Goal: Task Accomplishment & Management: Manage account settings

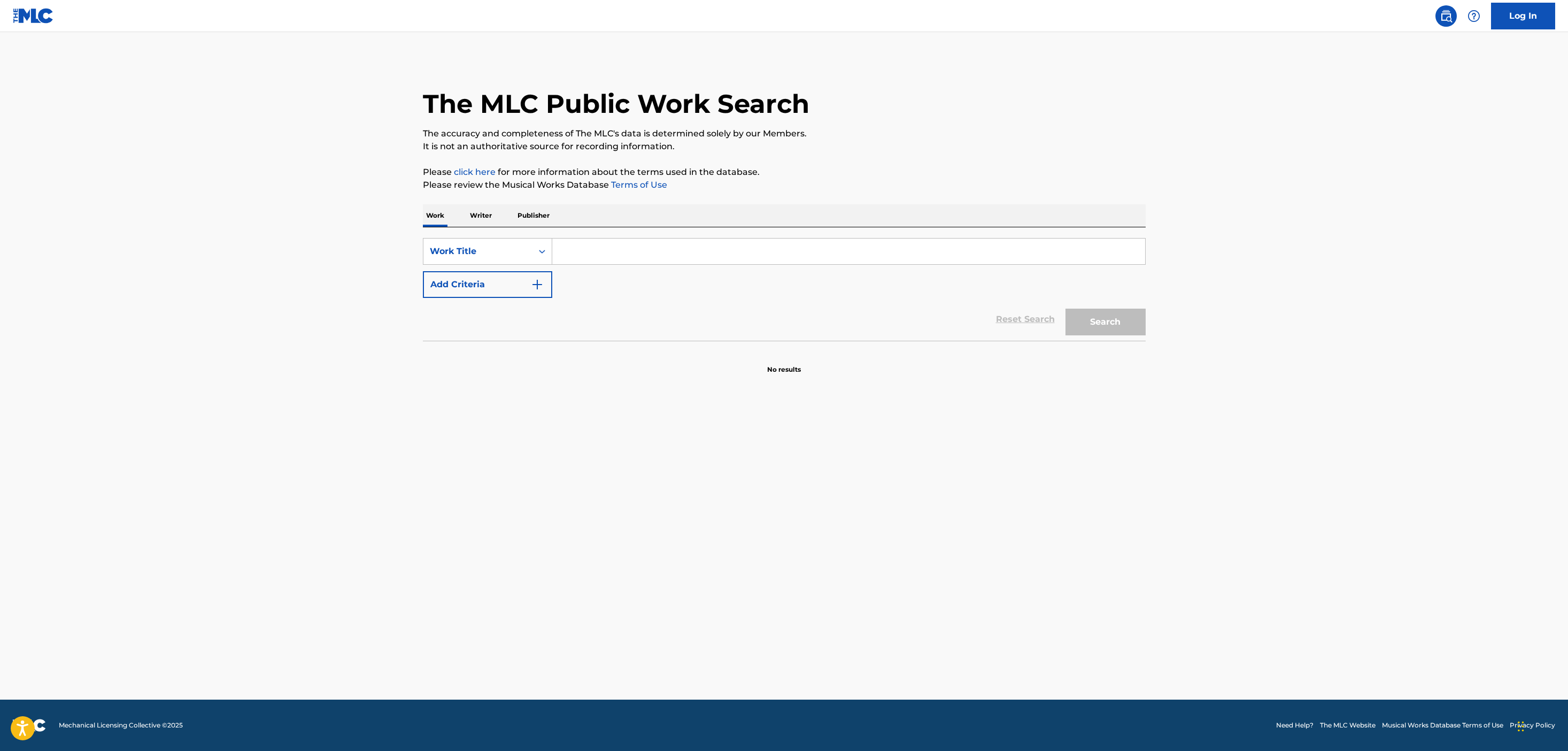
click at [777, 265] on div "SearchWithCriteriae2841b48-4860-4e9d-8bac-7416c773a38b Work Title Add Criteria" at bounding box center [785, 268] width 723 height 60
click at [776, 252] on input "Search Form" at bounding box center [849, 252] width 593 height 26
type input "movie"
click at [1066, 309] on button "Search" at bounding box center [1106, 322] width 81 height 27
click at [811, 249] on input "Search Form" at bounding box center [849, 252] width 593 height 26
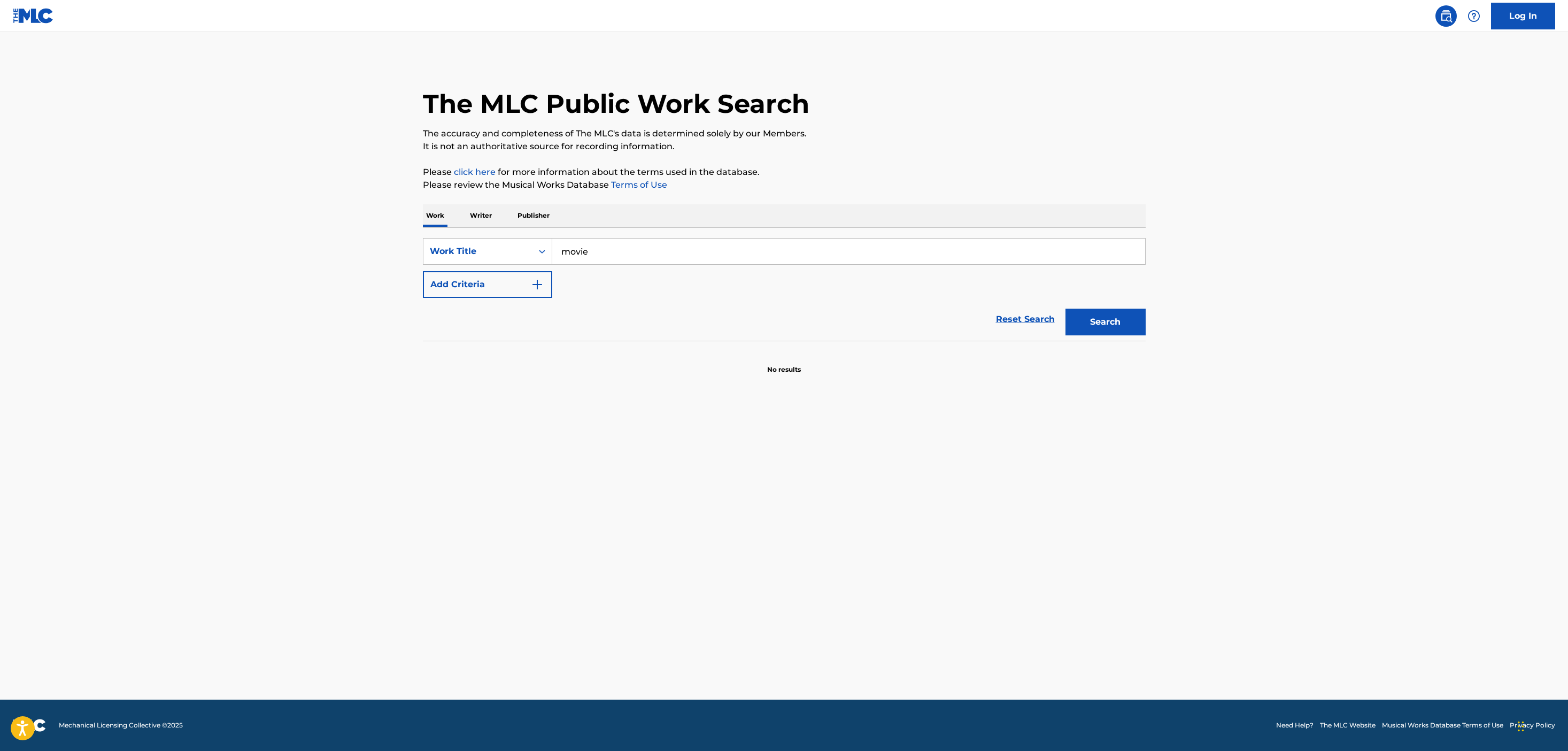
type input "movie"
click at [1066, 309] on button "Search" at bounding box center [1106, 322] width 81 height 27
click at [1526, 24] on link "Log In" at bounding box center [1523, 16] width 64 height 27
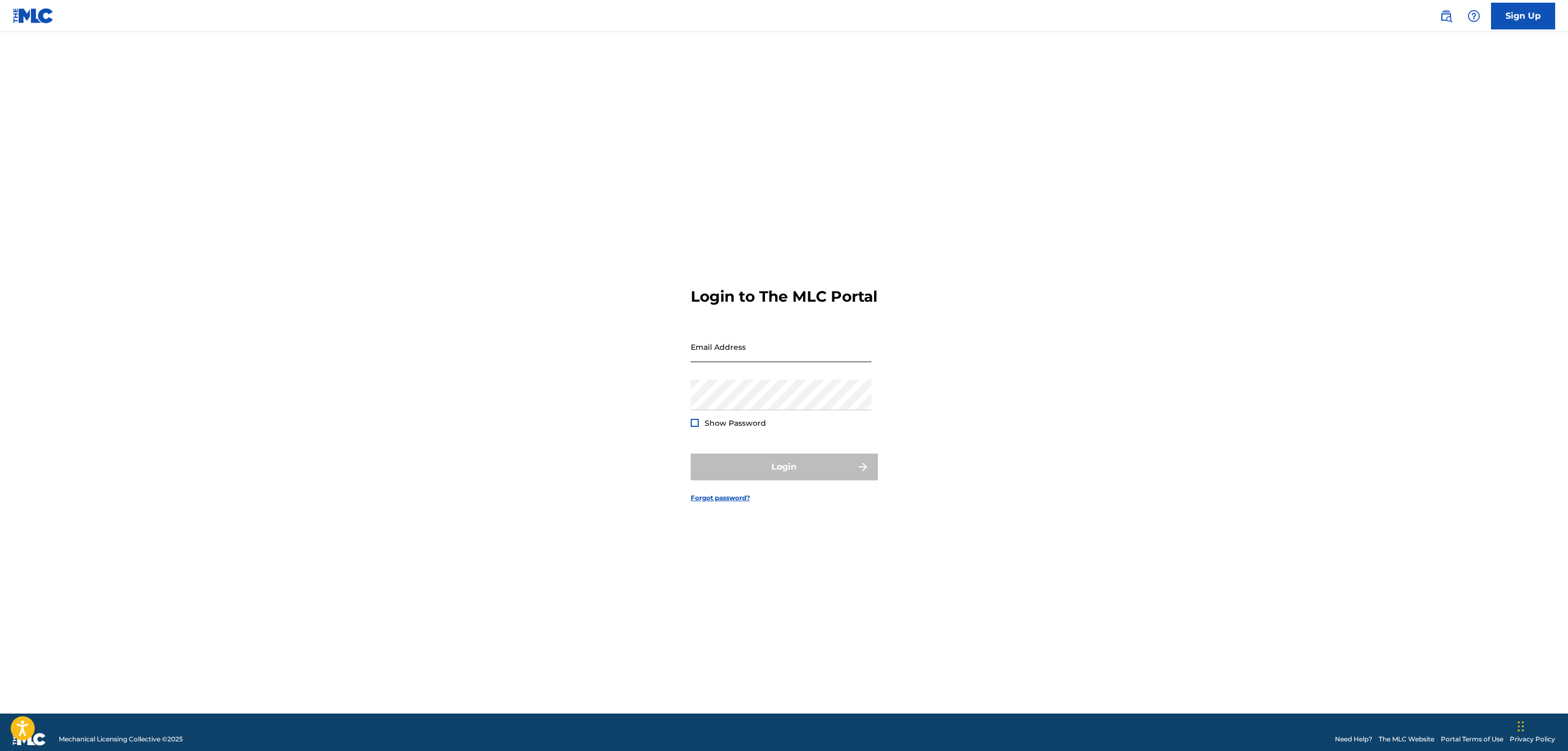
click at [814, 350] on input "Email Address" at bounding box center [781, 347] width 181 height 30
click at [772, 363] on input "Email Address" at bounding box center [781, 347] width 181 height 30
type input "jg@4thaveprojects.com"
click at [817, 480] on button "Login" at bounding box center [784, 467] width 187 height 27
click at [771, 408] on input "Code" at bounding box center [781, 394] width 181 height 30
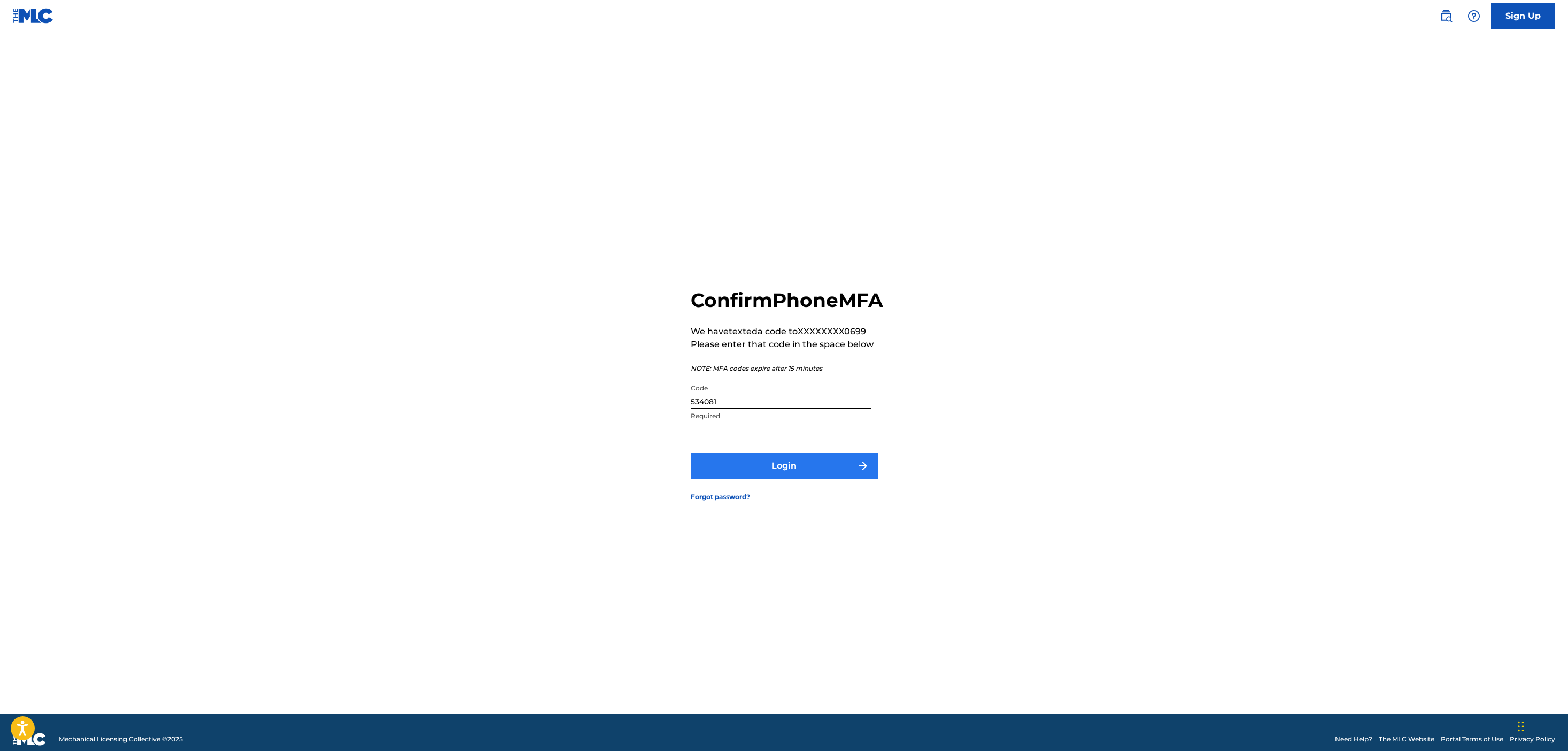
type input "534081"
click at [811, 480] on button "Login" at bounding box center [784, 465] width 187 height 27
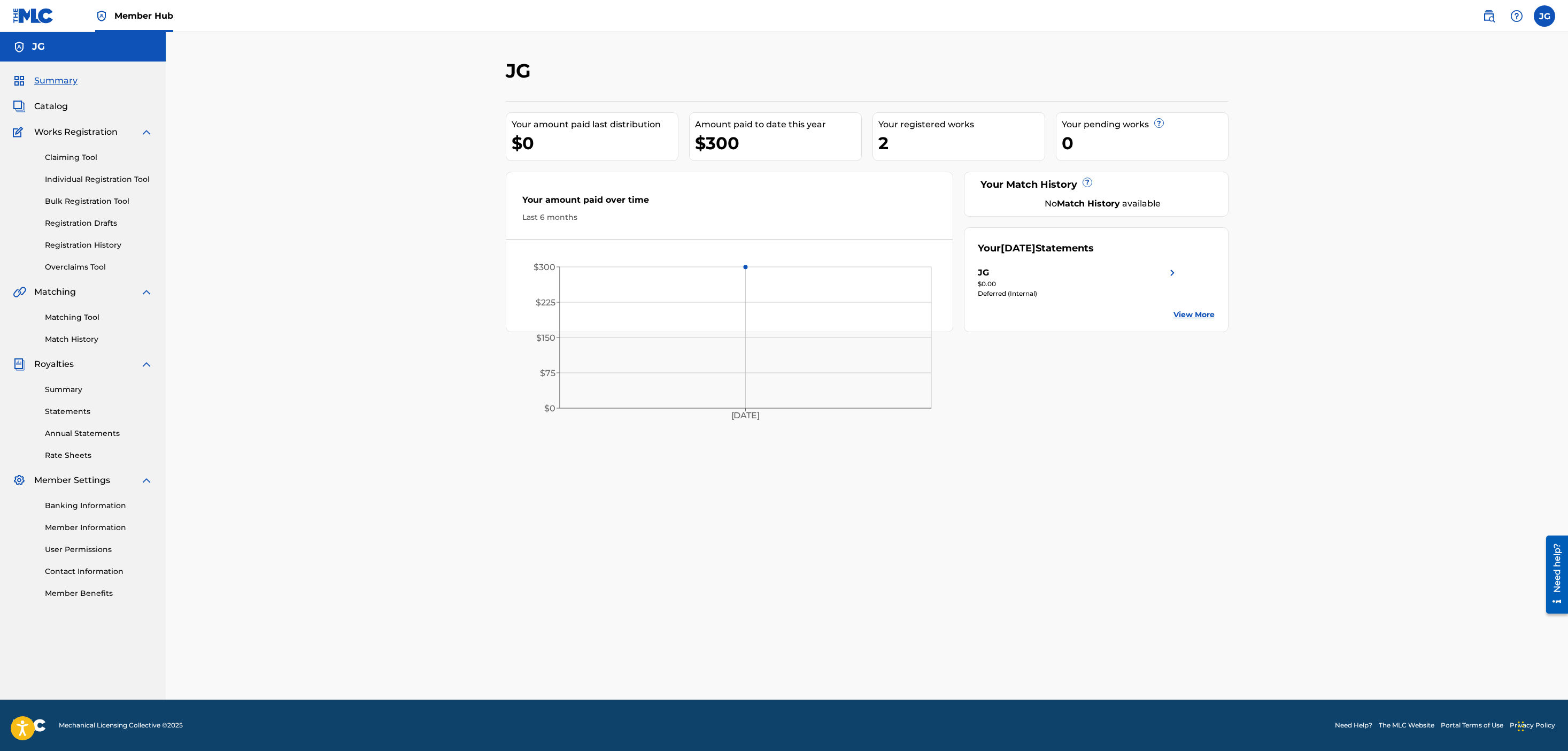
click at [78, 328] on div "Matching Tool Match History" at bounding box center [83, 322] width 140 height 46
click at [73, 315] on link "Matching Tool" at bounding box center [99, 317] width 108 height 11
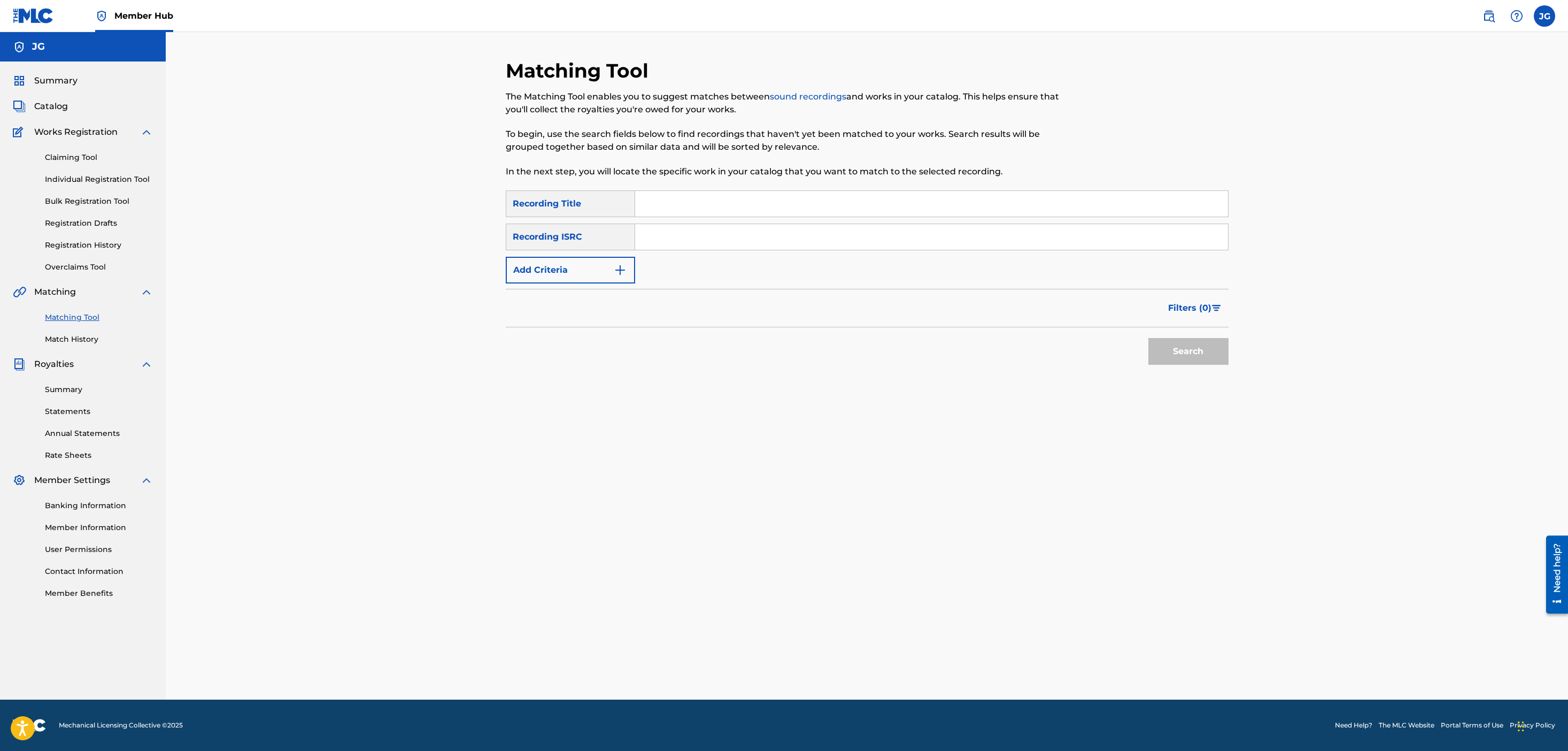
click at [652, 198] on input "Search Form" at bounding box center [931, 204] width 593 height 26
type input "movie"
click at [1149, 338] on button "Search" at bounding box center [1189, 351] width 81 height 27
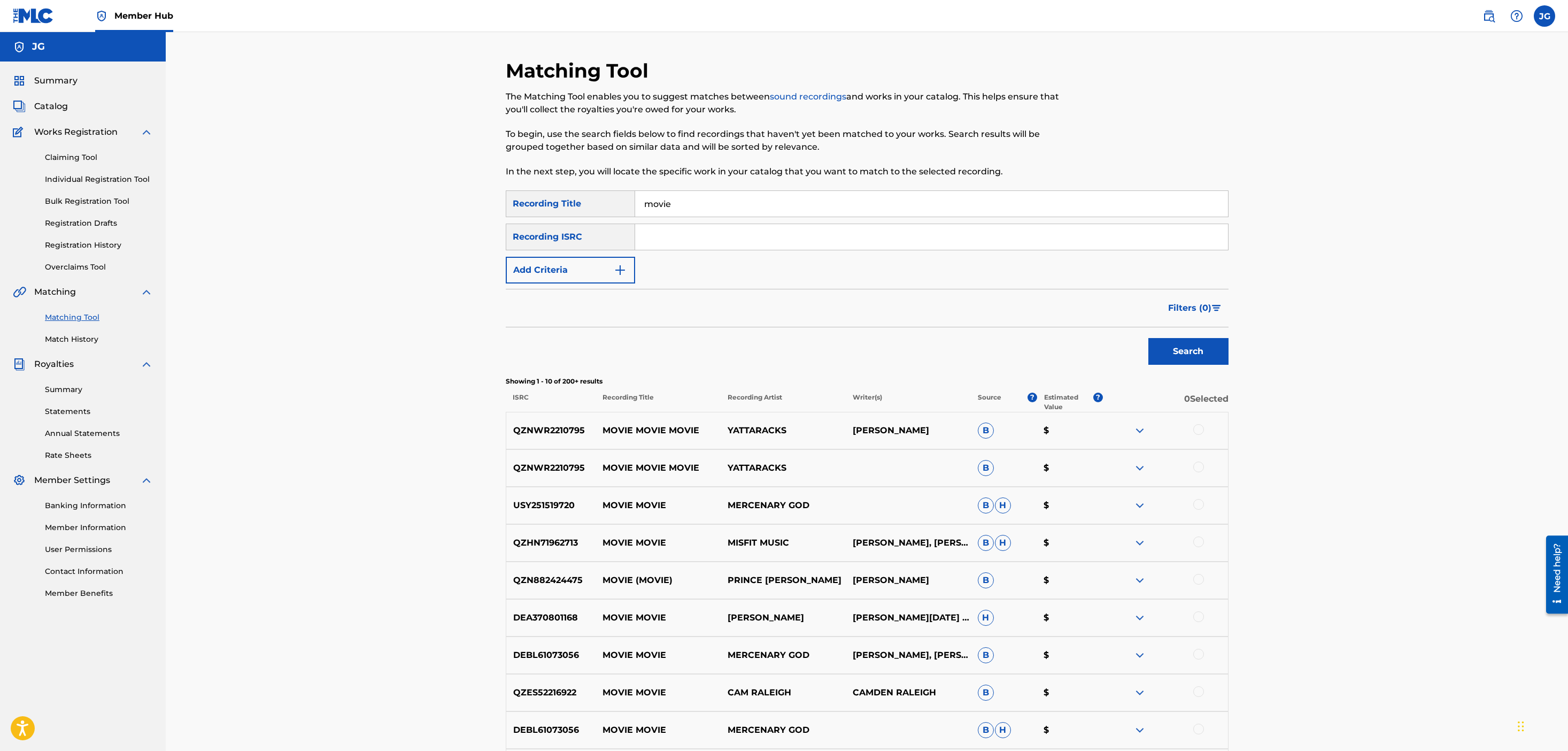
click at [707, 232] on input "Search Form" at bounding box center [931, 237] width 593 height 26
click at [1149, 338] on button "Search" at bounding box center [1189, 351] width 81 height 27
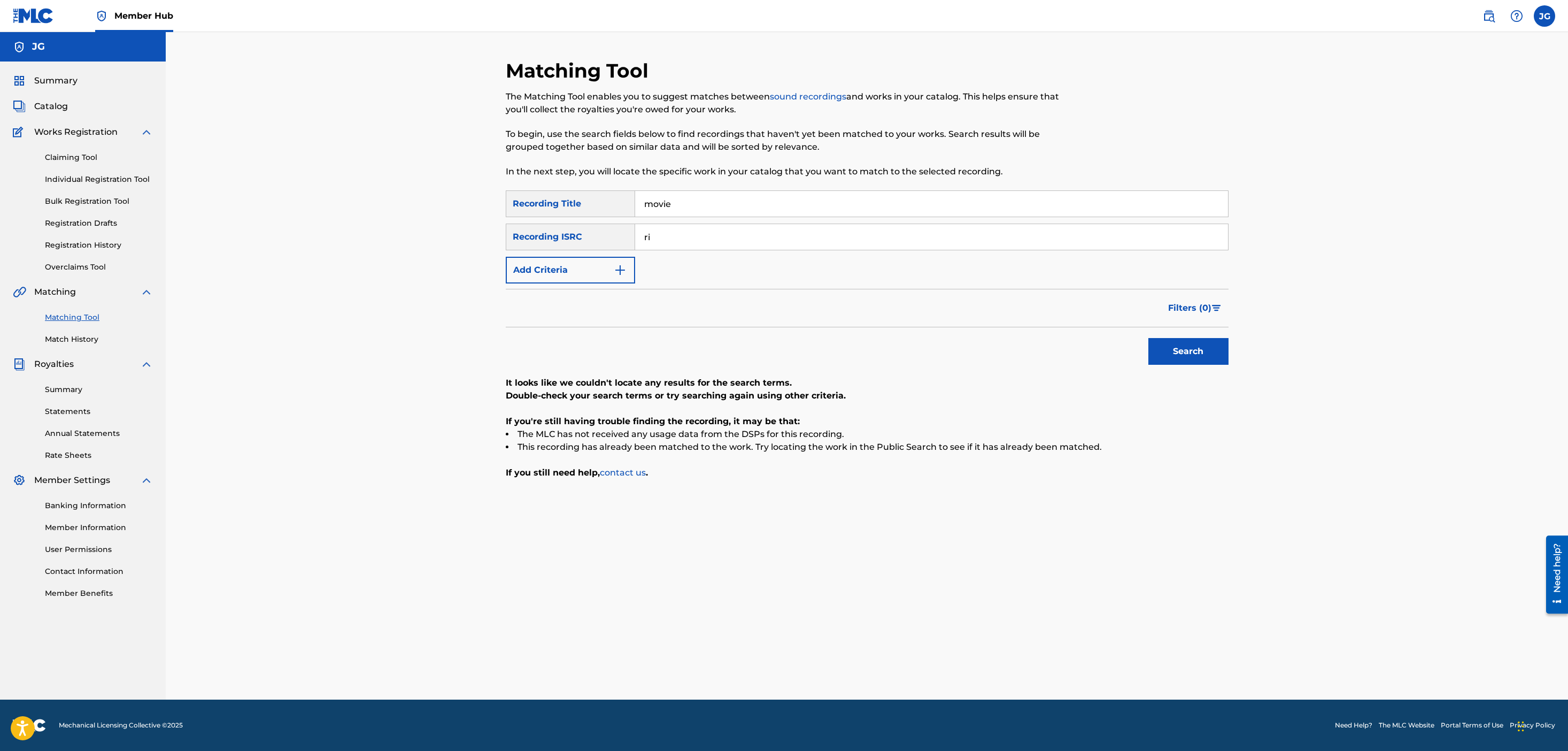
type input "r"
type input "mccullough"
click at [1168, 347] on button "Search" at bounding box center [1189, 351] width 81 height 27
click at [94, 160] on link "Claiming Tool" at bounding box center [99, 157] width 108 height 11
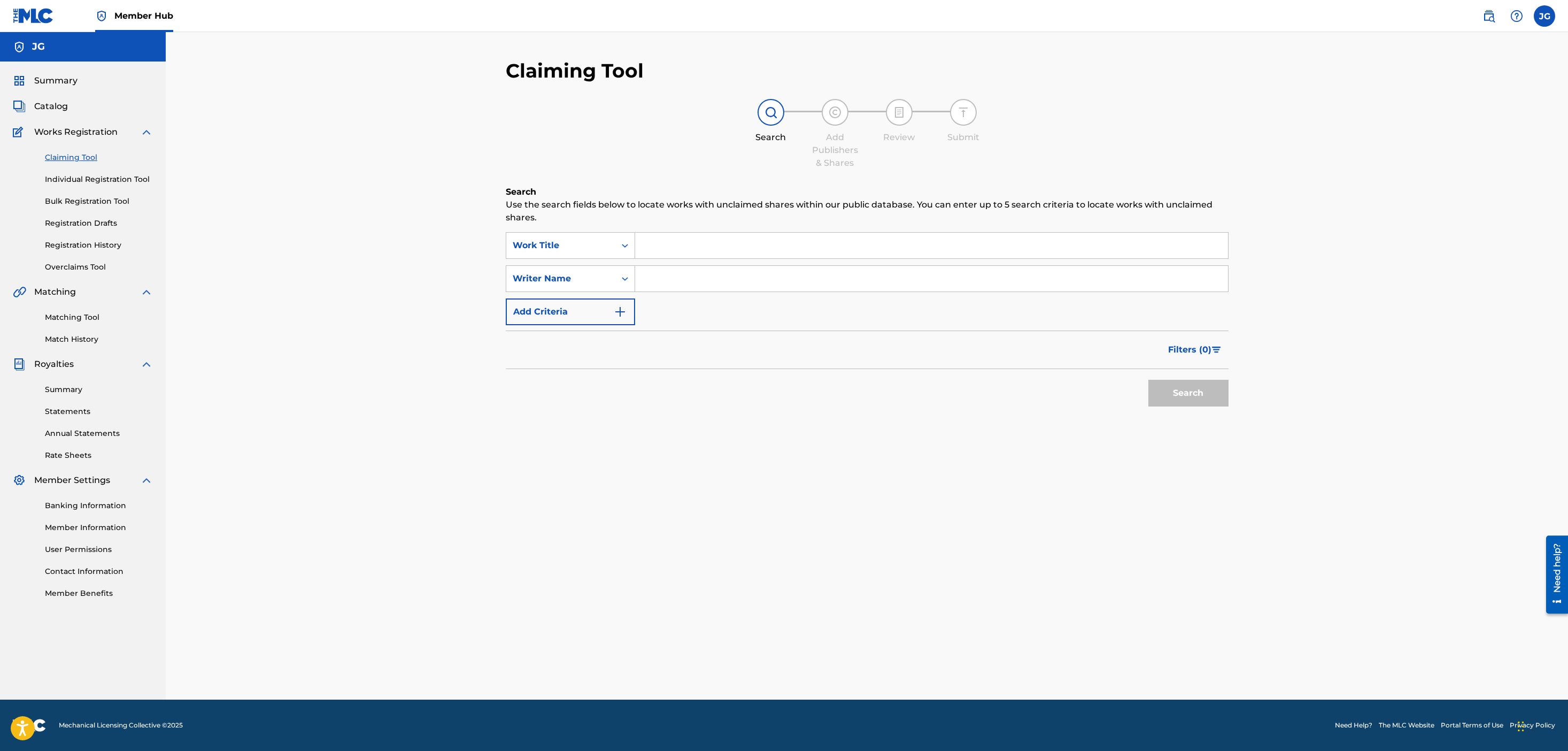
click at [707, 250] on input "Search Form" at bounding box center [931, 246] width 593 height 26
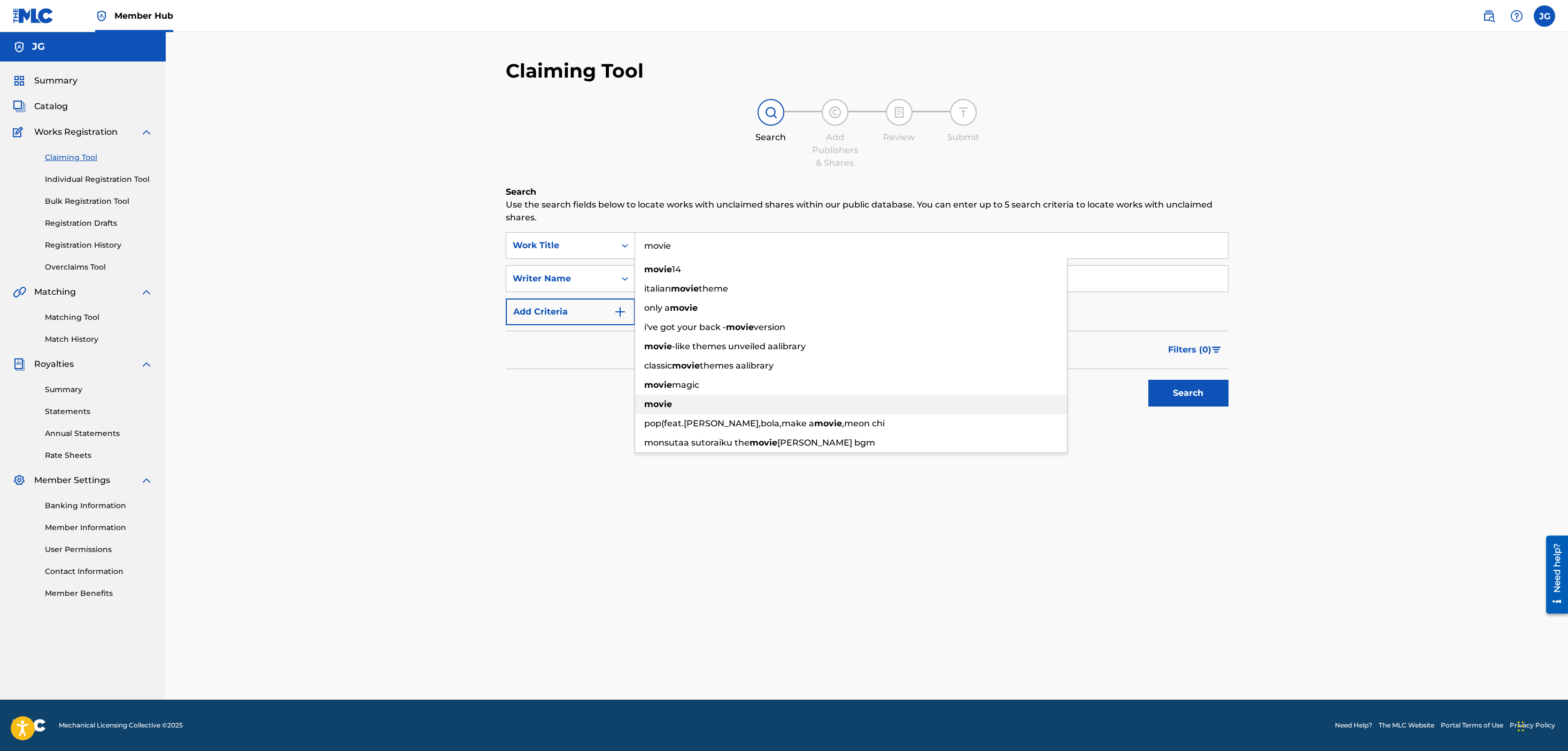
type input "movie"
click at [720, 409] on div "movie" at bounding box center [851, 404] width 432 height 19
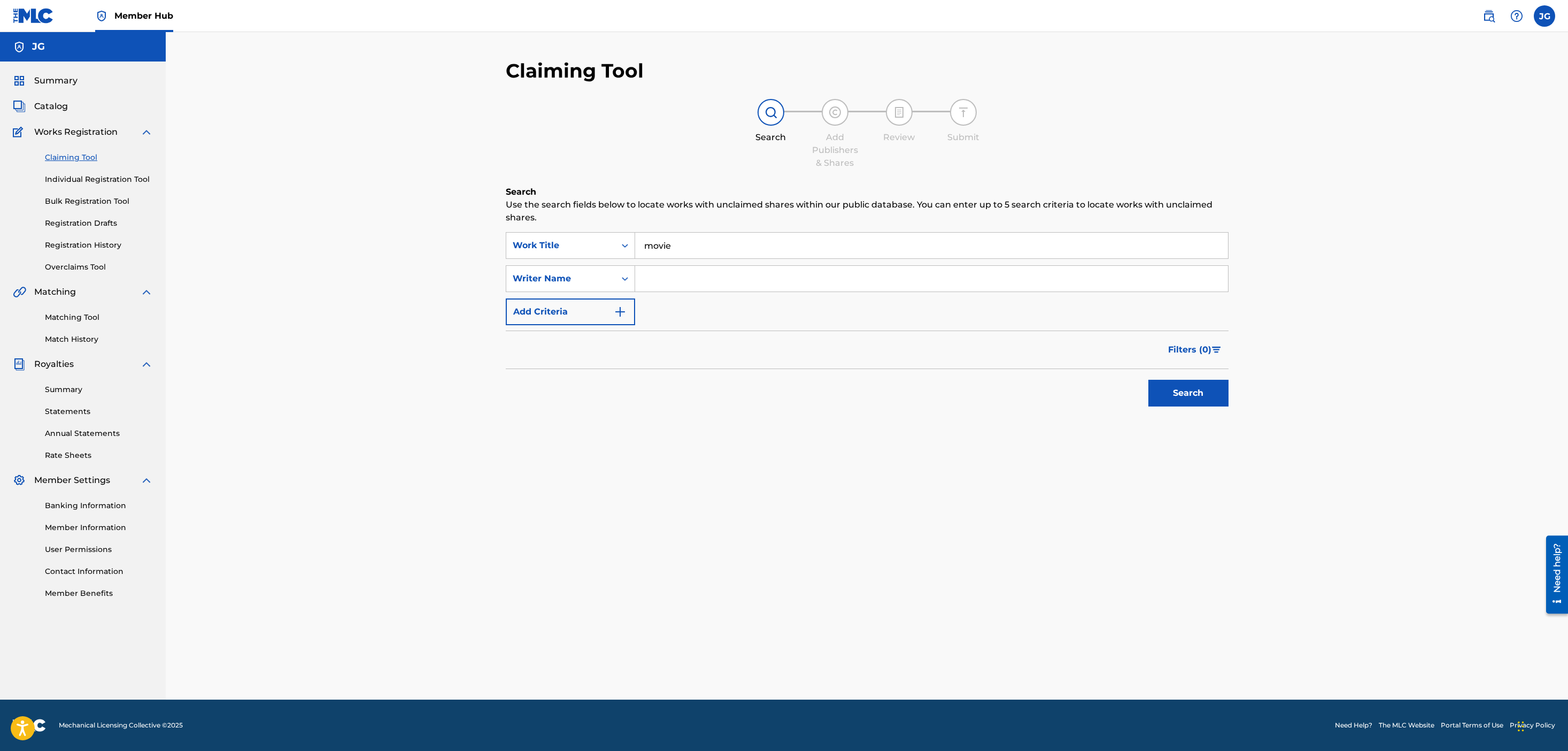
click at [715, 281] on input "Search Form" at bounding box center [931, 279] width 593 height 26
click at [1175, 371] on div "Search" at bounding box center [1186, 391] width 86 height 43
click at [1174, 388] on button "Search" at bounding box center [1189, 393] width 81 height 27
click at [703, 265] on div "SearchWithCriteria132864da-3b7b-4190-8865-1b93a32c82b2 Work Title movie SearchW…" at bounding box center [868, 278] width 723 height 93
click at [703, 266] on input "mccullough" at bounding box center [931, 279] width 593 height 26
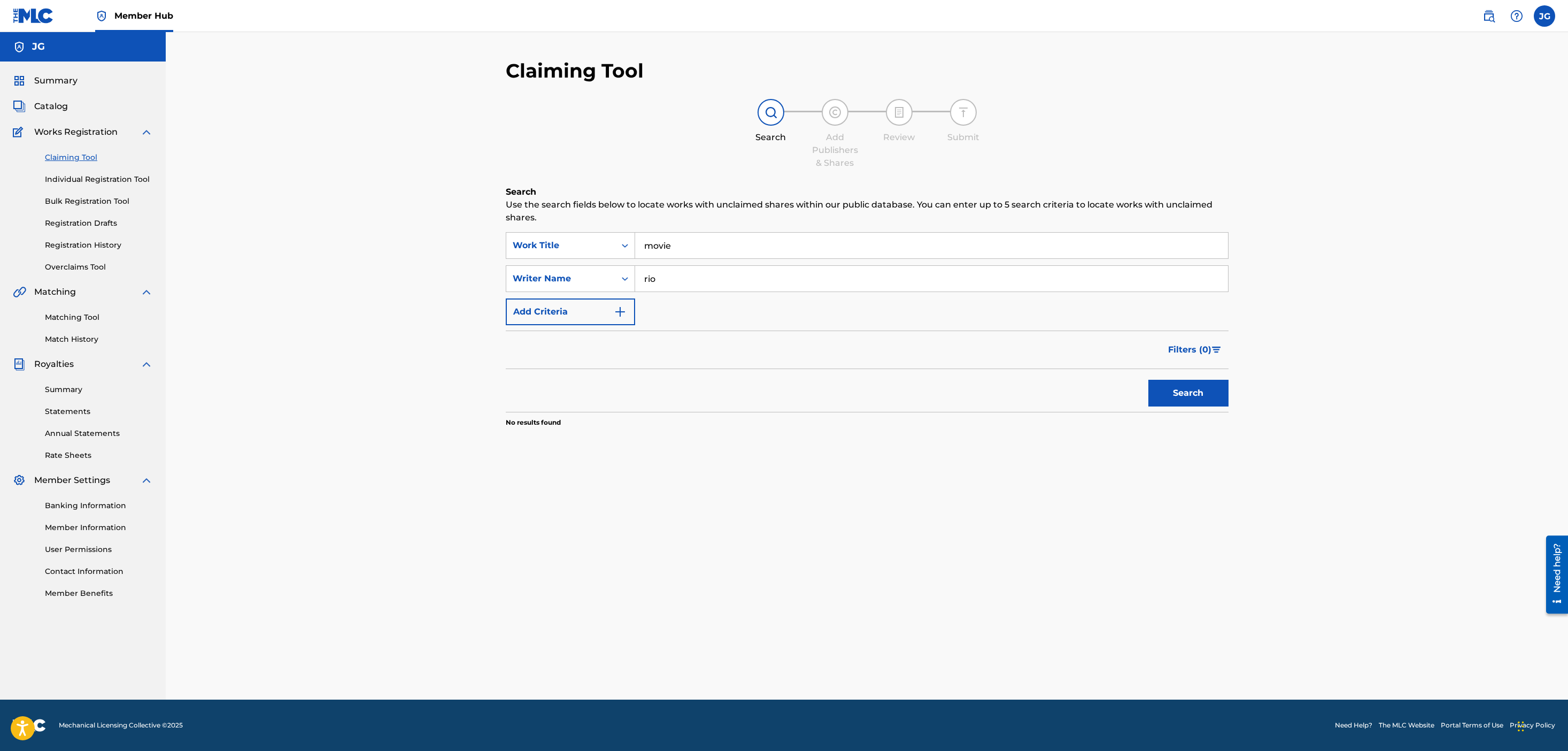
type input "rio"
click at [1149, 380] on button "Search" at bounding box center [1189, 393] width 81 height 27
click at [1208, 408] on div "Search" at bounding box center [1186, 391] width 86 height 43
click at [1181, 404] on button "Search" at bounding box center [1189, 393] width 81 height 27
click at [71, 395] on link "Summary" at bounding box center [99, 389] width 108 height 11
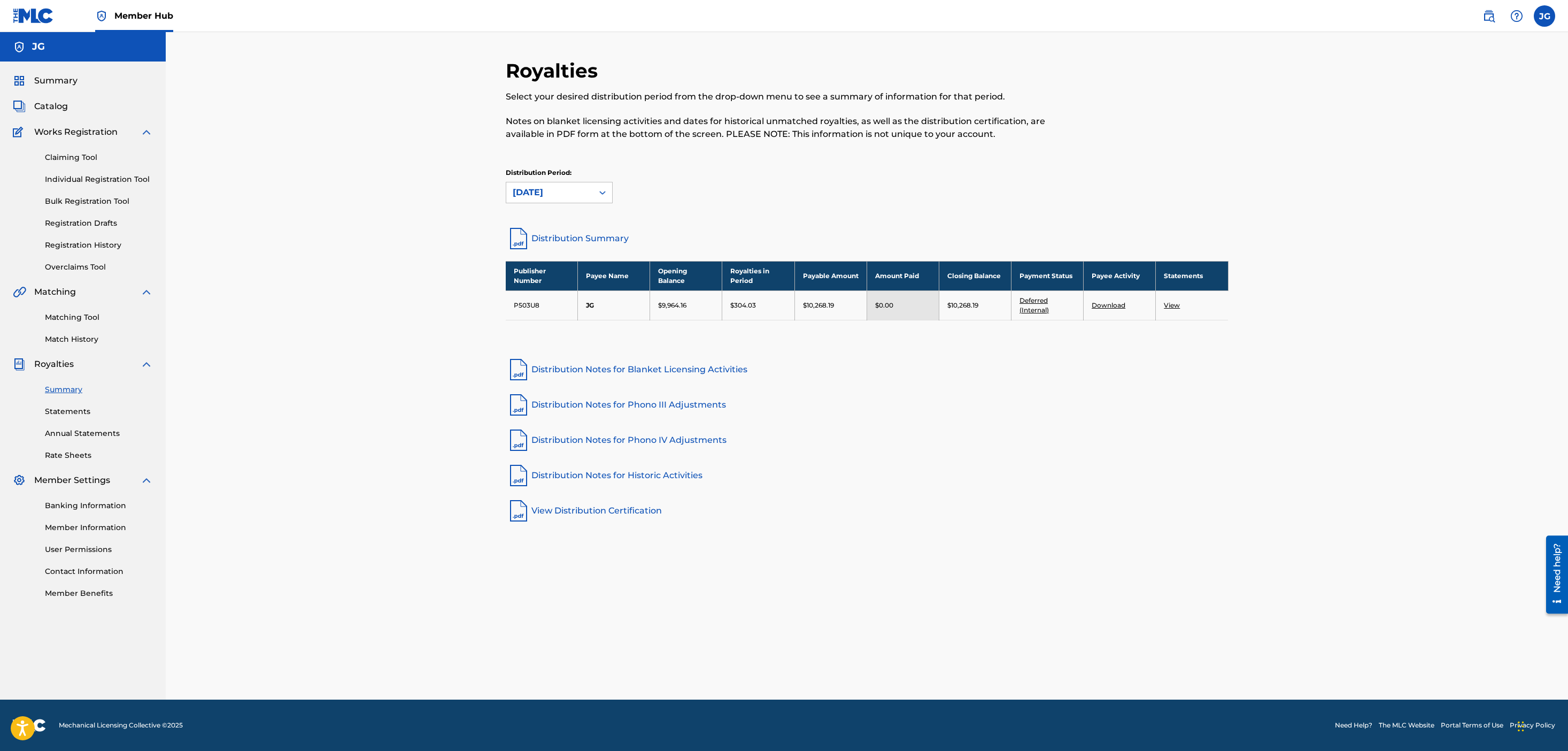
click at [1167, 309] on td "View" at bounding box center [1192, 305] width 72 height 30
click at [1110, 300] on td "Download" at bounding box center [1120, 305] width 72 height 30
click at [73, 81] on span "Summary" at bounding box center [55, 81] width 43 height 13
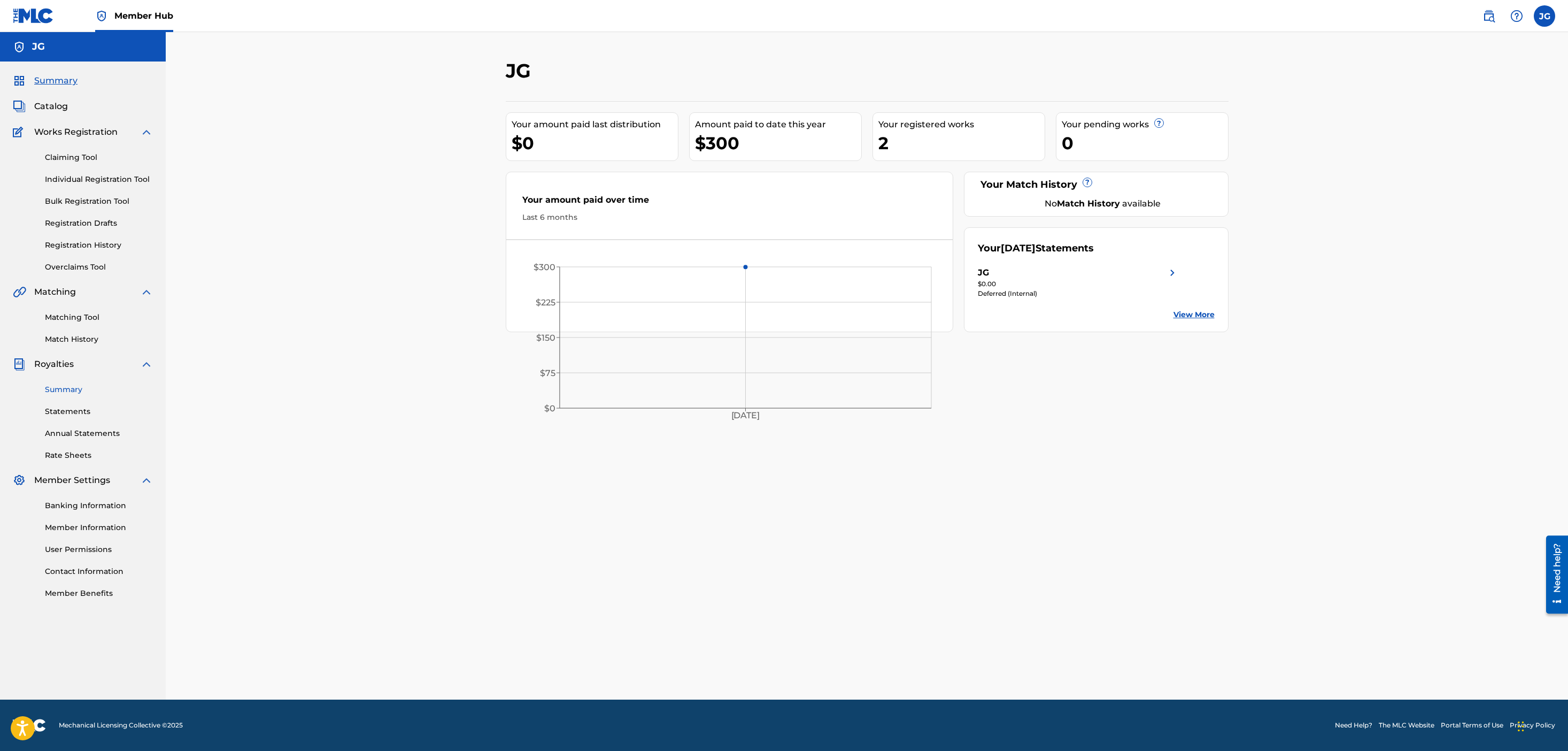
click at [87, 388] on link "Summary" at bounding box center [99, 389] width 108 height 11
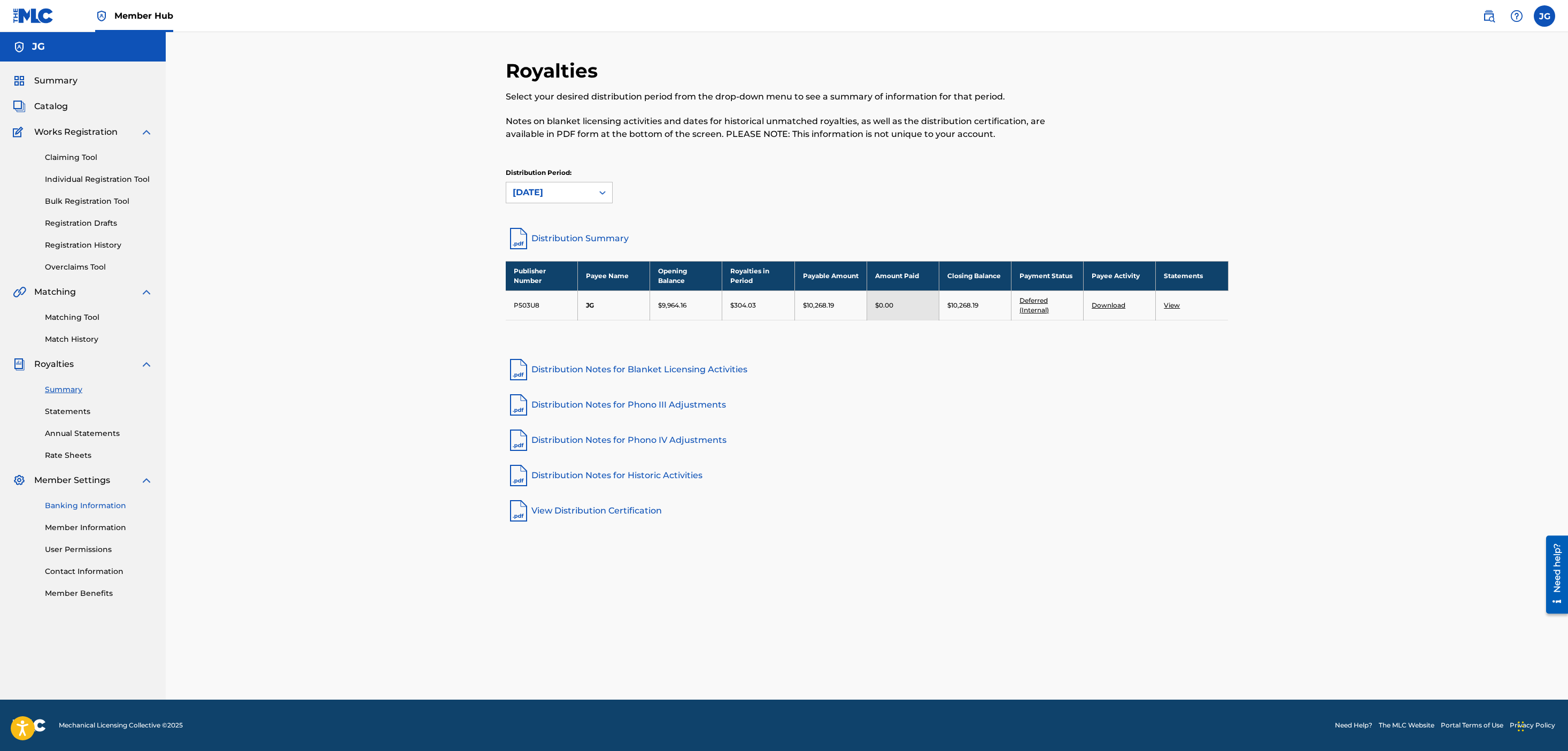
click at [87, 505] on link "Banking Information" at bounding box center [99, 505] width 108 height 11
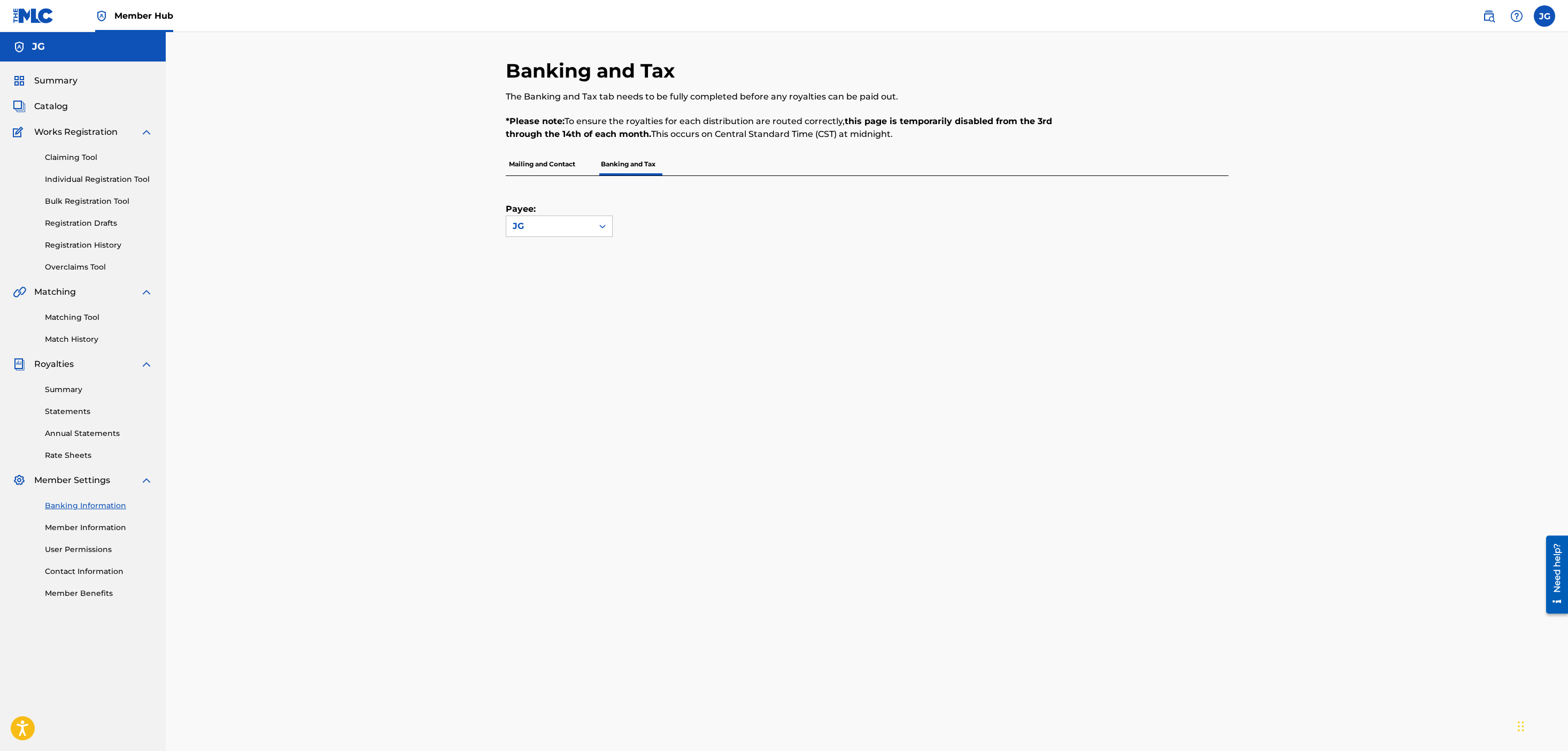
click at [55, 46] on div "JG" at bounding box center [83, 46] width 166 height 30
click at [1552, 11] on label at bounding box center [1544, 16] width 21 height 21
click at [1544, 16] on input "JG JUSTIN GOLDMAN jg@4thaveprojects.com Notification Preferences Profile Log out" at bounding box center [1544, 16] width 0 height 0
click at [1451, 115] on link "Notification Preferences" at bounding box center [1468, 115] width 78 height 10
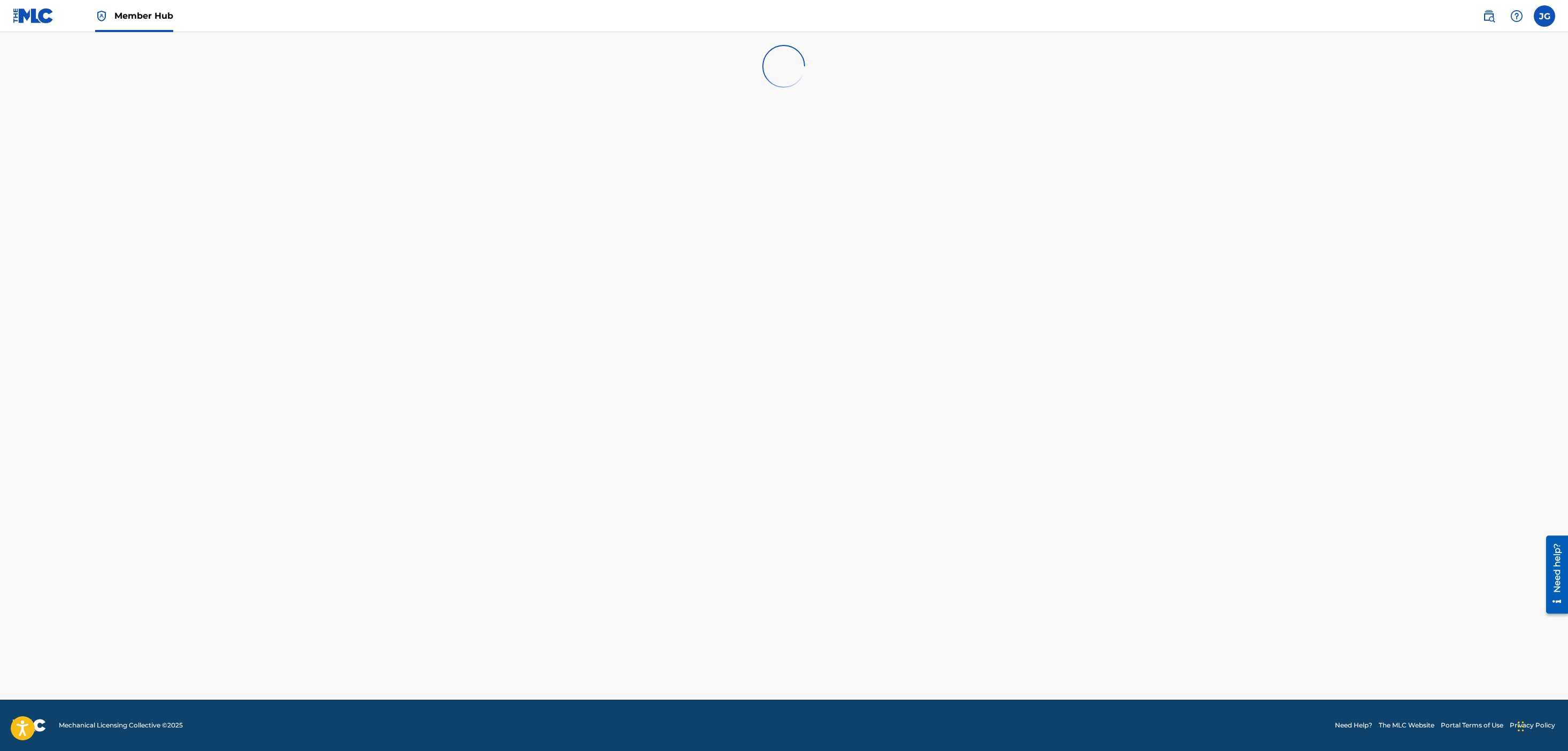
click at [52, 17] on img at bounding box center [33, 16] width 41 height 15
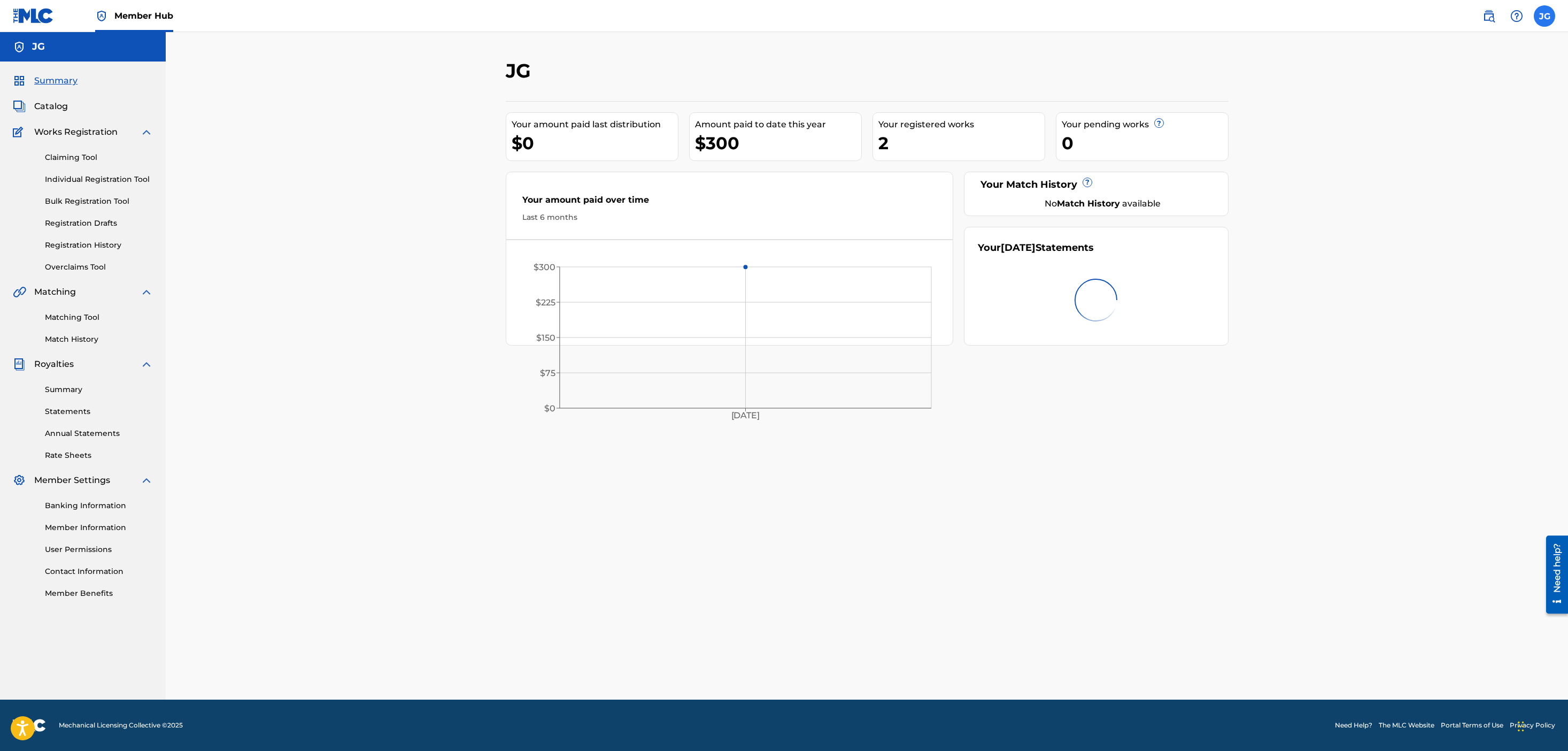
click at [1541, 17] on label at bounding box center [1544, 16] width 21 height 21
click at [1544, 16] on input "JG JUSTIN GOLDMAN jg@4thaveprojects.com Notification Preferences Profile Log out" at bounding box center [1544, 16] width 0 height 0
click at [1434, 133] on link "Profile" at bounding box center [1440, 133] width 21 height 10
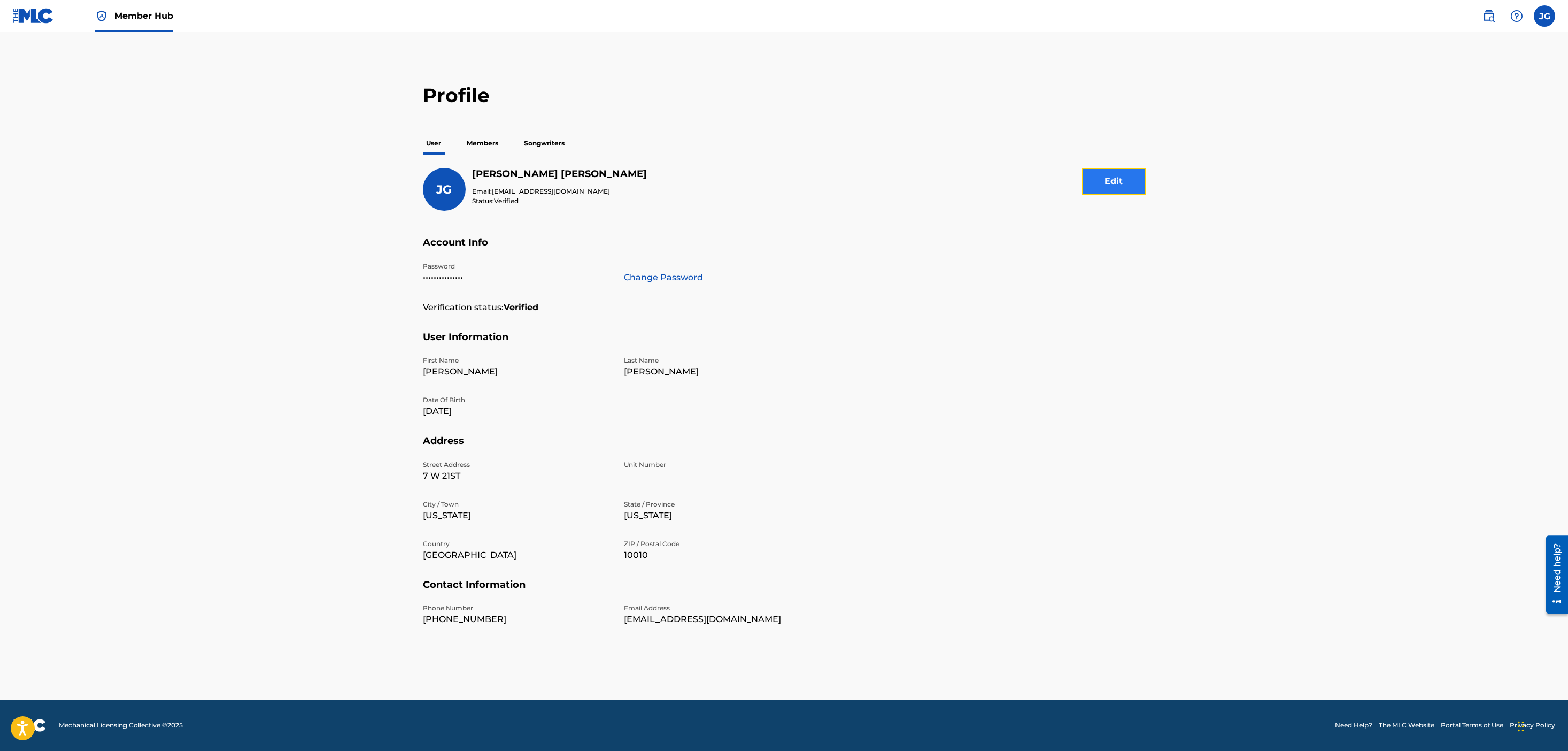
click at [1121, 179] on button "Edit" at bounding box center [1114, 181] width 64 height 27
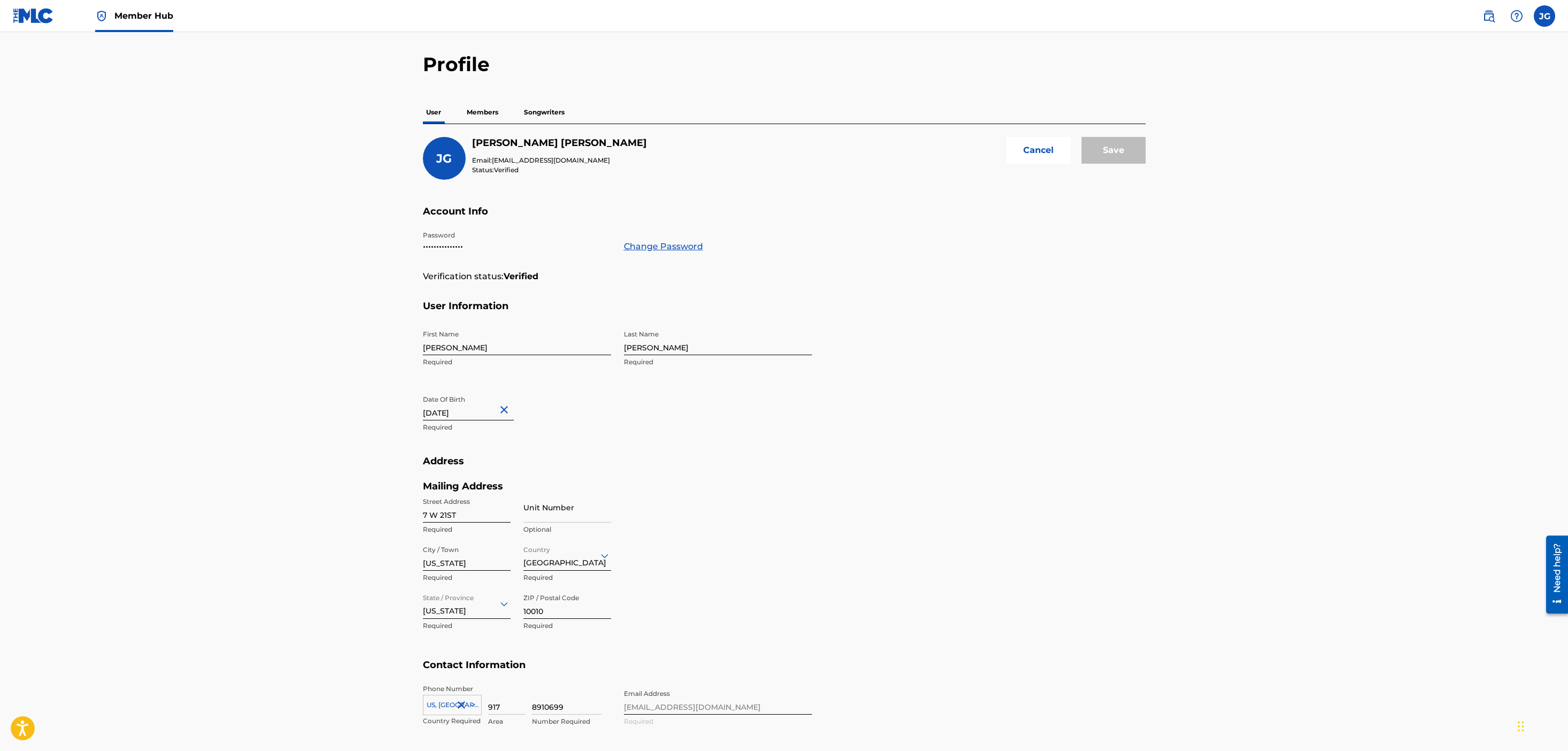
scroll to position [106, 0]
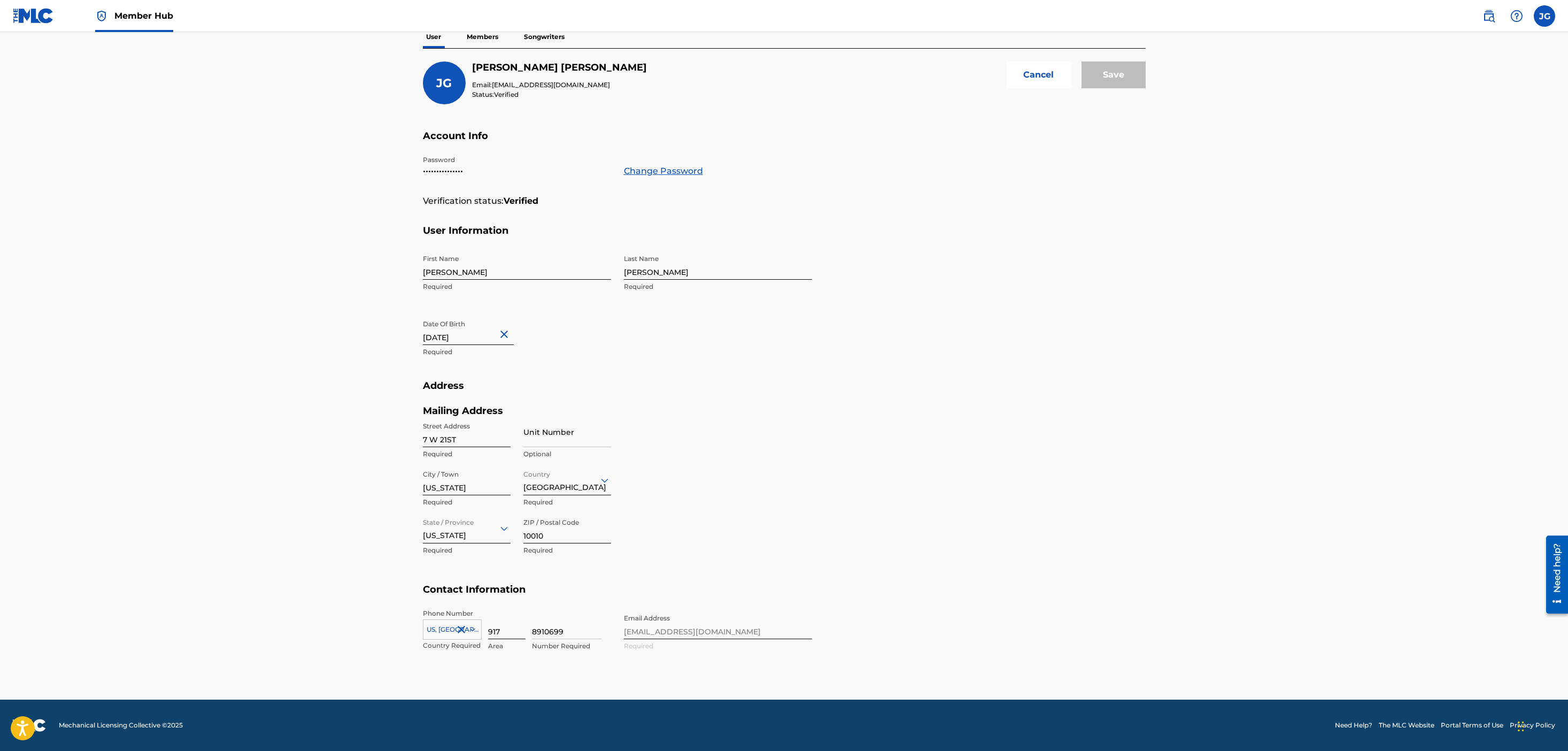
click at [498, 629] on input "917" at bounding box center [507, 624] width 37 height 30
type input "845"
click at [552, 627] on input "8910699" at bounding box center [566, 624] width 69 height 30
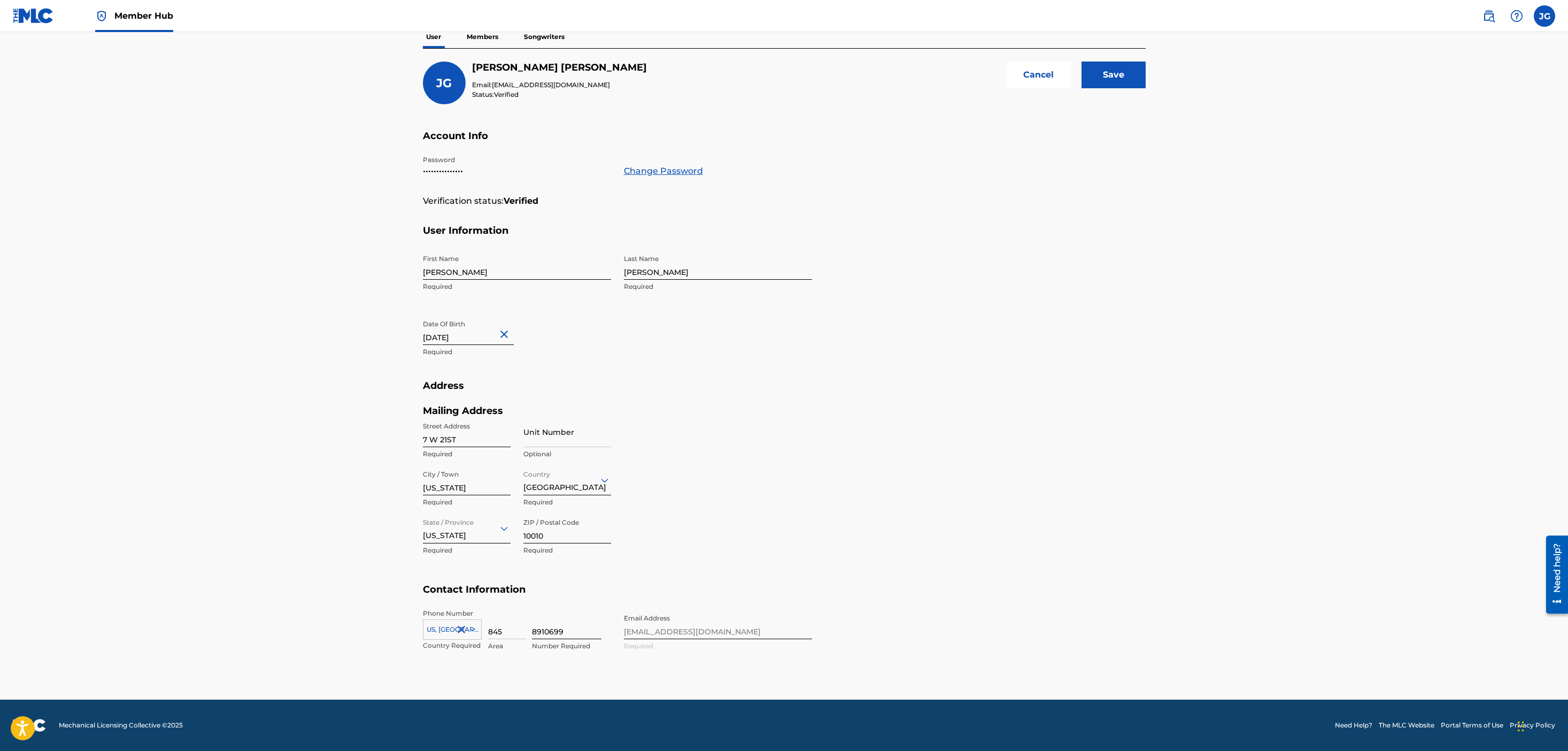
click at [552, 627] on input "8910699" at bounding box center [566, 624] width 69 height 30
type input "2249543"
click at [846, 513] on section "Address Mailing Address Street Address 7 W 21ST Required Unit Number Optional C…" at bounding box center [785, 482] width 723 height 204
click at [1116, 71] on input "Save" at bounding box center [1114, 74] width 64 height 27
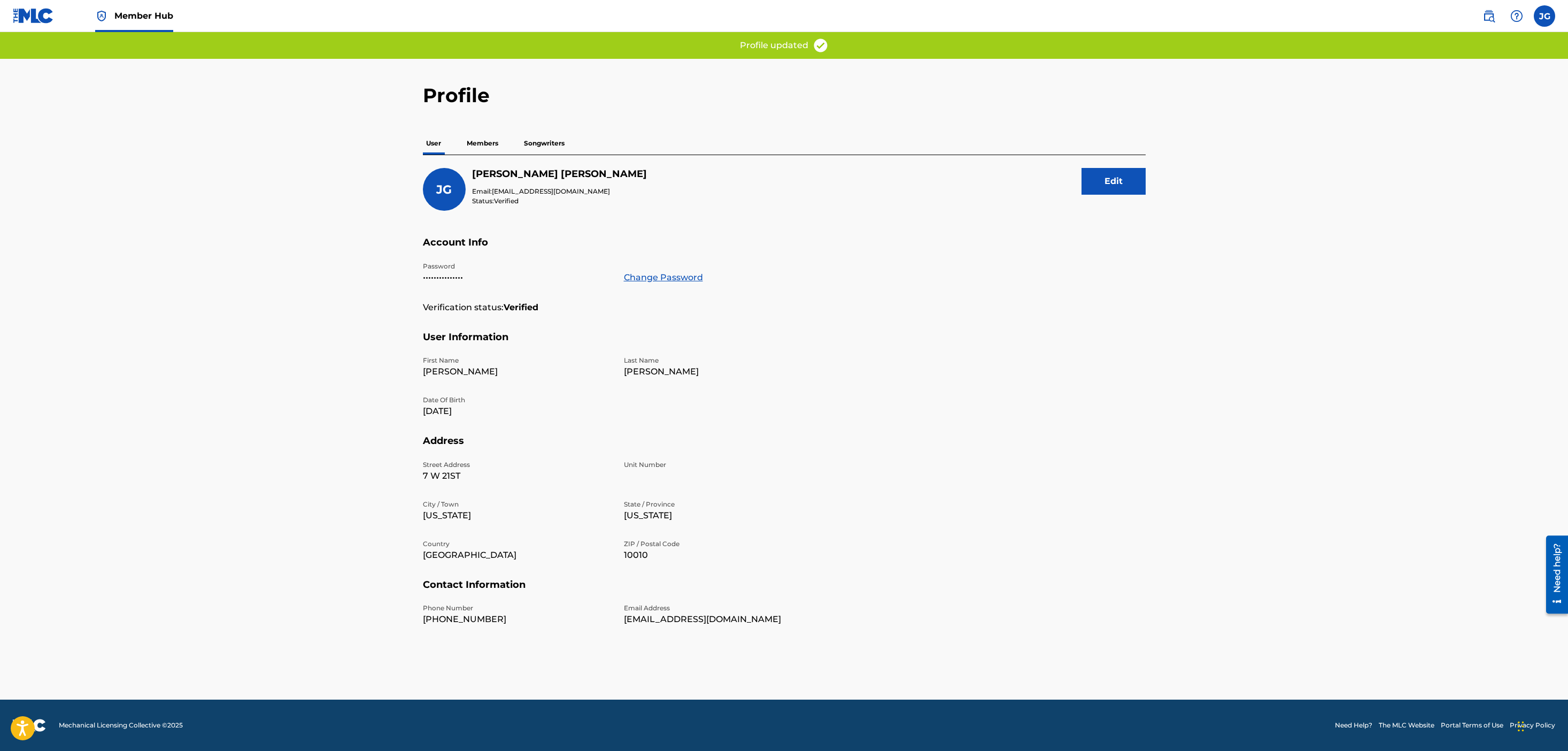
scroll to position [0, 0]
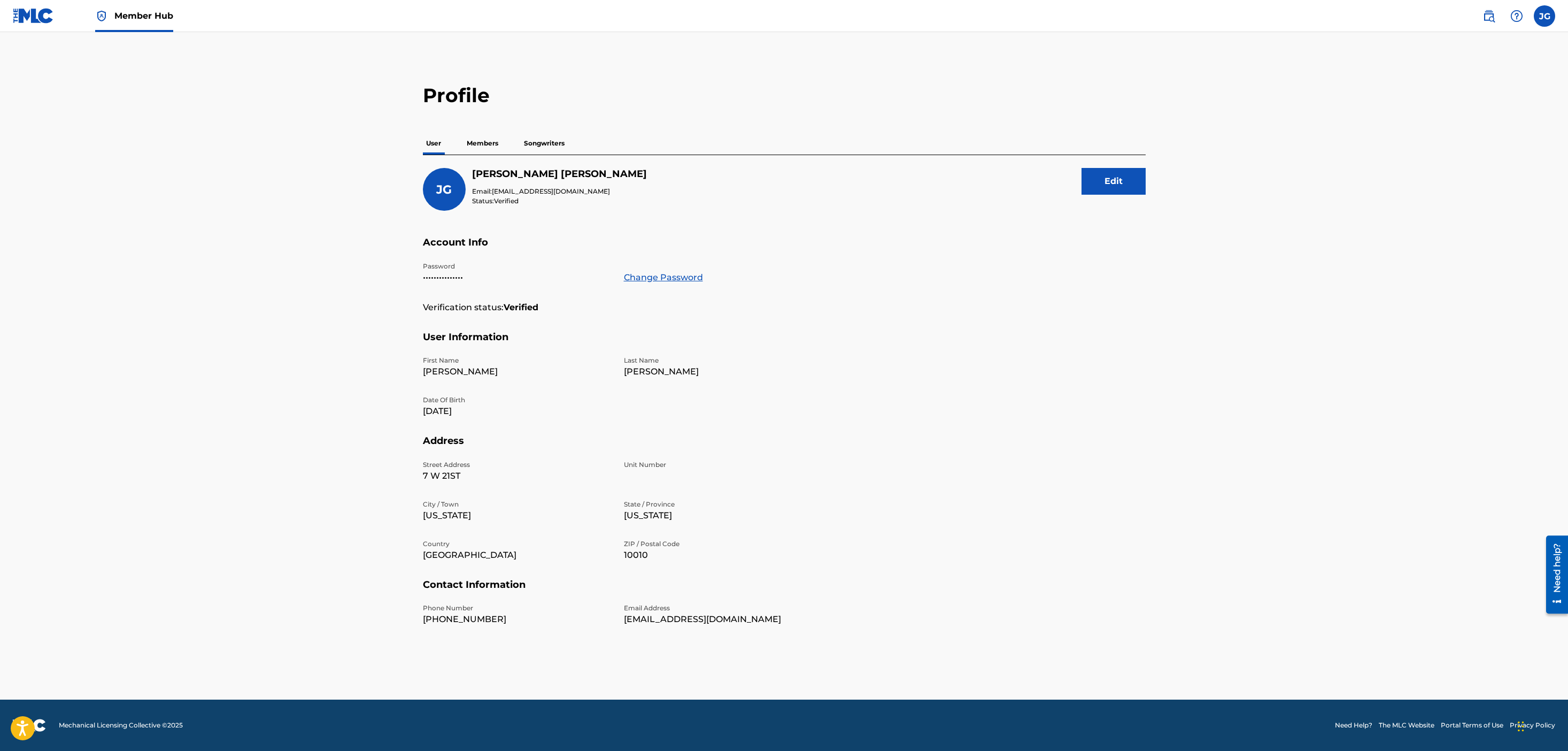
click at [1554, 35] on main "Profile User Members Songwriters JG JUSTIN GOLDMAN Email: jg@4thaveprojects.com…" at bounding box center [784, 366] width 1568 height 667
click at [1542, 9] on label at bounding box center [1544, 16] width 21 height 21
click at [1544, 16] on input "JG JUSTIN GOLDMAN jg@4thaveprojects.com Notification Preferences Profile Log out" at bounding box center [1544, 16] width 0 height 0
click at [1458, 136] on div "Notification Preferences Profile Log out" at bounding box center [1488, 133] width 133 height 71
click at [1544, 16] on input "JG JUSTIN GOLDMAN jg@4thaveprojects.com Notification Preferences Profile Log out" at bounding box center [1544, 16] width 0 height 0
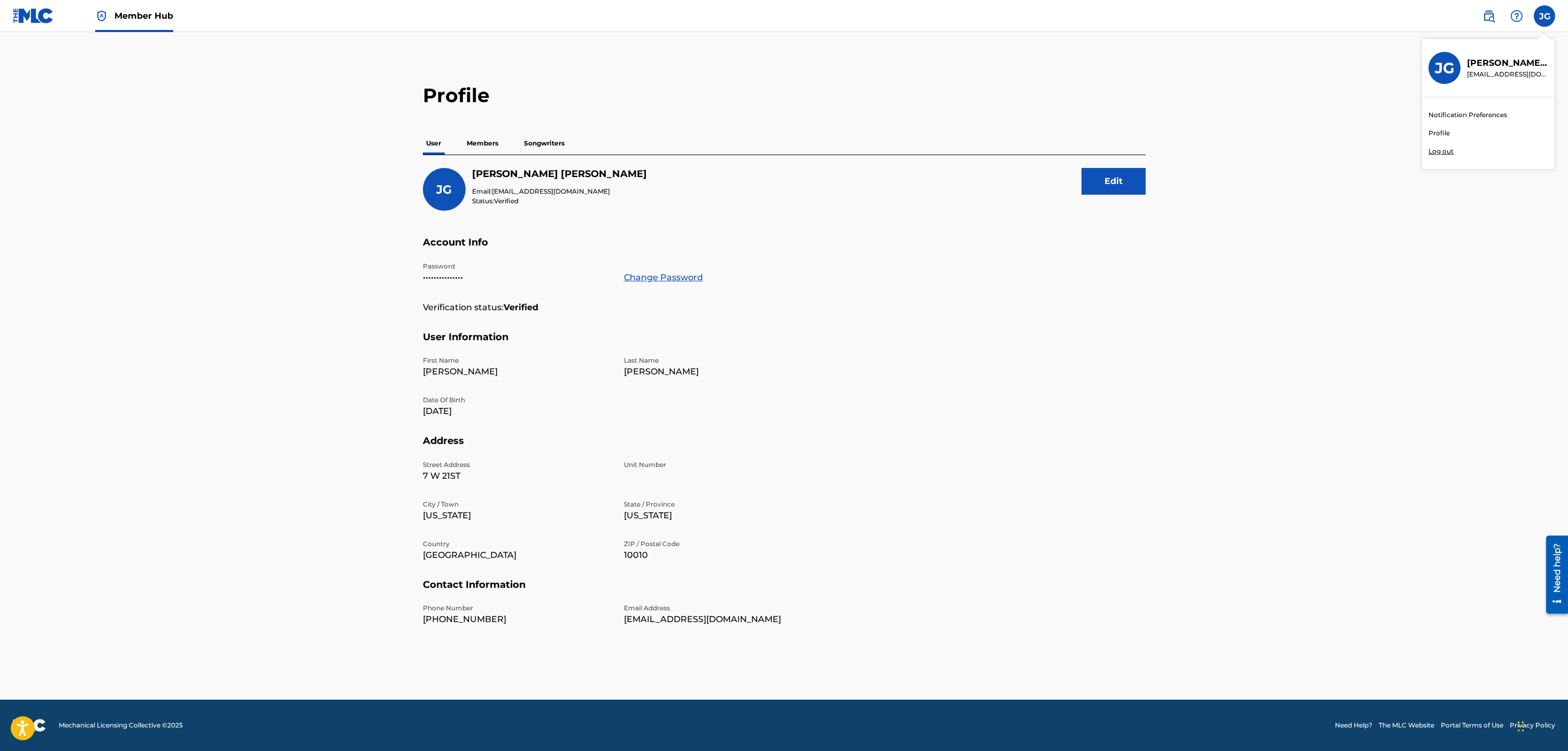
click at [1443, 132] on link "Profile" at bounding box center [1440, 133] width 21 height 10
click at [141, 14] on span "Member Hub" at bounding box center [144, 16] width 58 height 12
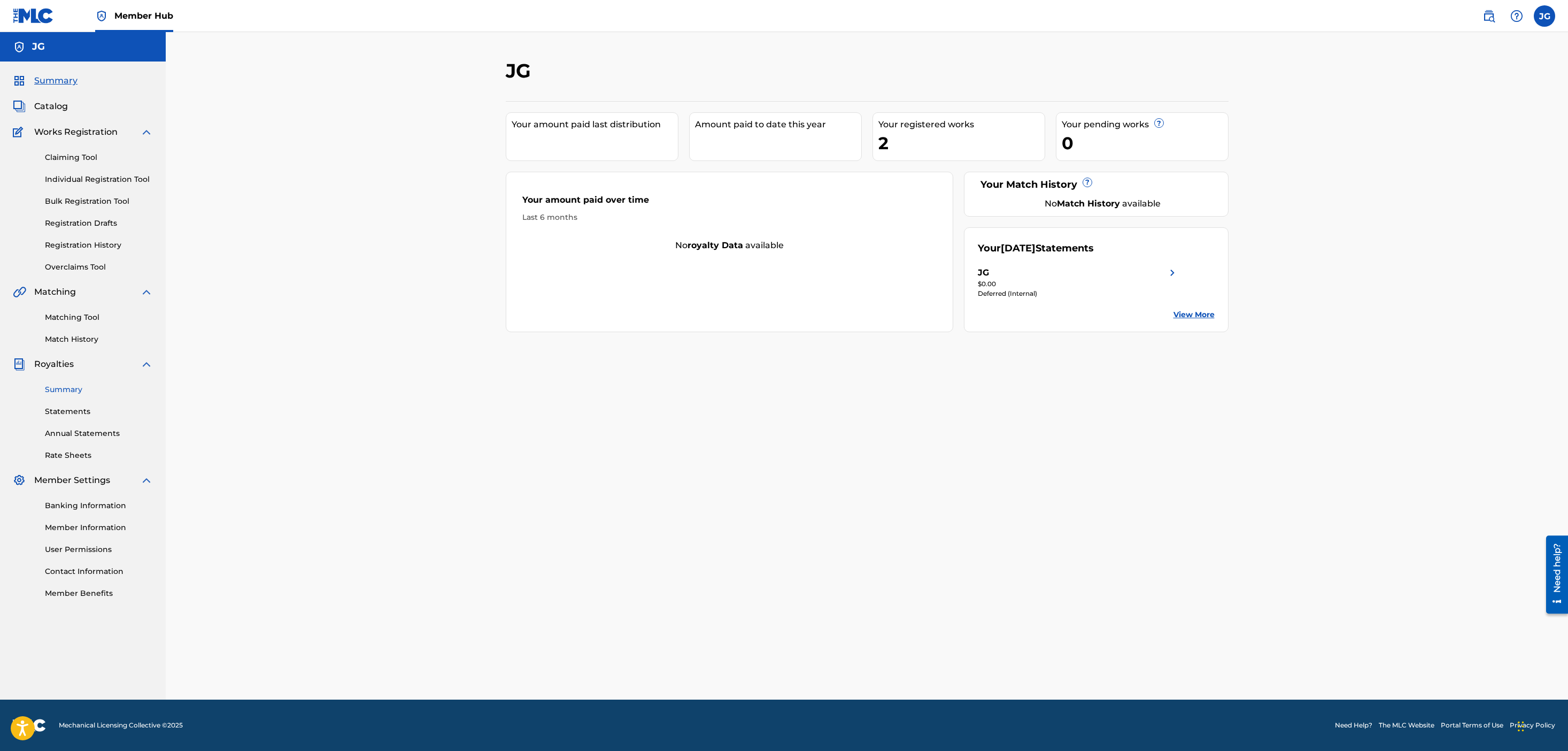
click at [68, 384] on link "Summary" at bounding box center [99, 389] width 108 height 11
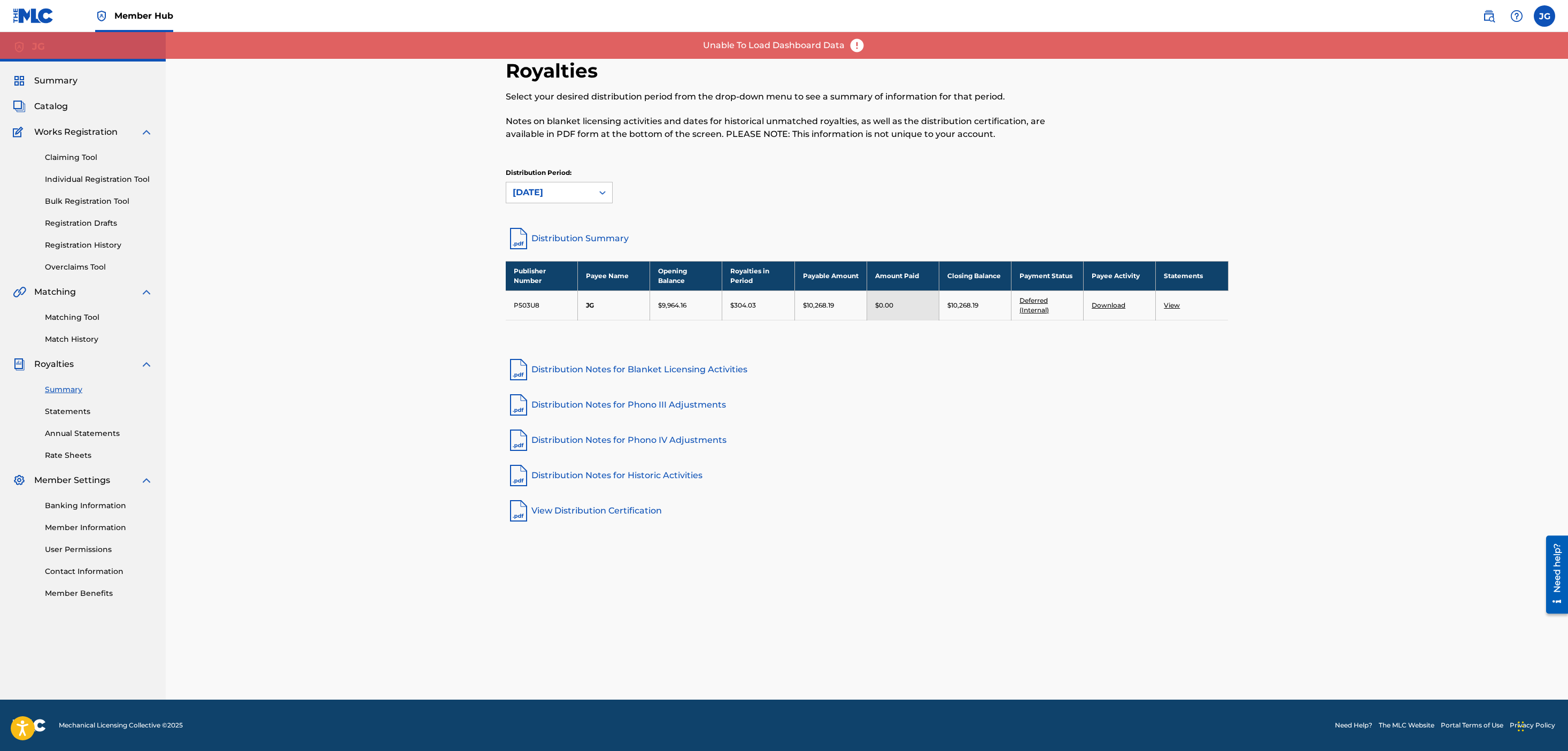
click at [1173, 303] on link "View" at bounding box center [1171, 305] width 16 height 8
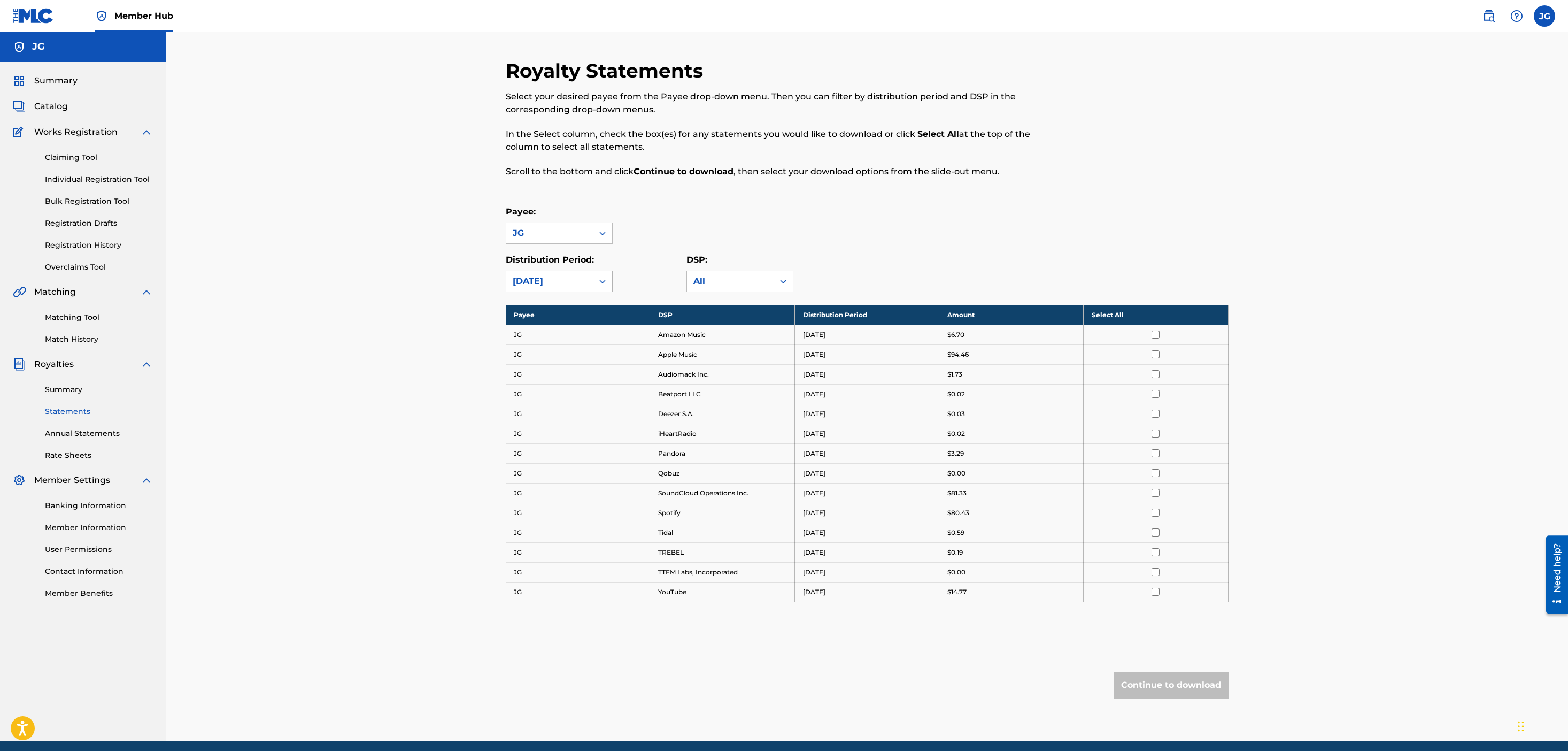
click at [599, 283] on icon at bounding box center [602, 281] width 11 height 11
click at [578, 354] on div "July 2025" at bounding box center [559, 359] width 106 height 27
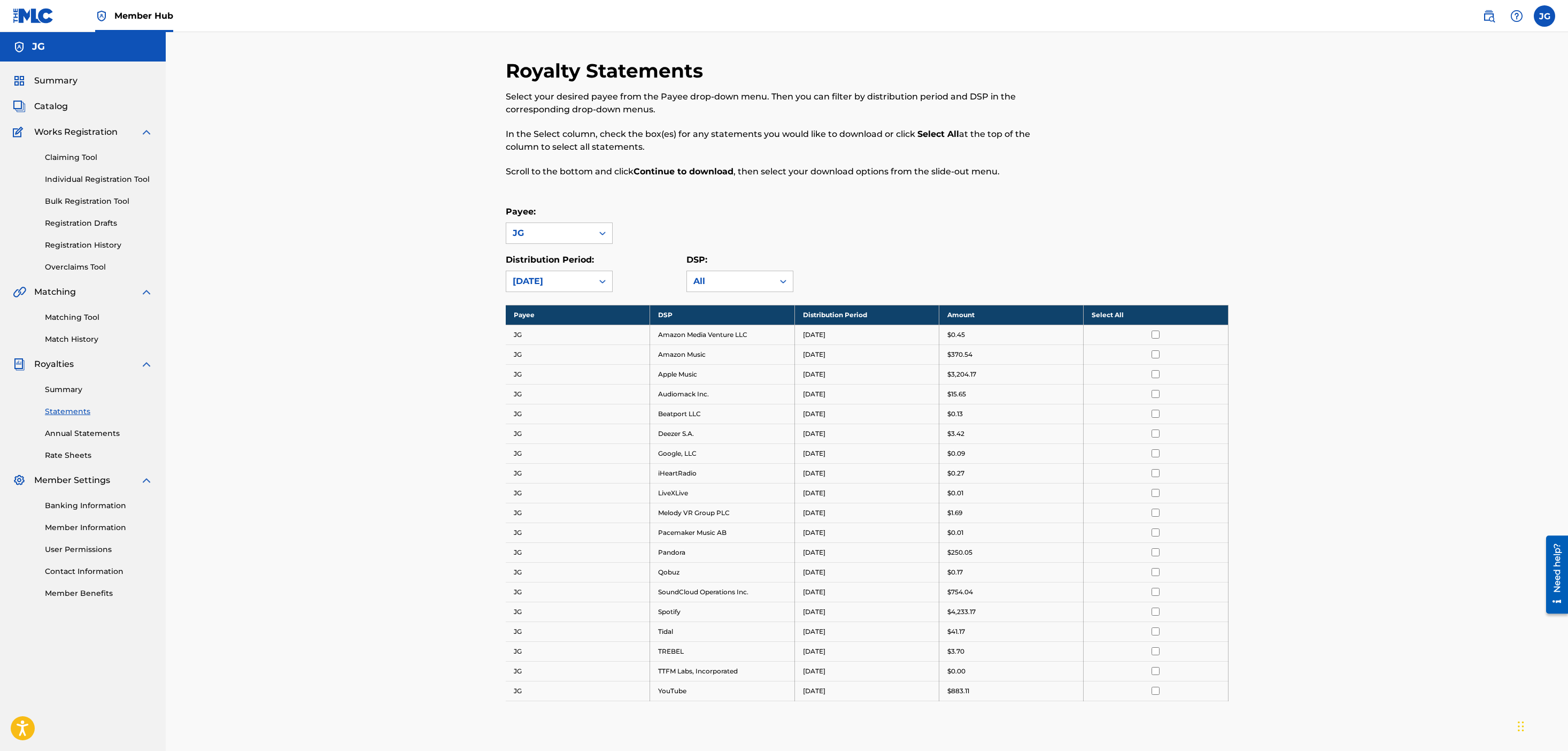
scroll to position [95, 0]
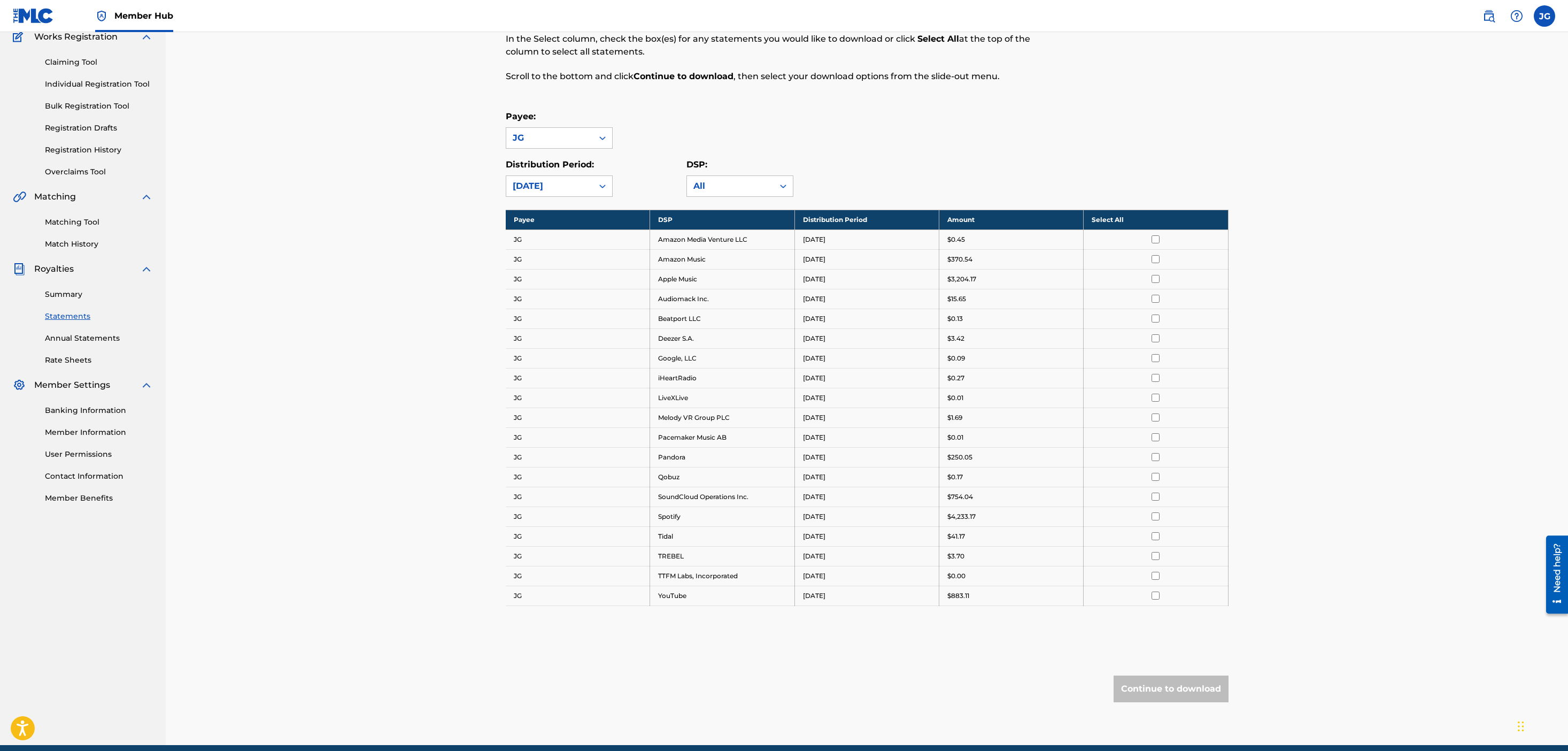
click at [669, 522] on td "Spotify" at bounding box center [722, 517] width 144 height 20
click at [1156, 514] on input "checkbox" at bounding box center [1155, 516] width 8 height 8
click at [1152, 280] on input "checkbox" at bounding box center [1155, 279] width 8 height 8
click at [1136, 673] on div "Royalty Statements Select your desired payee from the Payee drop-down menu. The…" at bounding box center [868, 354] width 723 height 781
click at [1136, 683] on button "Continue to download" at bounding box center [1171, 689] width 115 height 27
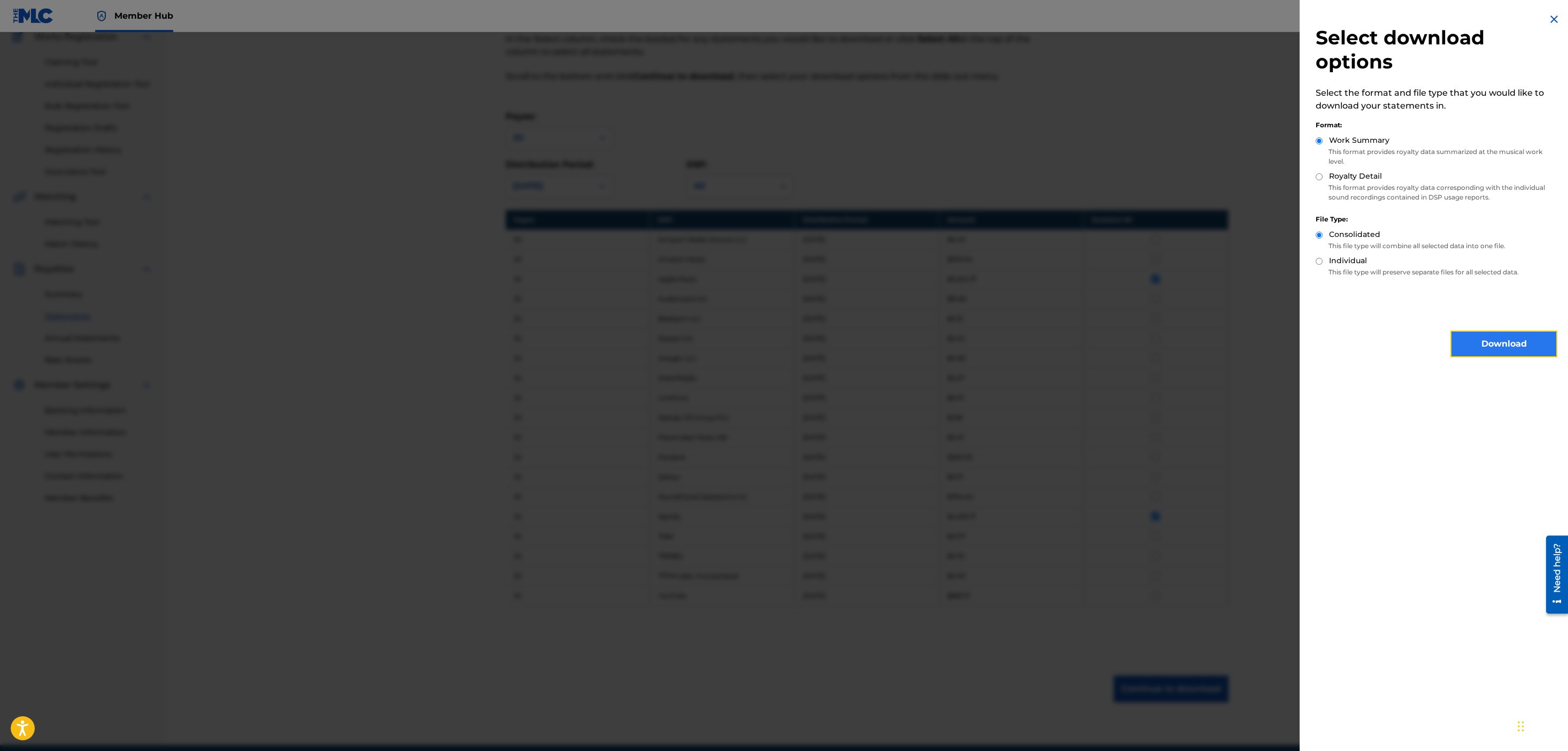
click at [1468, 344] on button "Download" at bounding box center [1504, 344] width 107 height 27
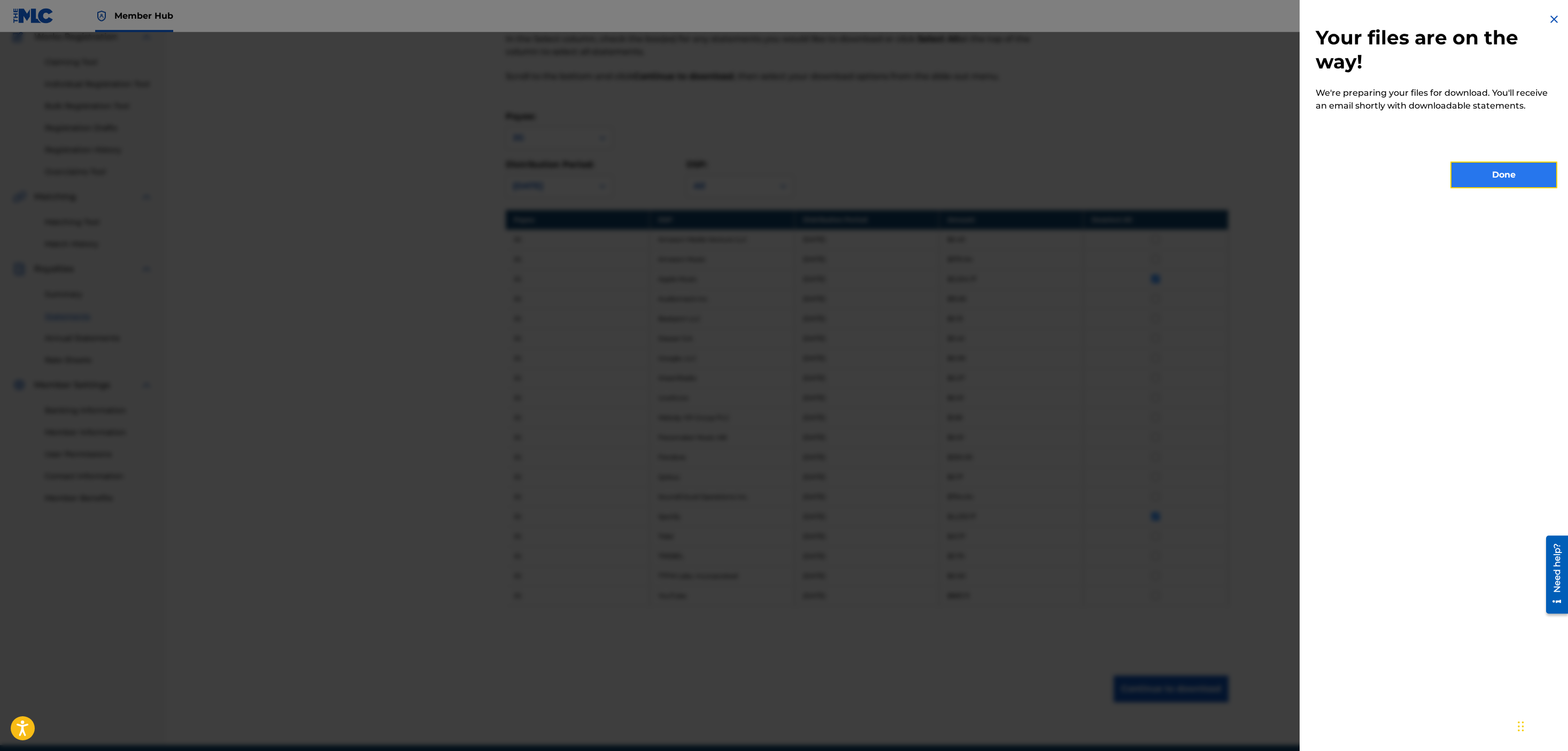
click at [1487, 182] on button "Done" at bounding box center [1504, 175] width 107 height 27
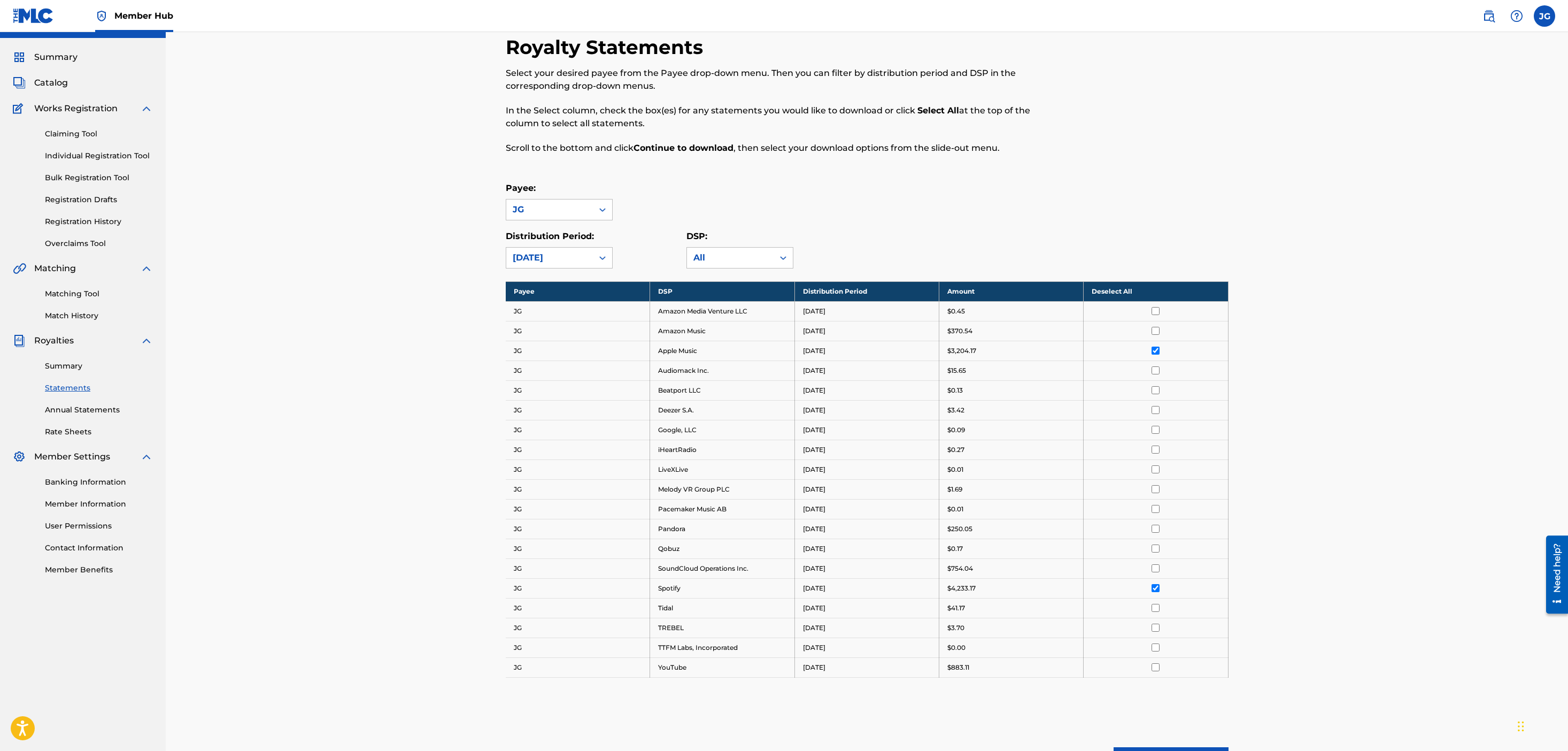
scroll to position [0, 0]
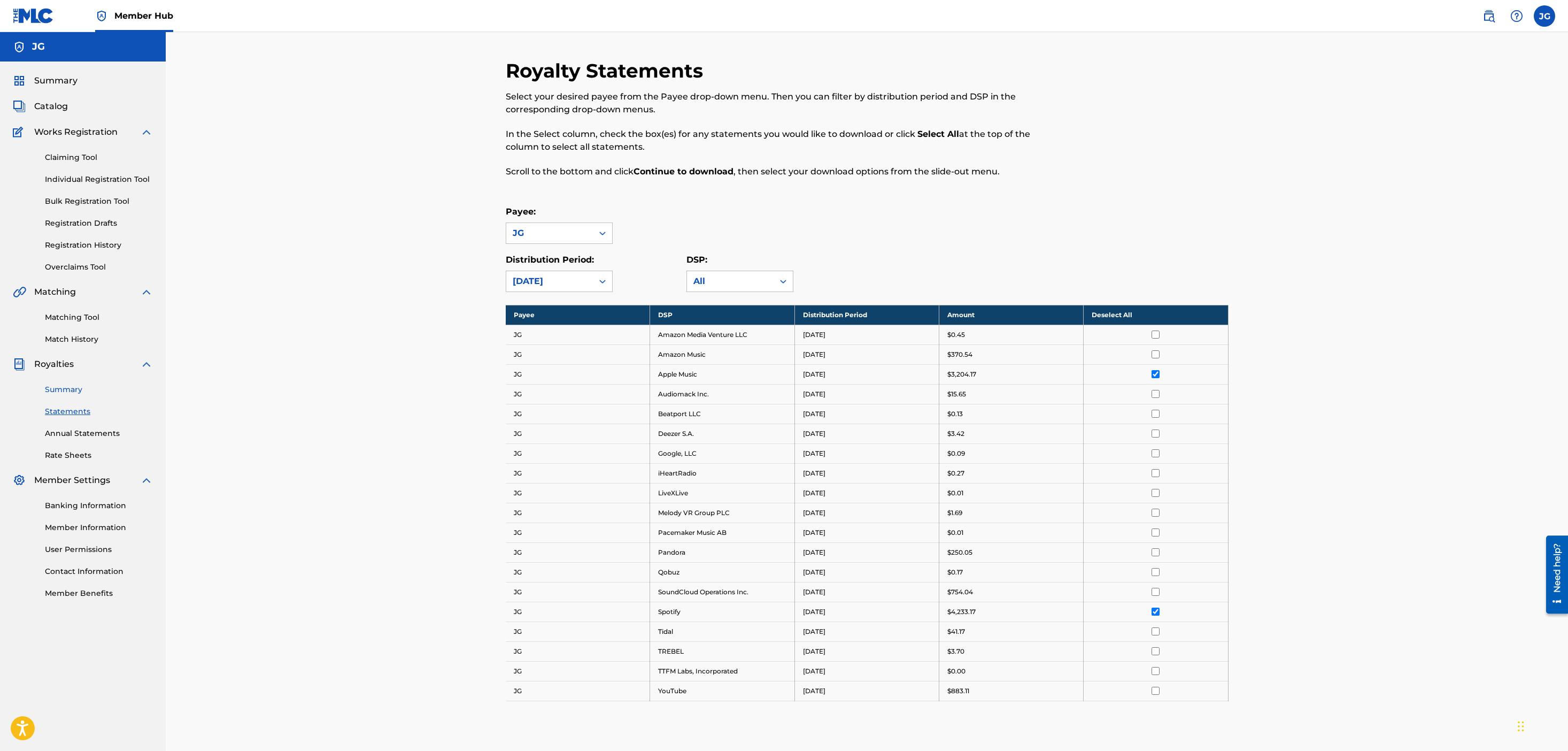
click at [71, 392] on link "Summary" at bounding box center [99, 389] width 108 height 11
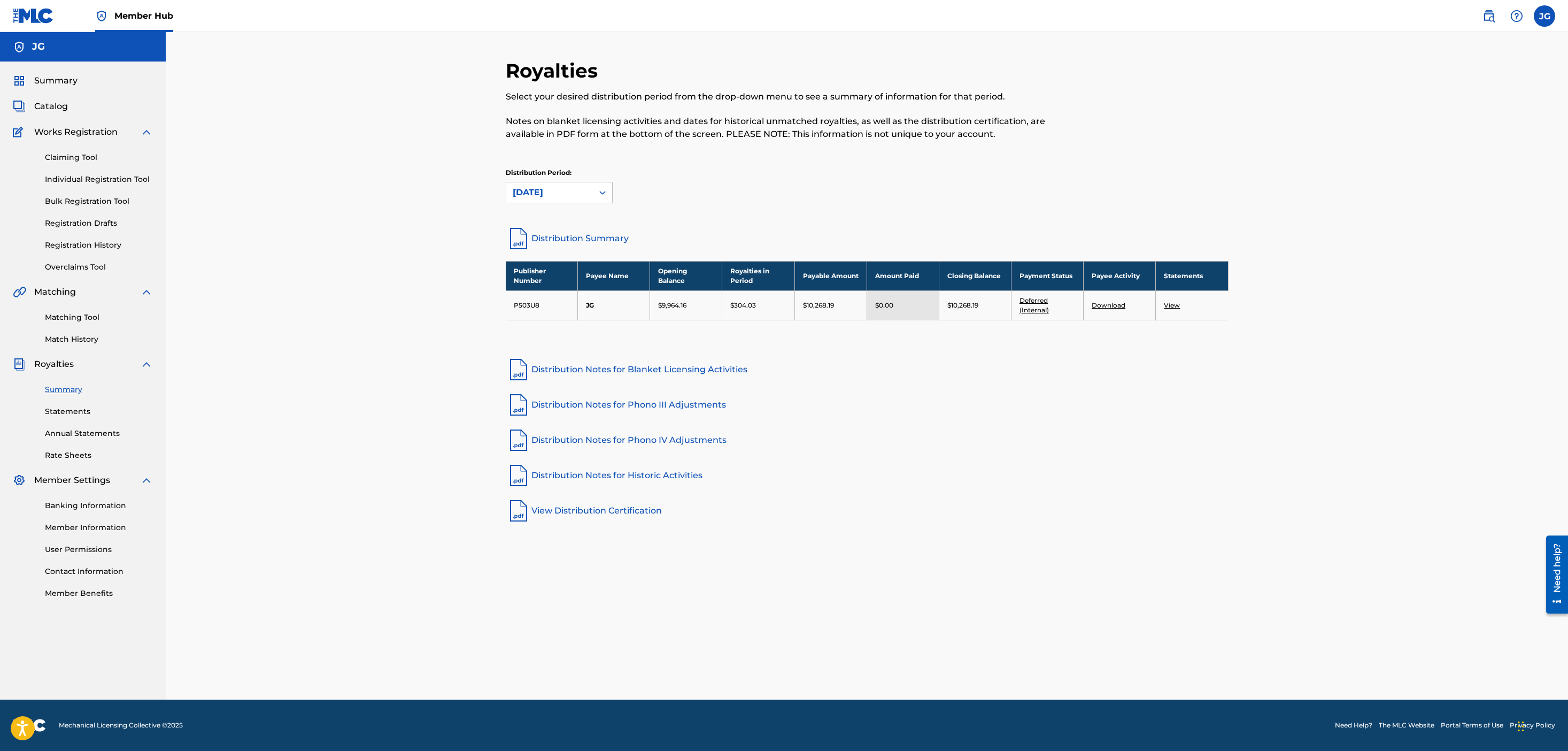
click at [1175, 305] on link "View" at bounding box center [1171, 305] width 16 height 8
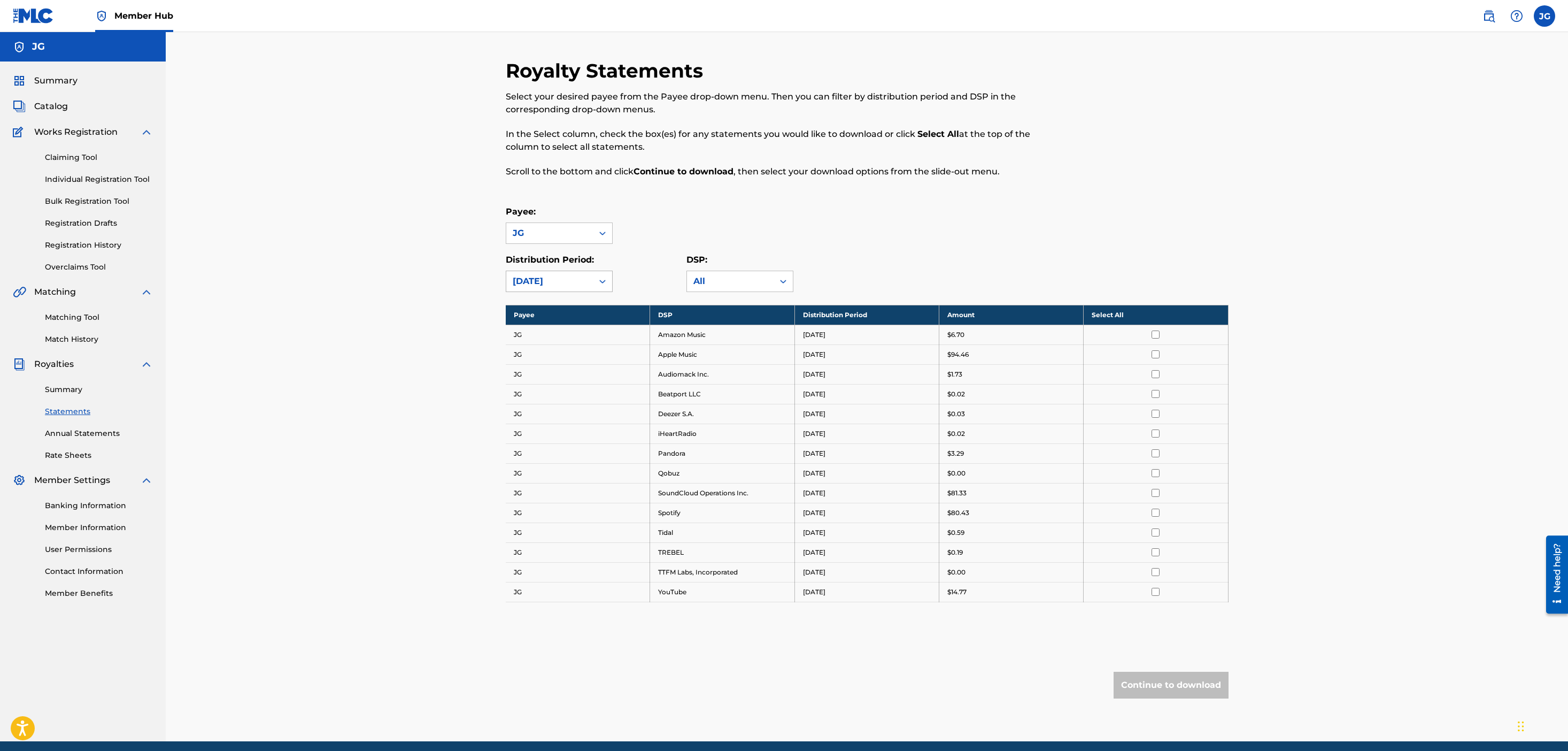
click at [583, 277] on div "September 2025" at bounding box center [549, 281] width 74 height 13
click at [577, 338] on div "August 2025" at bounding box center [559, 331] width 106 height 27
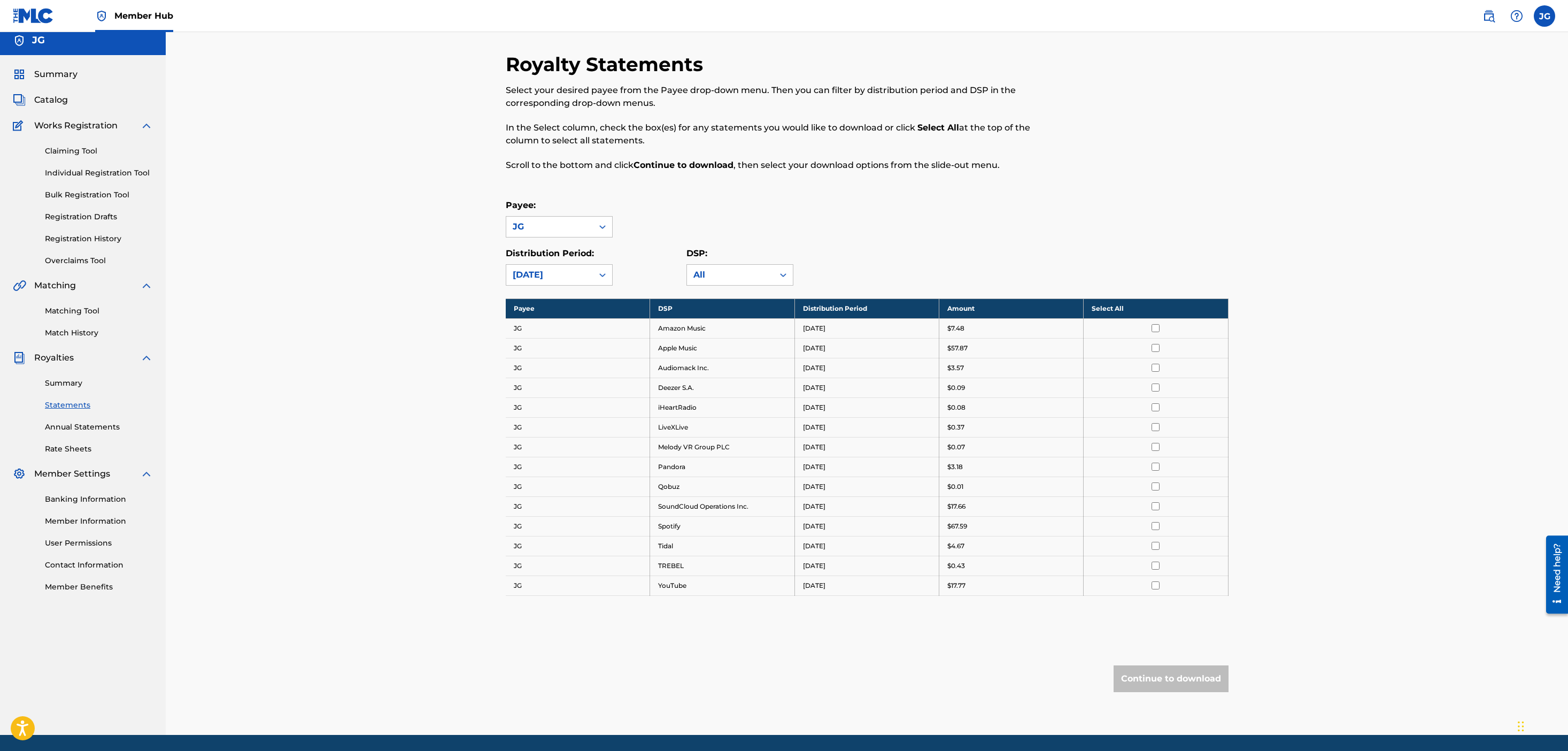
scroll to position [42, 0]
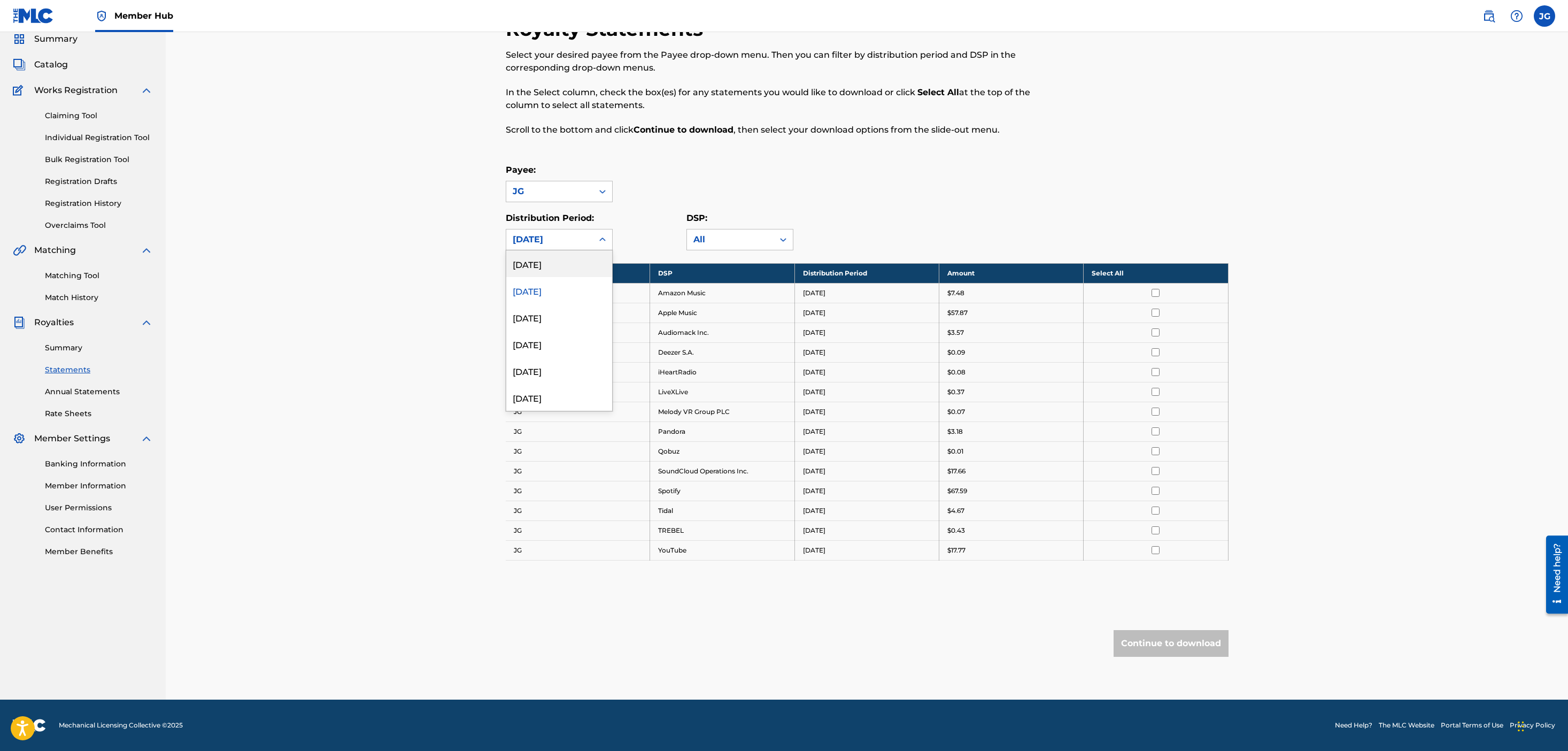
click at [595, 234] on div at bounding box center [602, 239] width 19 height 19
click at [570, 262] on div "September 2025" at bounding box center [559, 263] width 106 height 27
click at [571, 239] on div "September 2025" at bounding box center [549, 239] width 74 height 13
click at [570, 290] on div "August 2025" at bounding box center [559, 290] width 106 height 27
click at [569, 255] on div "Royalty Statements Select your desired payee from the Payee drop-down menu. The…" at bounding box center [868, 359] width 723 height 683
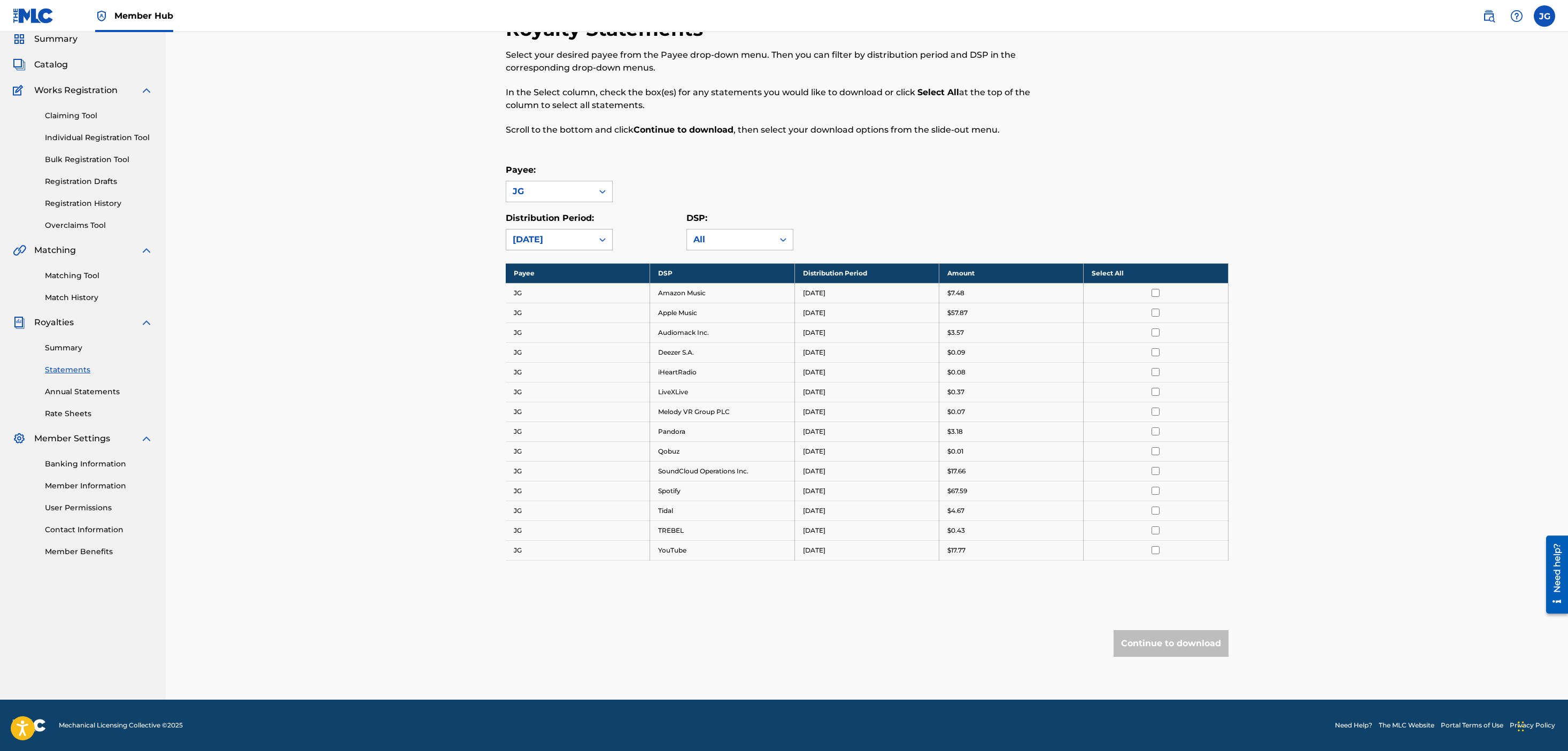
click at [569, 245] on div "August 2025" at bounding box center [549, 239] width 74 height 13
click at [560, 323] on div "July 2025" at bounding box center [559, 317] width 106 height 27
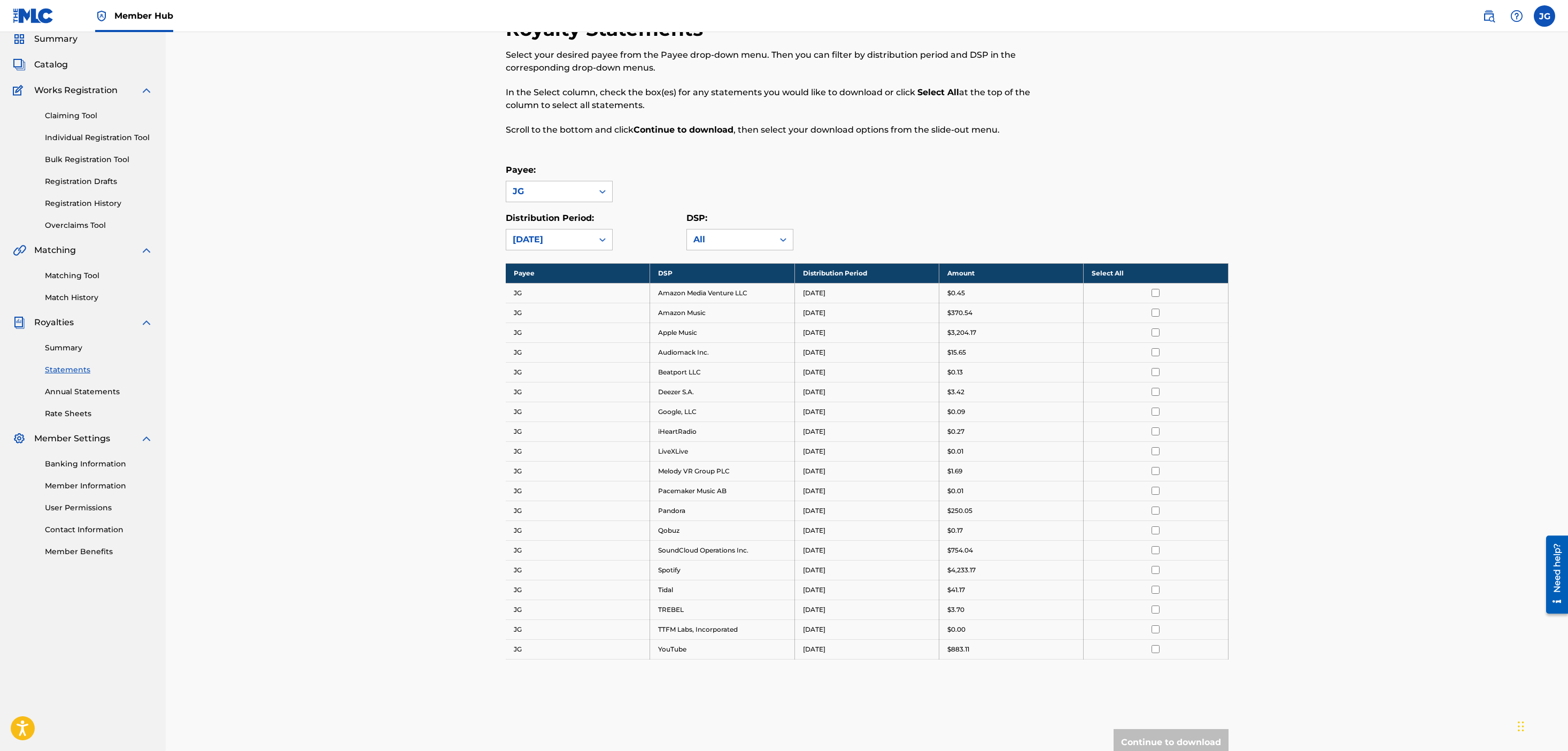
click at [563, 240] on div "July 2025" at bounding box center [549, 239] width 74 height 13
click at [561, 331] on div "June 2025" at bounding box center [559, 344] width 106 height 27
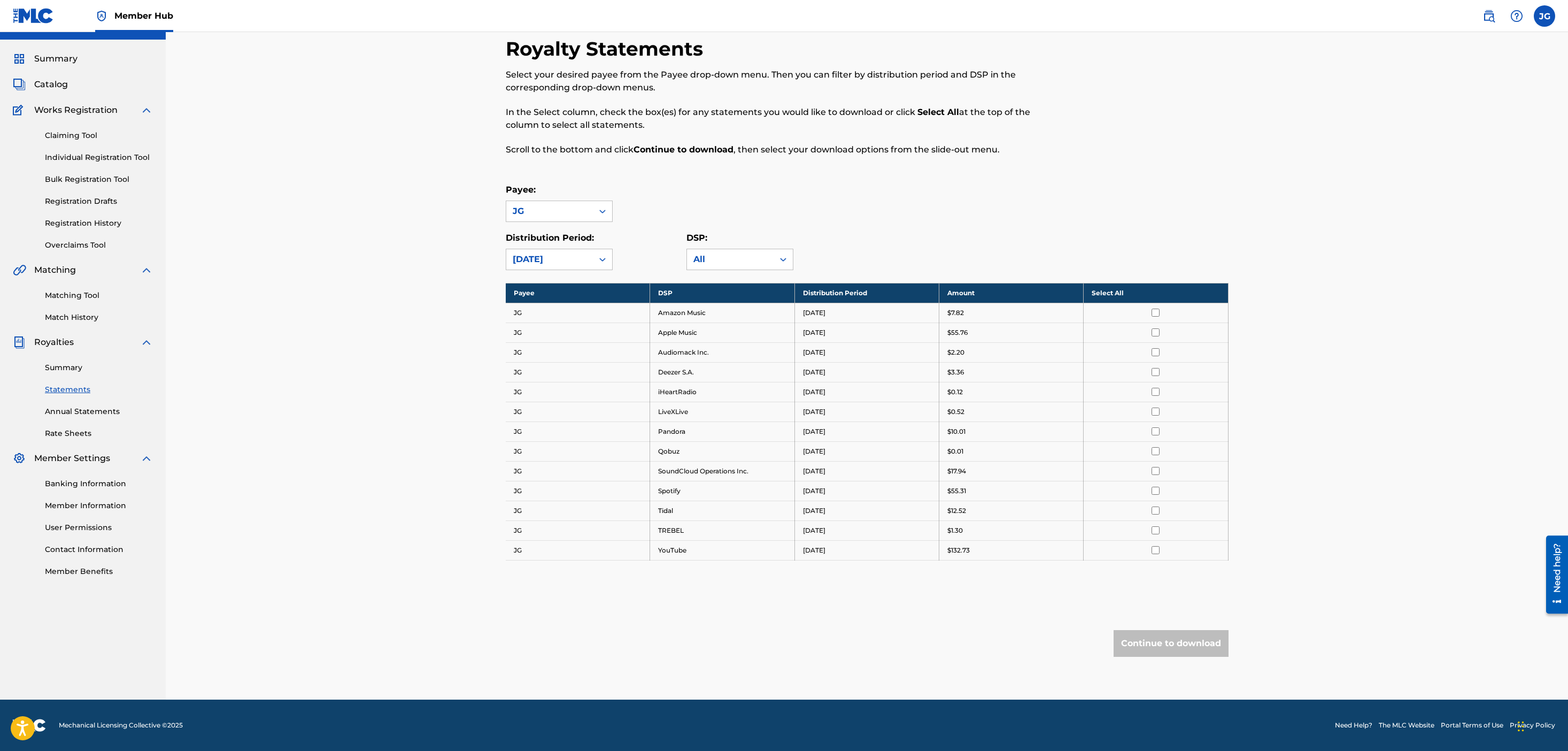
scroll to position [22, 0]
click at [556, 227] on div "Payee: JG Distribution Period: option June 2025, selected. June 2025 DSP: All" at bounding box center [868, 227] width 723 height 87
click at [556, 265] on div "June 2025" at bounding box center [549, 259] width 74 height 13
click at [561, 333] on div "July 2025" at bounding box center [559, 337] width 106 height 27
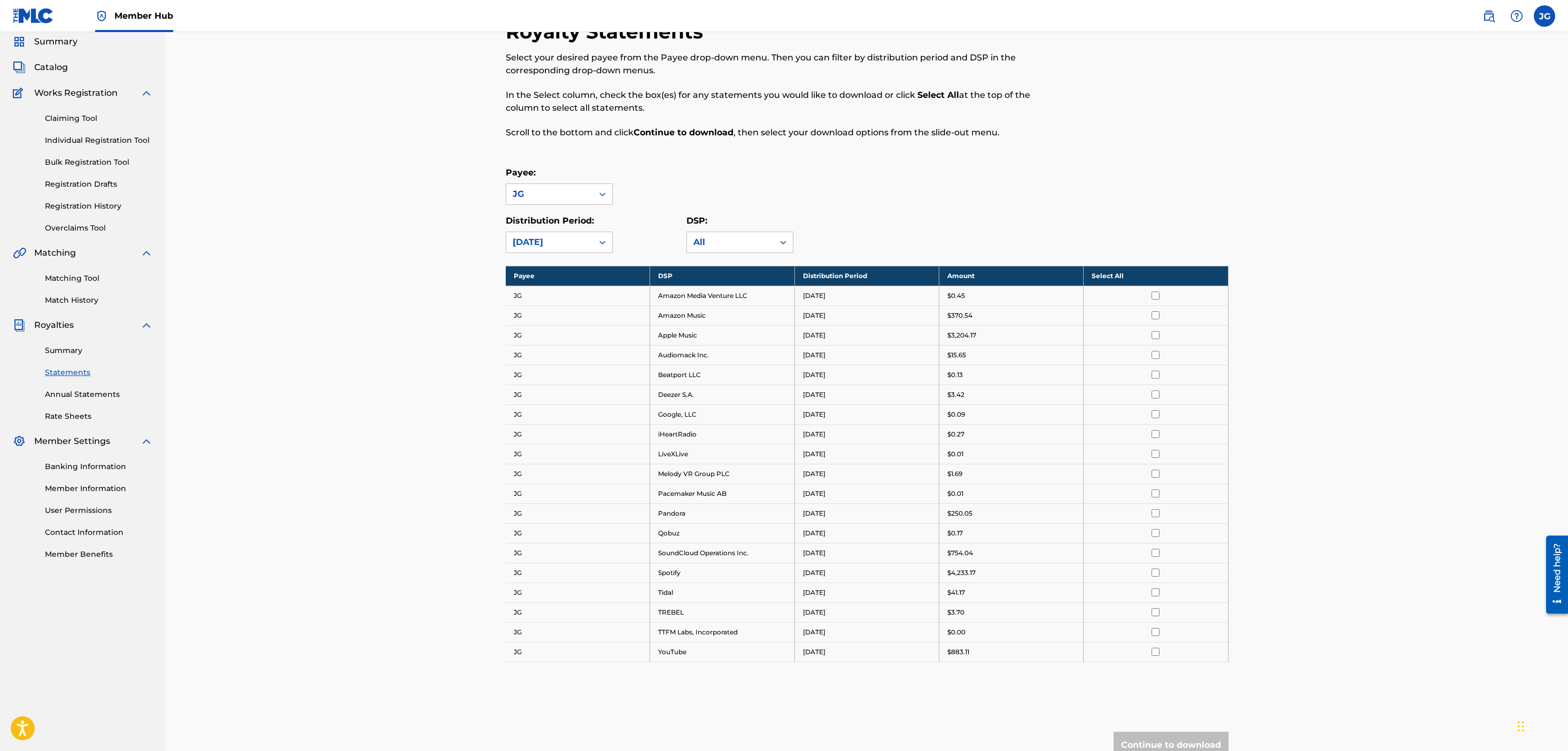
scroll to position [43, 0]
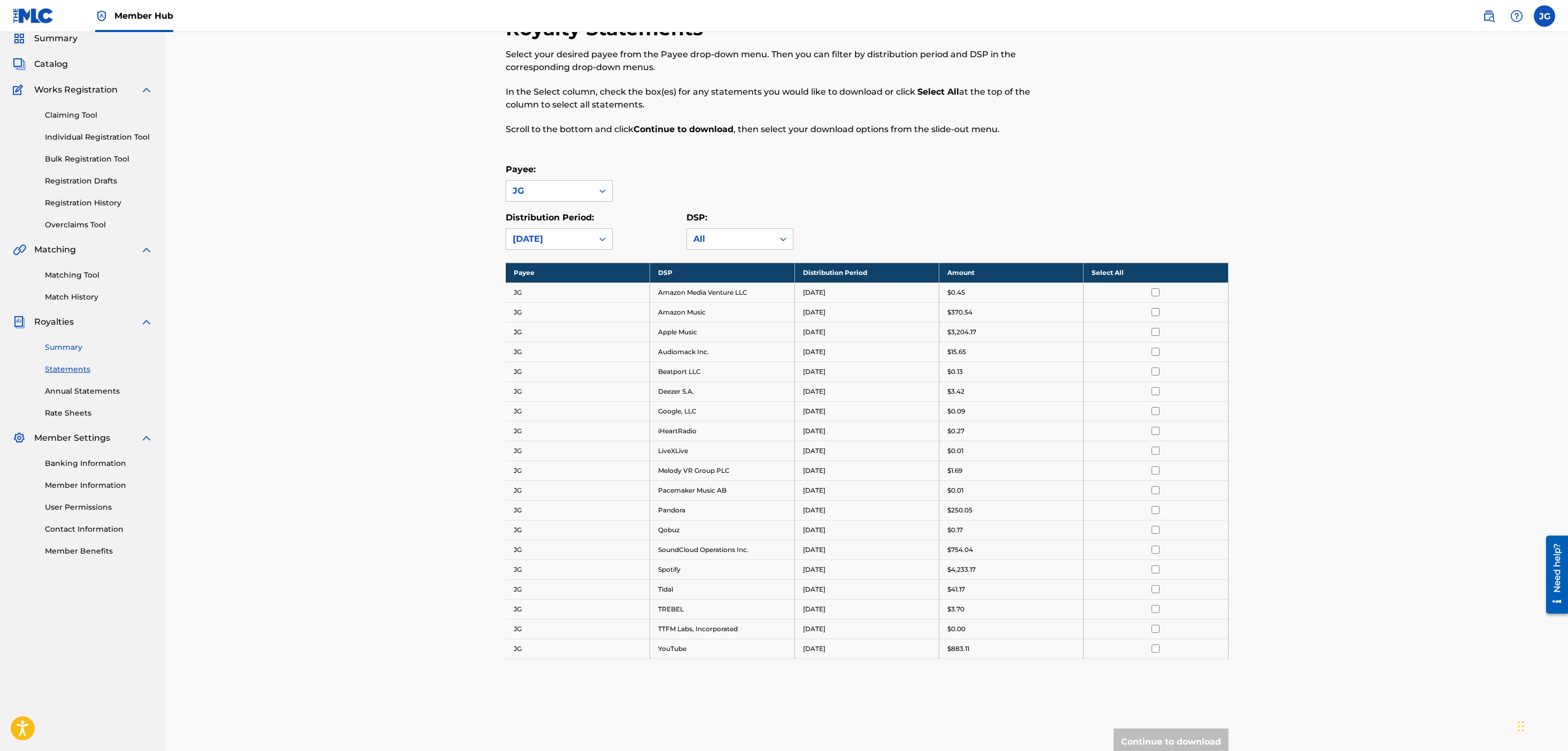
click at [77, 347] on link "Summary" at bounding box center [99, 347] width 108 height 11
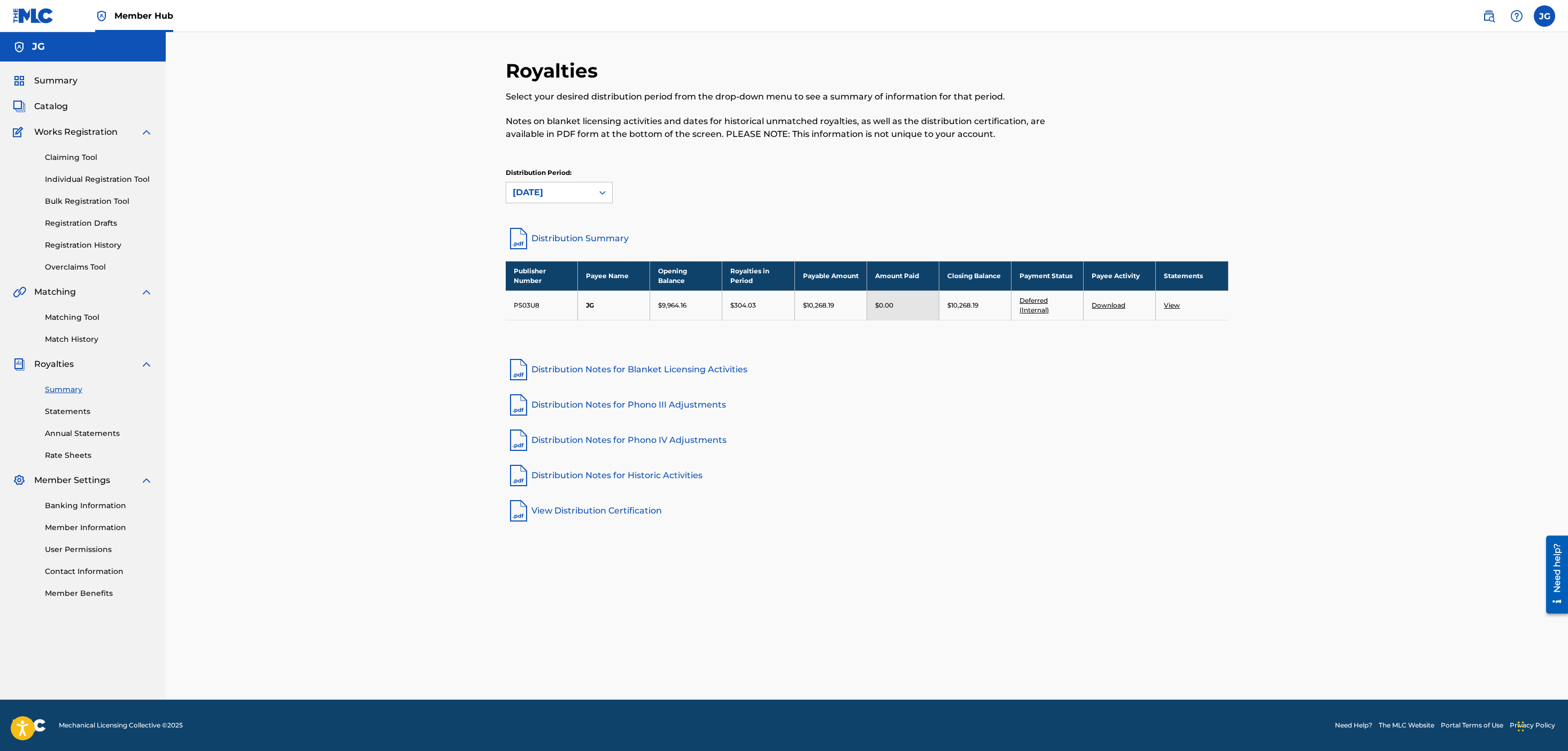
click at [1035, 299] on link "Deferred (Internal)" at bounding box center [1034, 305] width 30 height 17
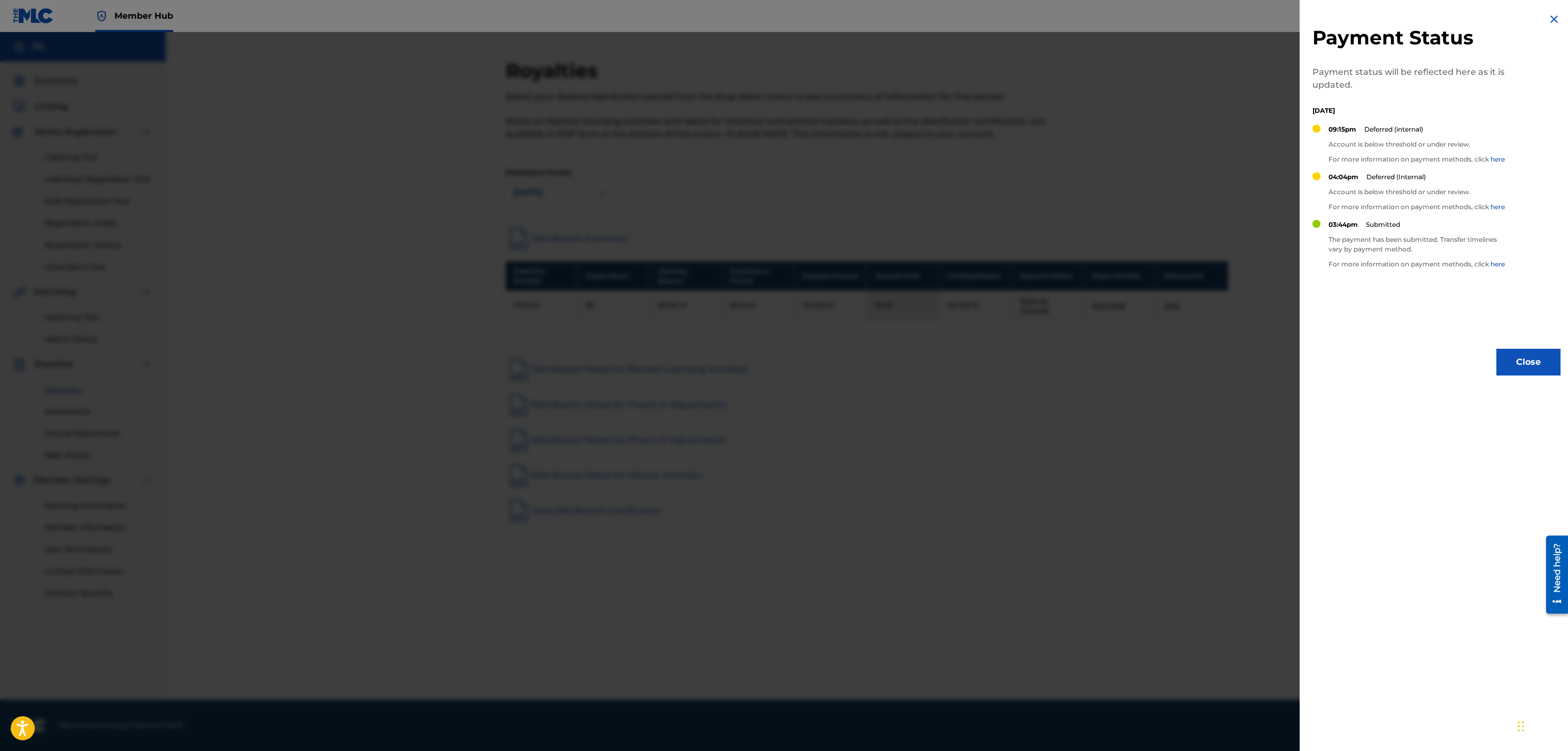
click at [1035, 299] on div at bounding box center [784, 407] width 1568 height 751
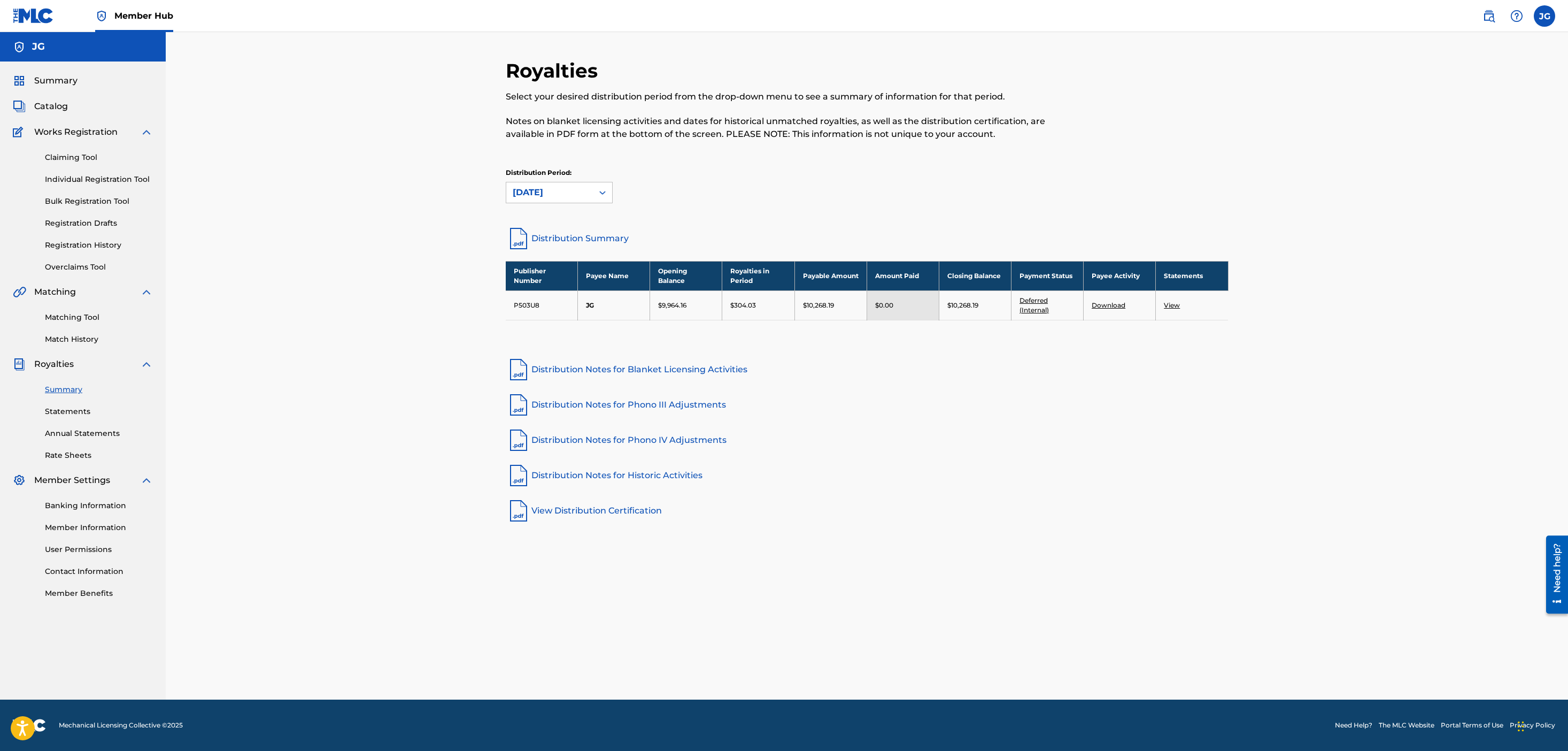
click at [397, 201] on div "Royalties Select your desired distribution period from the drop-down menu to se…" at bounding box center [867, 366] width 1402 height 667
click at [106, 158] on link "Claiming Tool" at bounding box center [99, 157] width 108 height 11
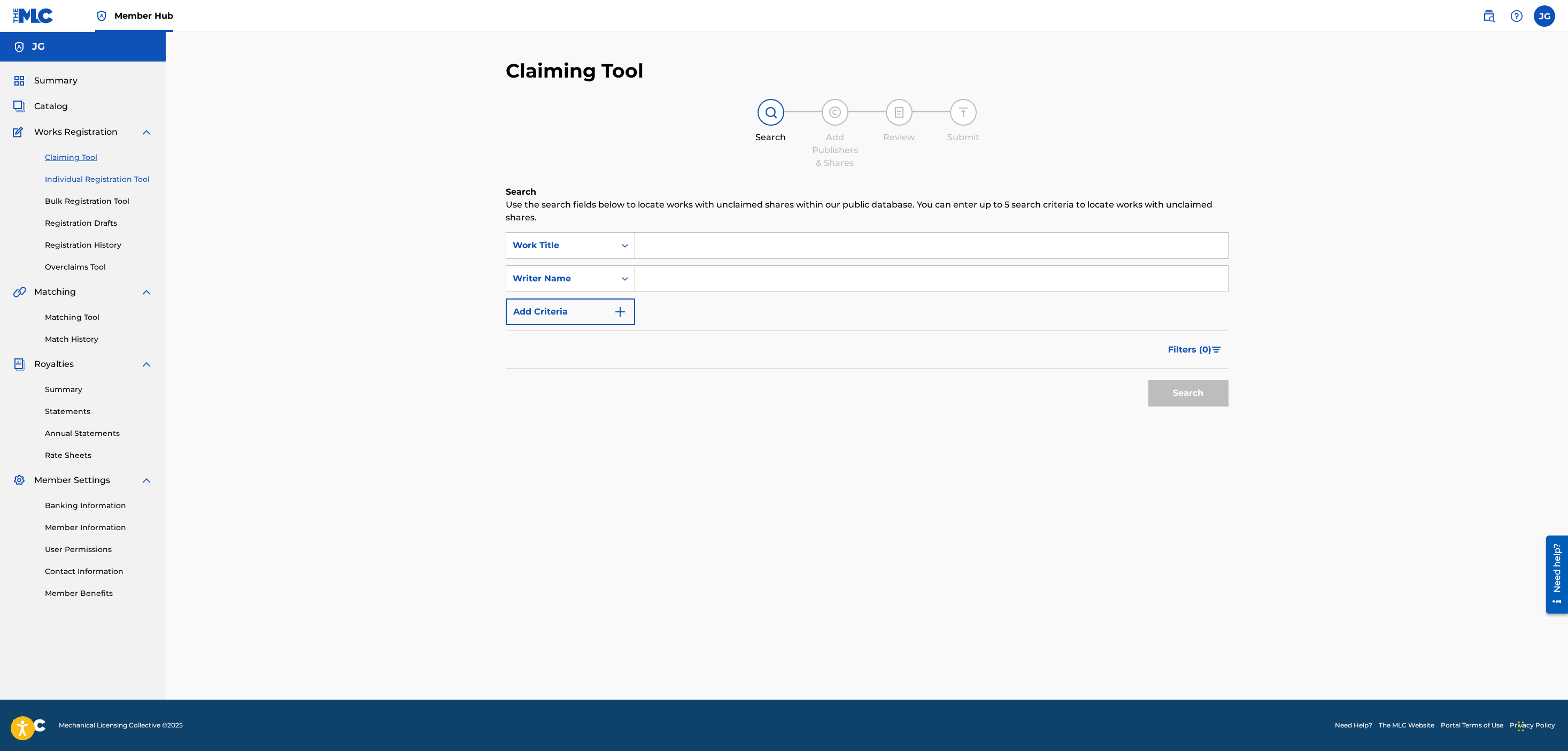
click at [105, 179] on link "Individual Registration Tool" at bounding box center [99, 179] width 108 height 11
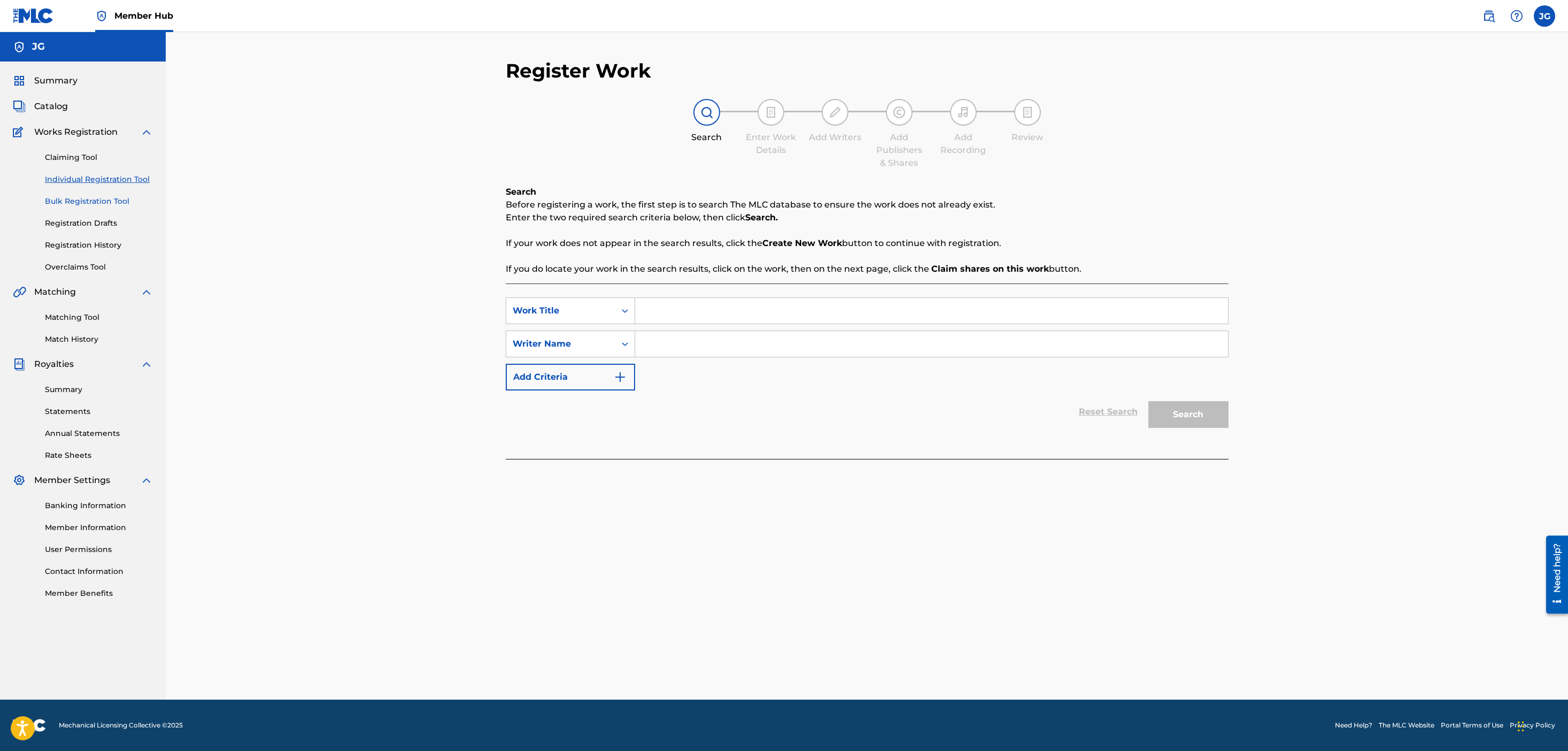
click at [104, 202] on link "Bulk Registration Tool" at bounding box center [99, 201] width 108 height 11
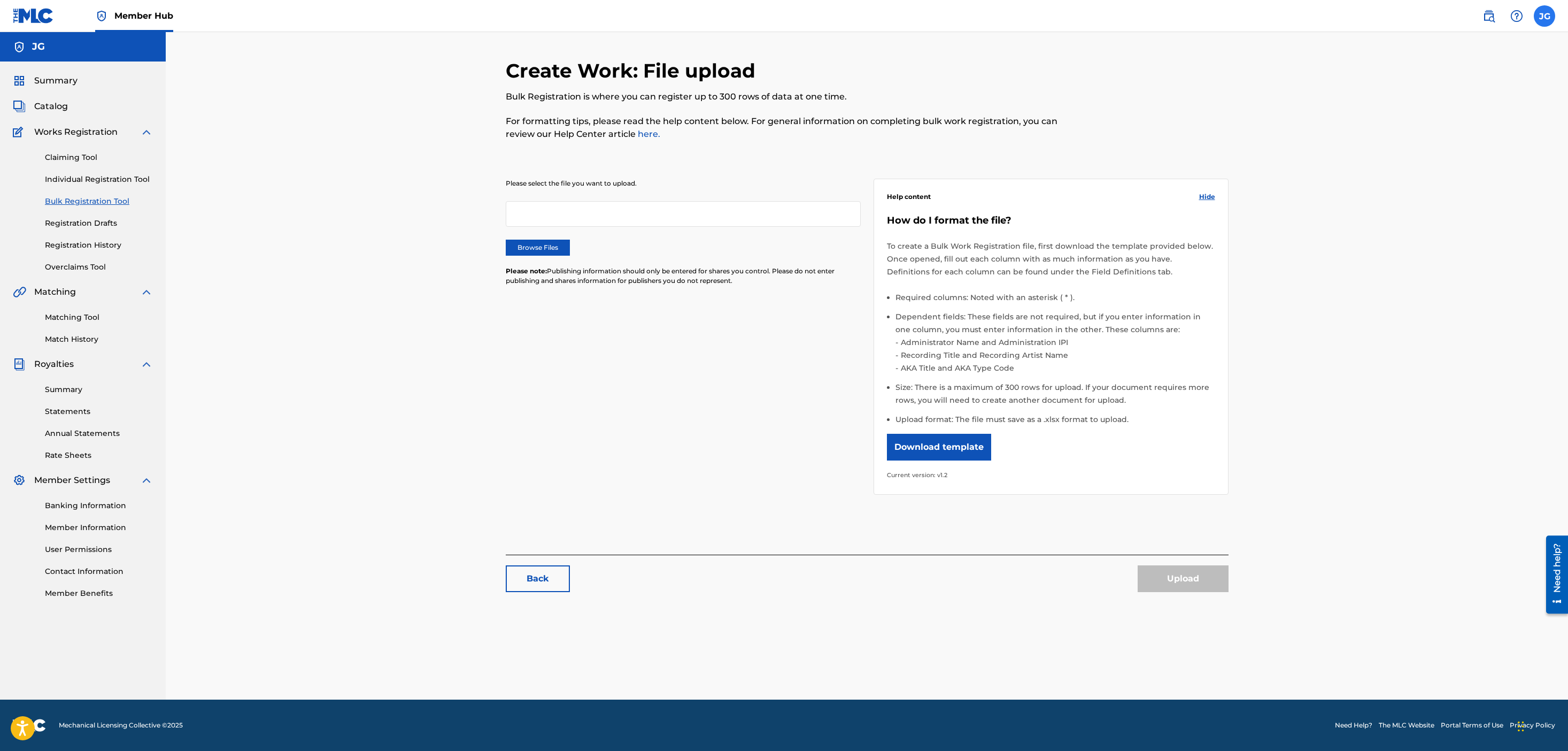
click at [1544, 17] on label at bounding box center [1544, 16] width 21 height 21
click at [1544, 16] on input "JG JUSTIN GOLDMAN jg@4thaveprojects.com Notification Preferences Profile Log out" at bounding box center [1544, 16] width 0 height 0
click at [1440, 133] on link "Profile" at bounding box center [1440, 133] width 21 height 10
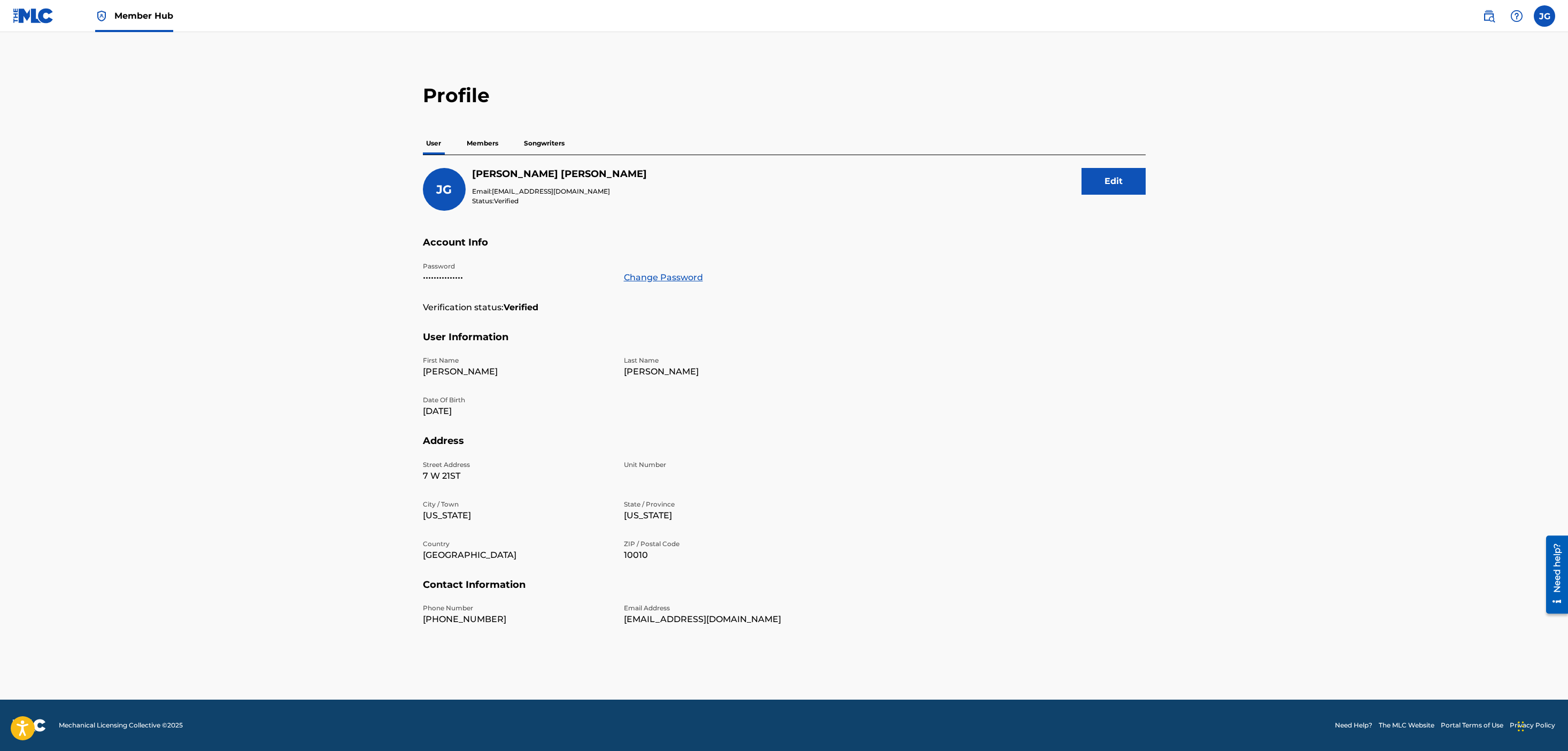
click at [1118, 198] on div "Edit" at bounding box center [1114, 189] width 64 height 43
click at [1117, 184] on button "Edit" at bounding box center [1114, 181] width 64 height 27
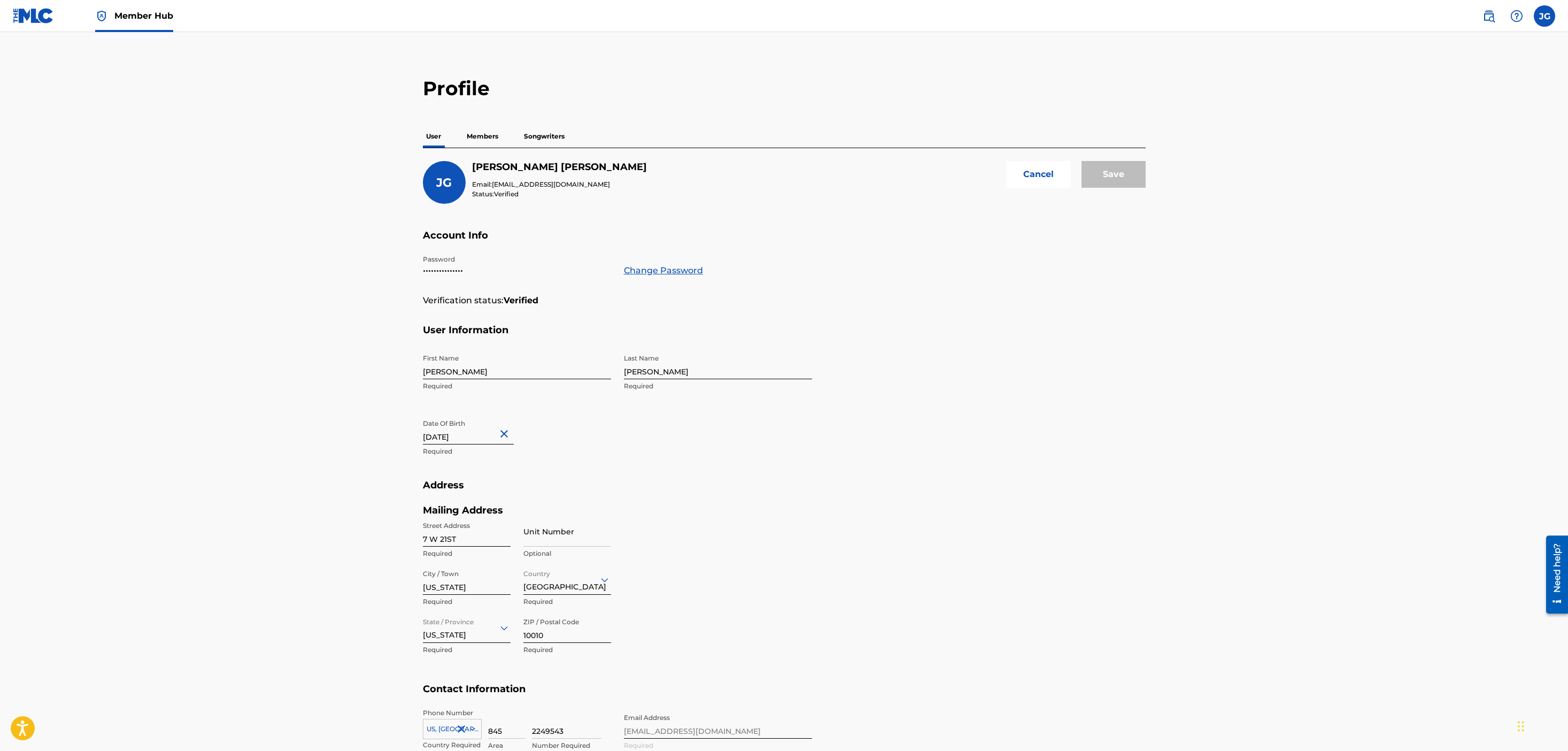
scroll to position [6, 0]
click at [492, 129] on p "Members" at bounding box center [482, 138] width 38 height 23
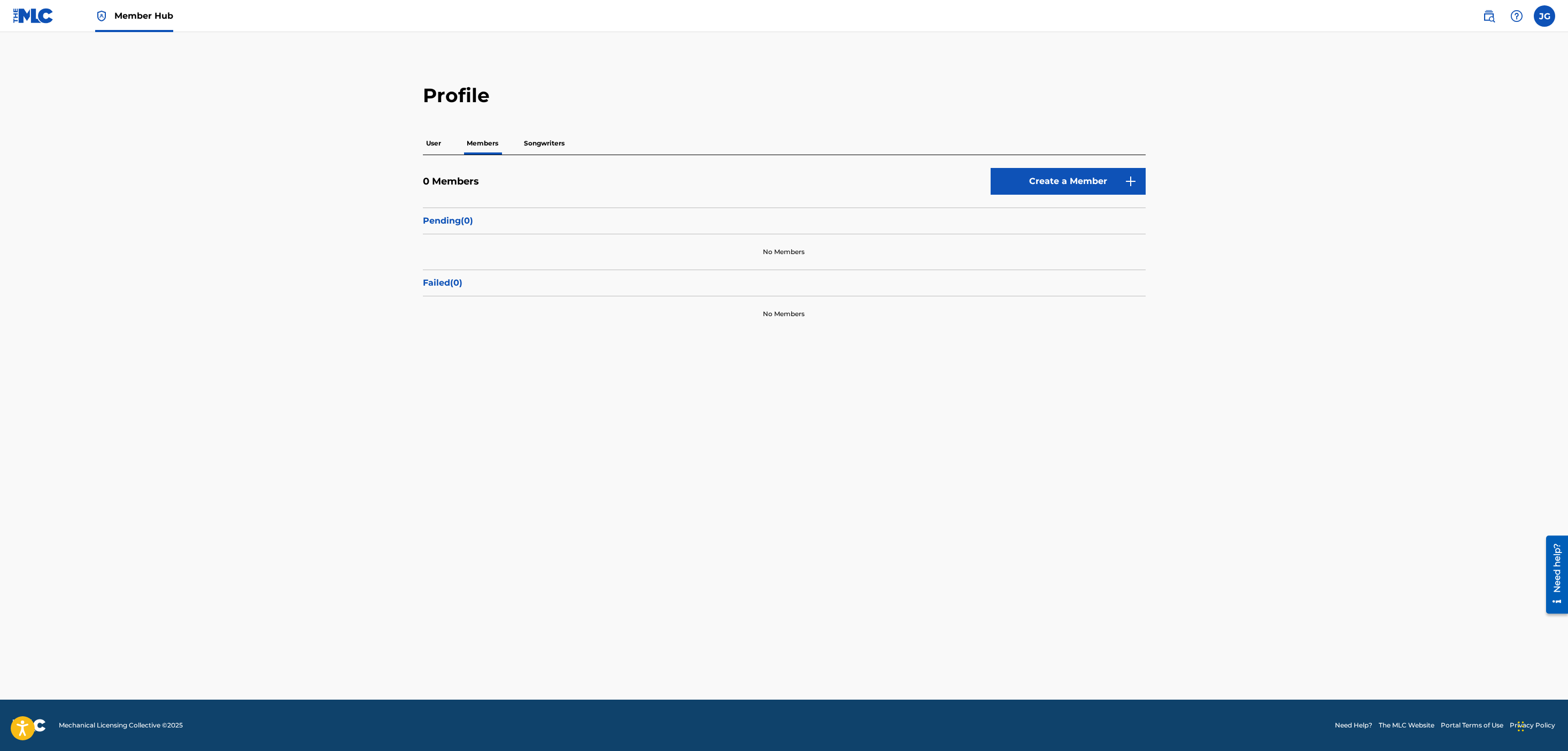
click at [549, 141] on p "Songwriters" at bounding box center [545, 144] width 47 height 23
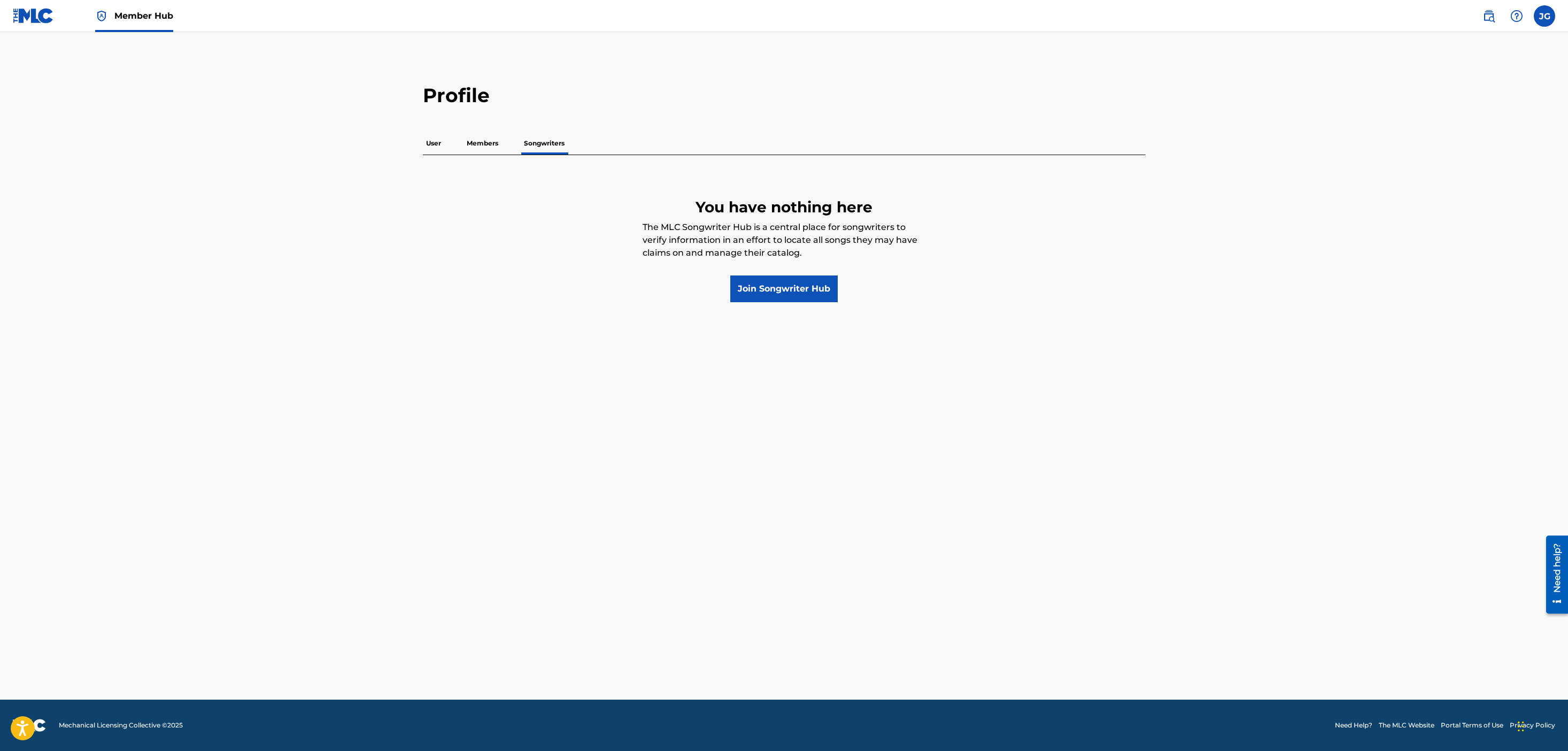
click at [478, 142] on p "Members" at bounding box center [482, 144] width 38 height 23
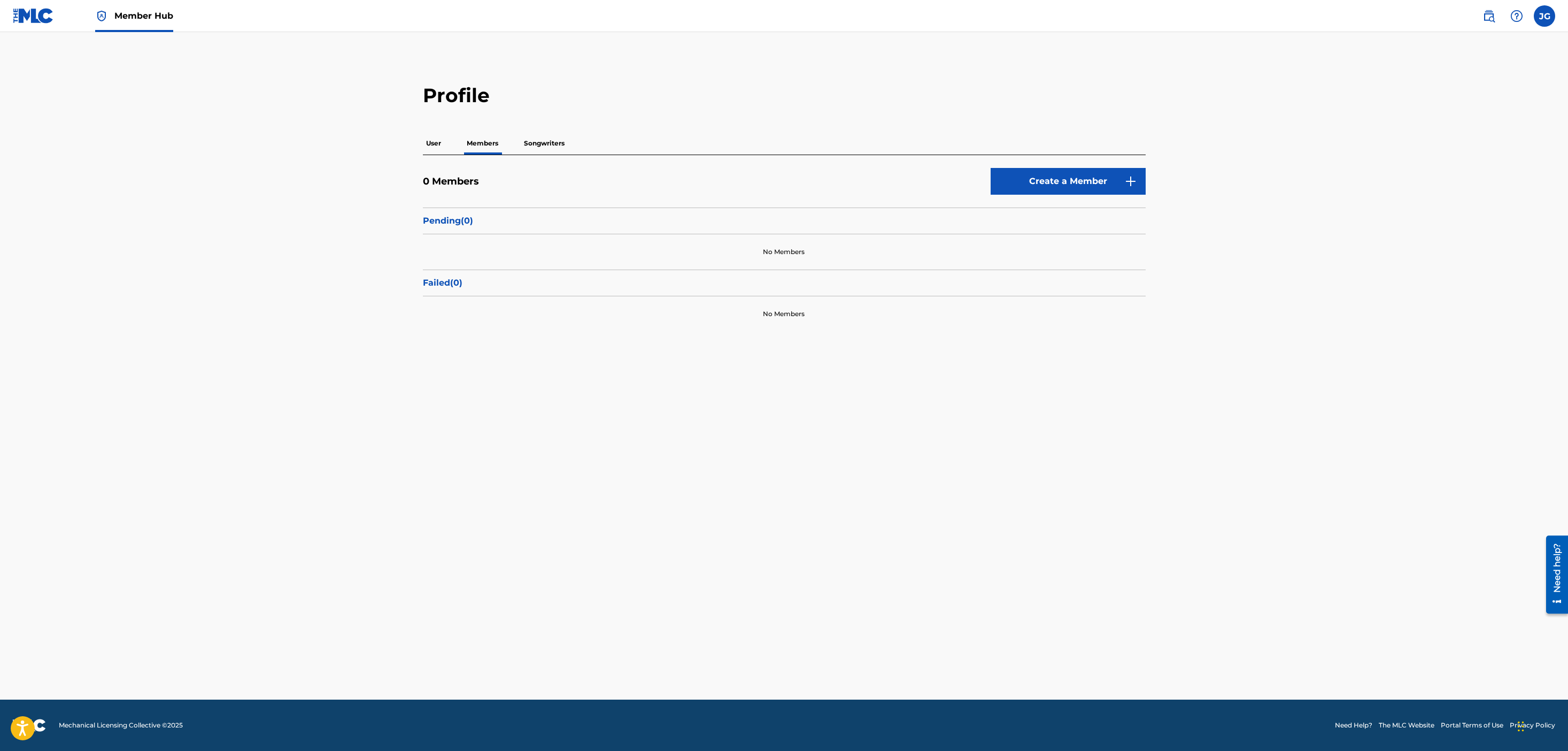
click at [459, 223] on p "Pending ( 0 )" at bounding box center [785, 220] width 723 height 13
click at [996, 192] on link "Create a Member" at bounding box center [1068, 181] width 155 height 27
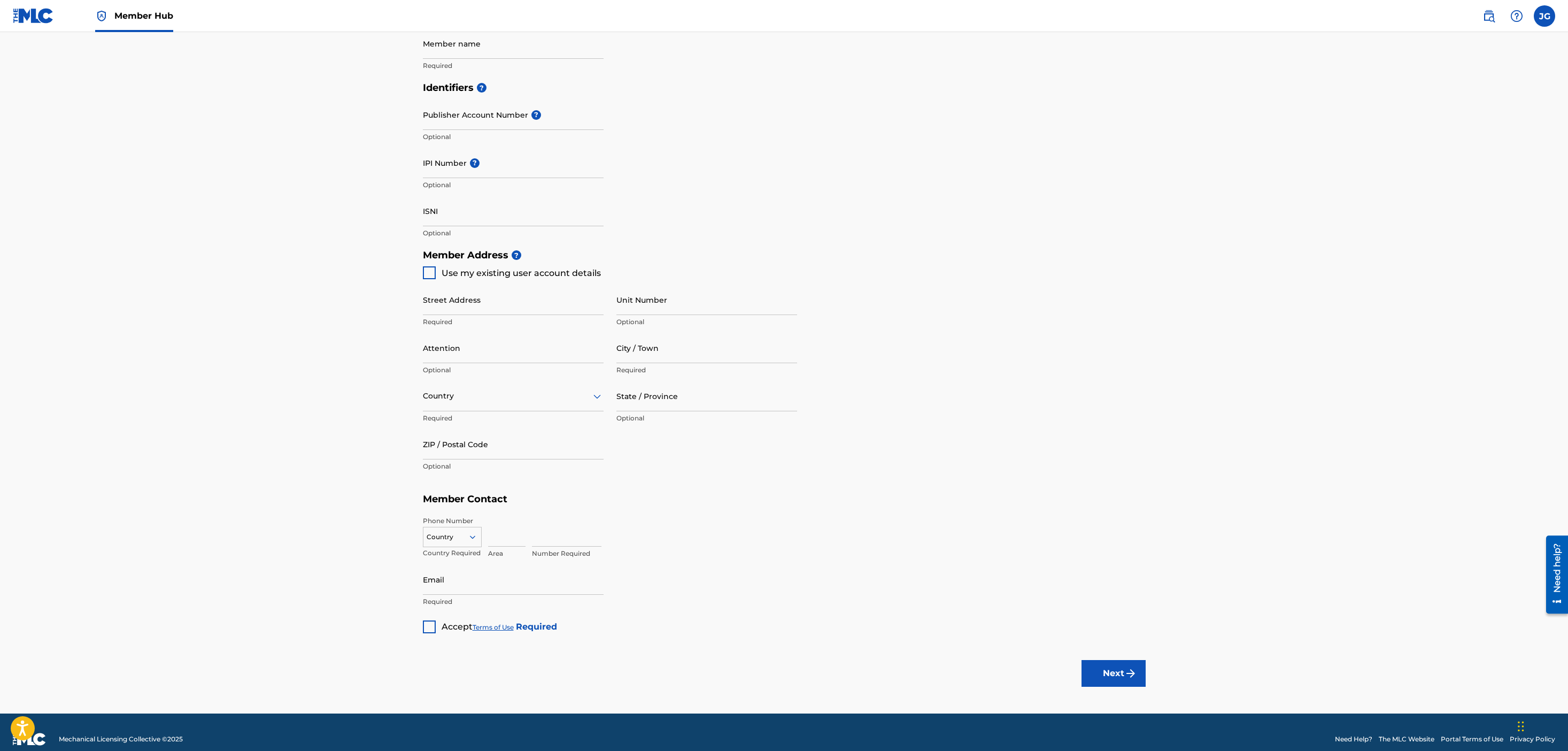
scroll to position [293, 0]
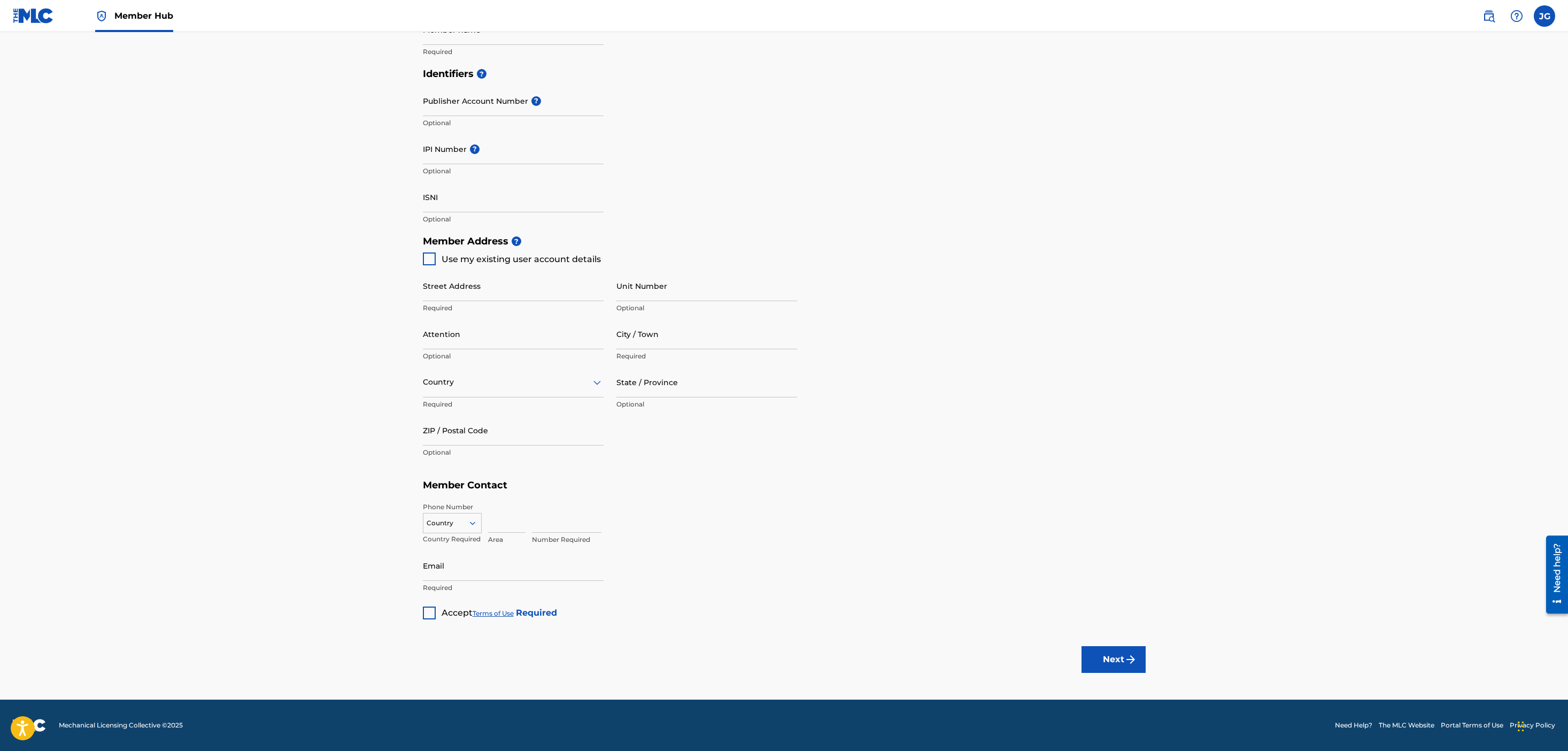
click at [427, 265] on div "Street Address Required Unit Number Optional Attention Optional City / Town Req…" at bounding box center [610, 366] width 375 height 203
click at [427, 263] on div at bounding box center [429, 258] width 13 height 13
type input "7 W 21ST"
type input "NEW YORK"
type input "10010"
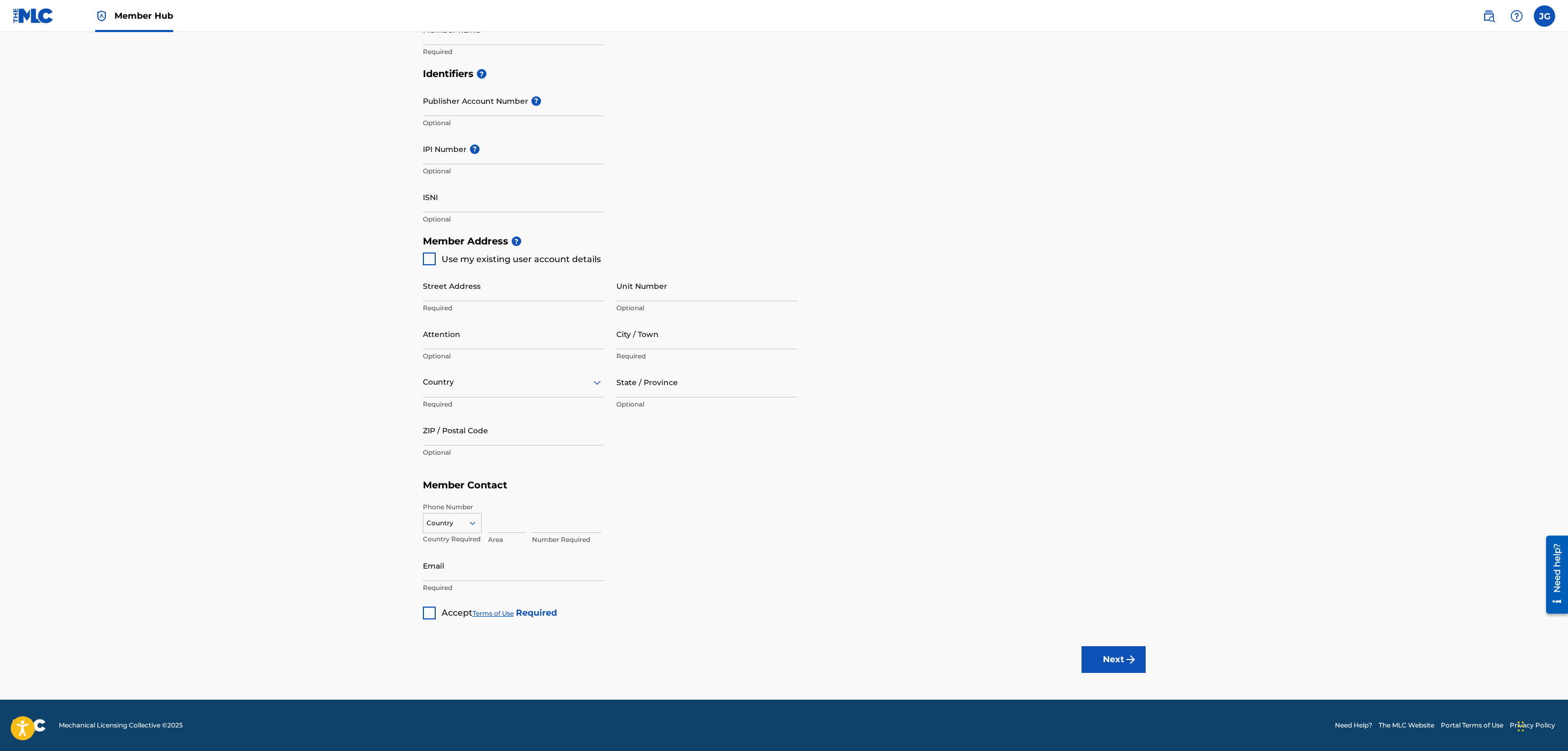
type input "845"
type input "2249543"
type input "[EMAIL_ADDRESS][DOMAIN_NAME]"
click at [429, 263] on img at bounding box center [429, 259] width 11 height 11
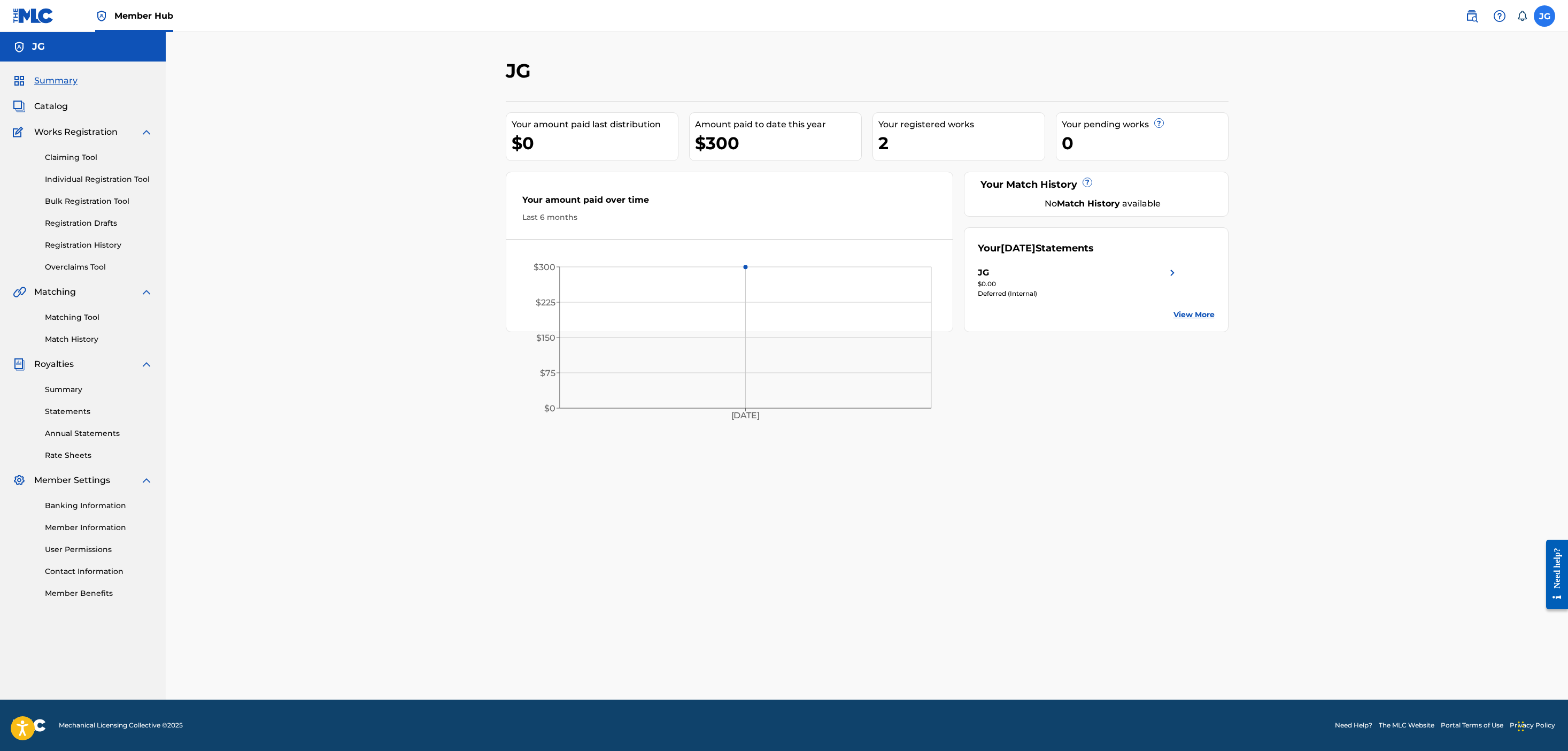
click at [1539, 18] on label at bounding box center [1544, 16] width 21 height 21
click at [1544, 16] on input "[PERSON_NAME] [PERSON_NAME] [EMAIL_ADDRESS][DOMAIN_NAME] Notification Preferenc…" at bounding box center [1544, 16] width 0 height 0
click at [1438, 134] on link "Profile" at bounding box center [1440, 133] width 21 height 10
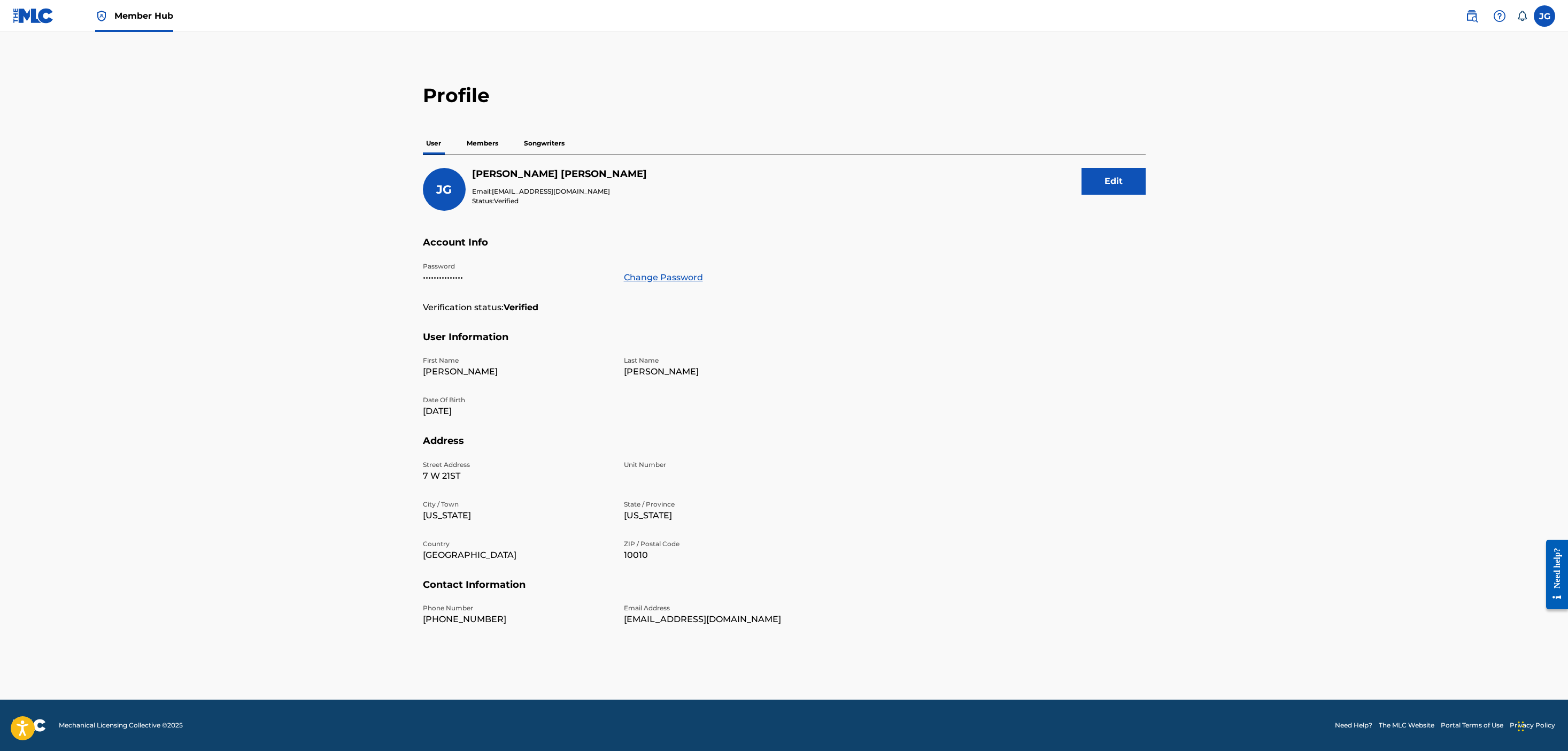
click at [133, 13] on span "Member Hub" at bounding box center [144, 16] width 58 height 12
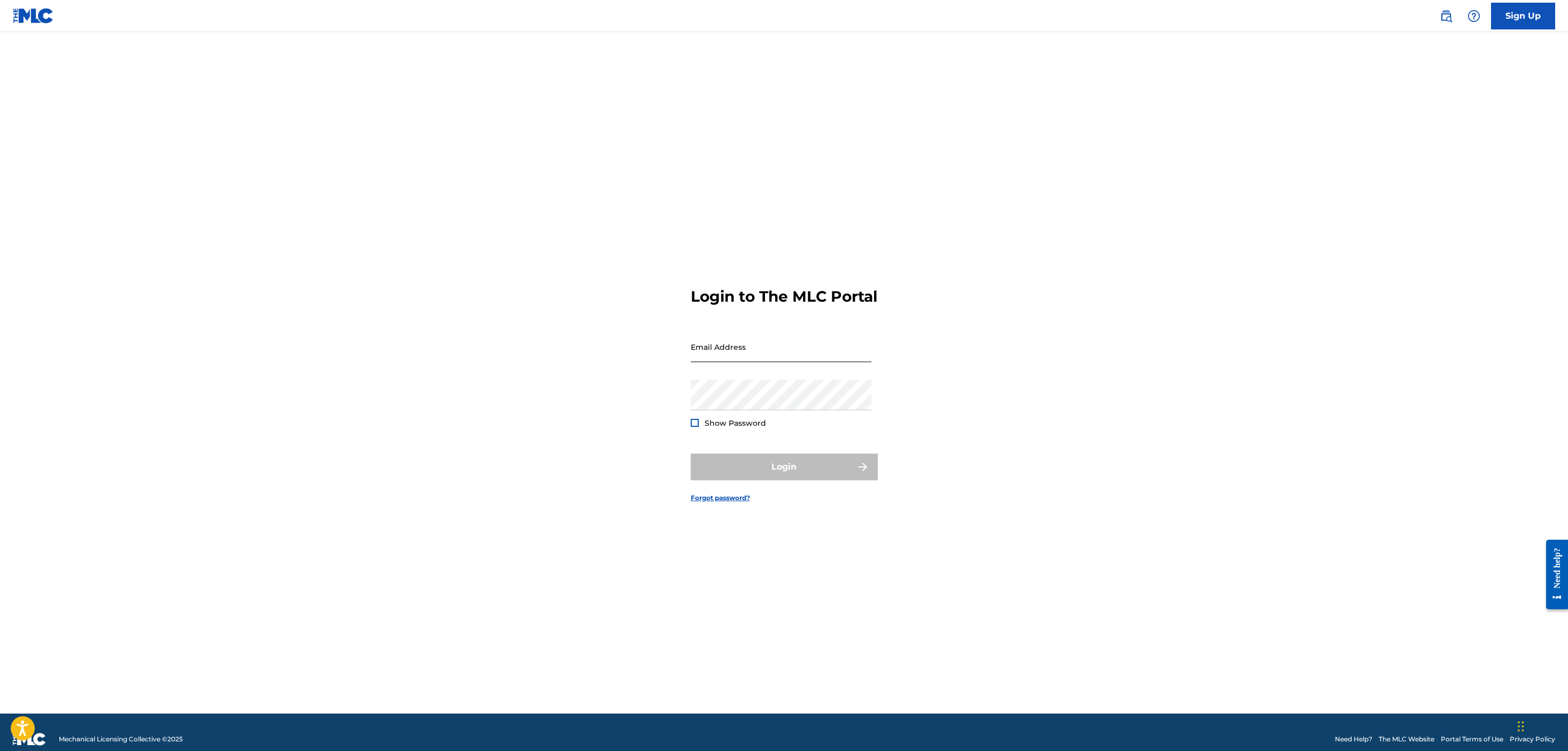
click at [774, 356] on input "Email Address" at bounding box center [781, 347] width 181 height 30
type input "[EMAIL_ADDRESS][DOMAIN_NAME]"
click at [688, 436] on div "Login to The MLC Portal Email Address jg@4thaveprojects.com Password Show Passw…" at bounding box center [784, 386] width 748 height 655
click at [694, 427] on div at bounding box center [694, 423] width 8 height 8
click at [725, 480] on button "Login" at bounding box center [784, 467] width 187 height 27
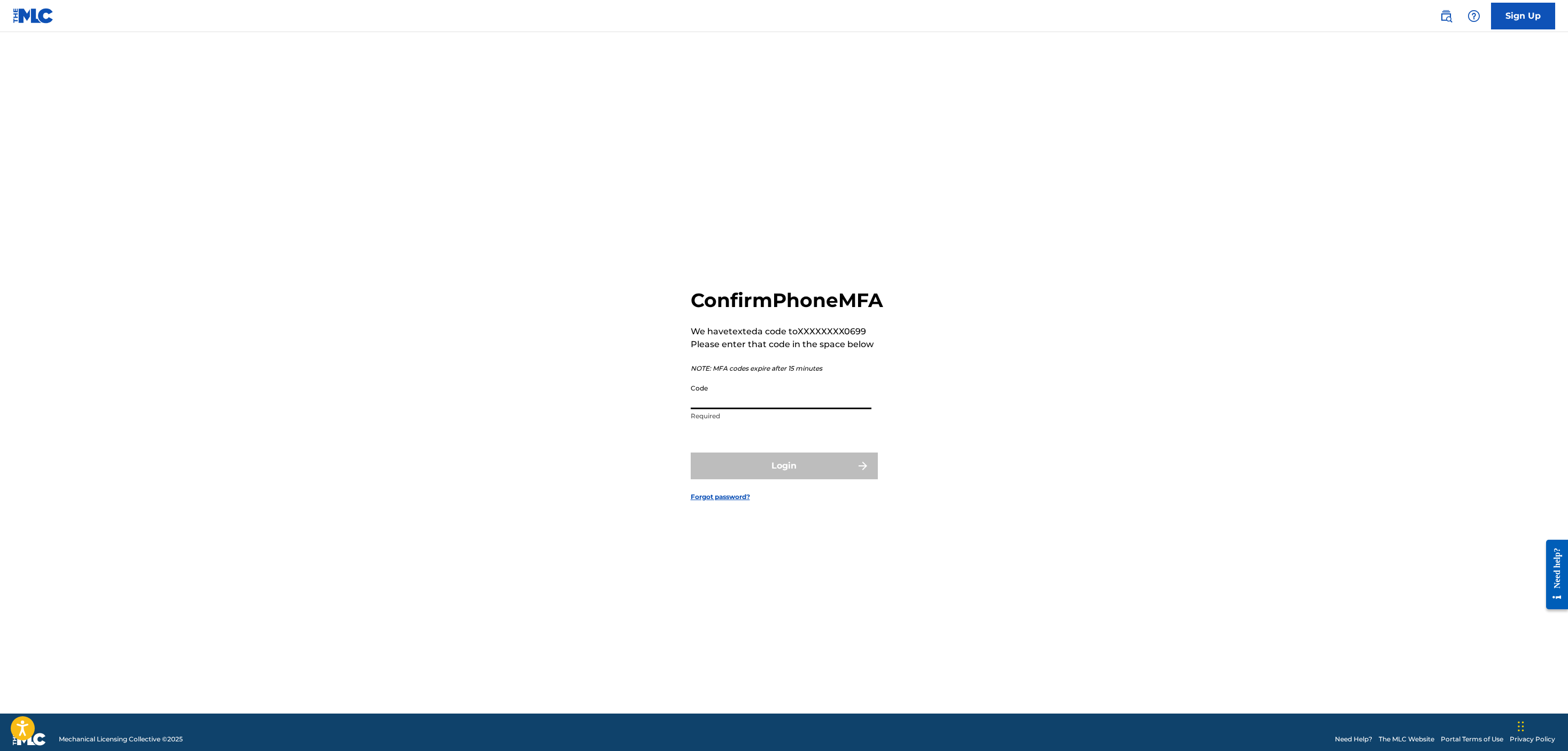
click at [735, 409] on input "Code" at bounding box center [781, 394] width 181 height 30
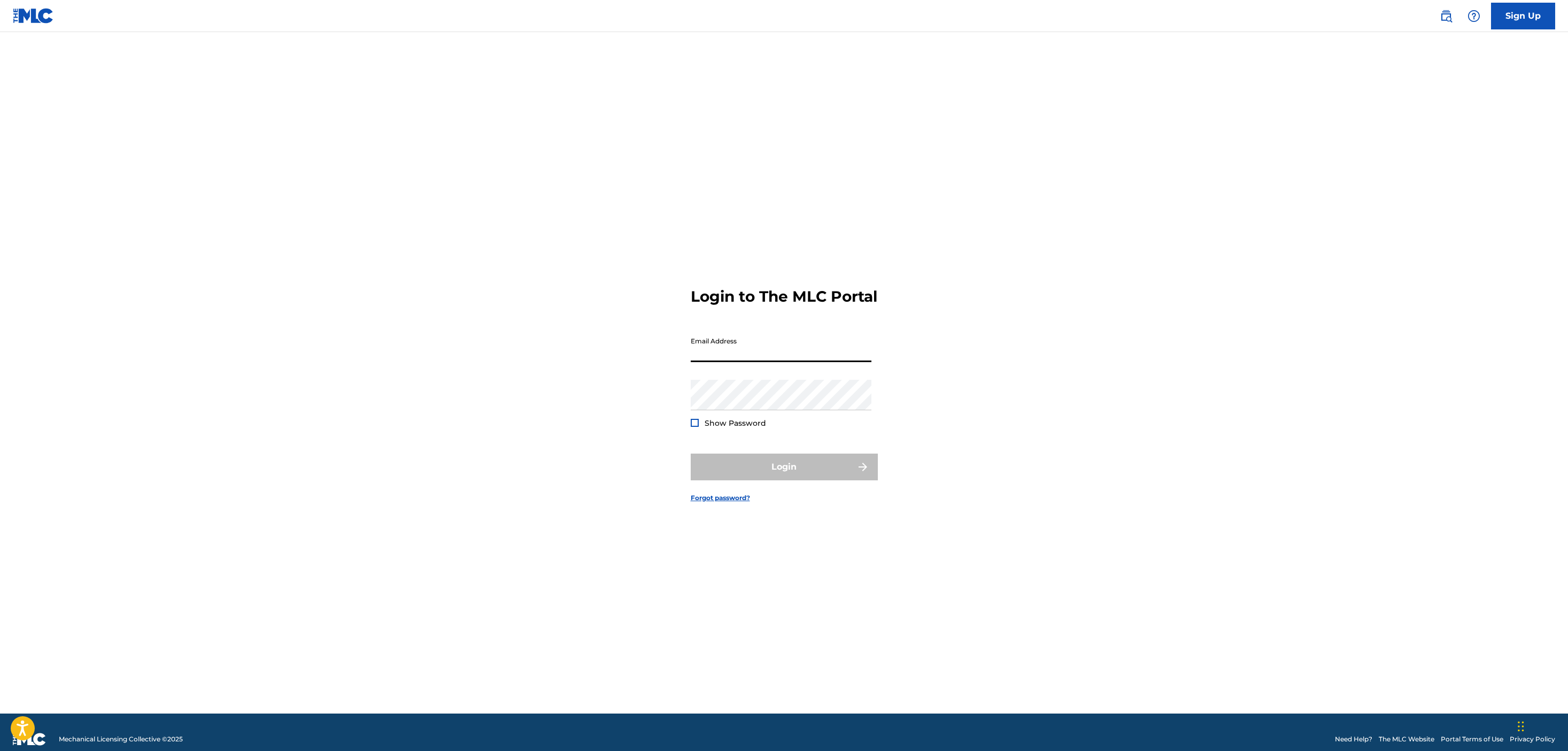
click at [762, 363] on input "Email Address" at bounding box center [781, 347] width 181 height 30
click at [772, 306] on h3 "Login to The MLC Portal" at bounding box center [784, 296] width 187 height 19
click at [760, 353] on input "Email Address" at bounding box center [781, 347] width 181 height 30
type input "[EMAIL_ADDRESS][DOMAIN_NAME]"
click at [823, 474] on button "Login" at bounding box center [784, 467] width 187 height 27
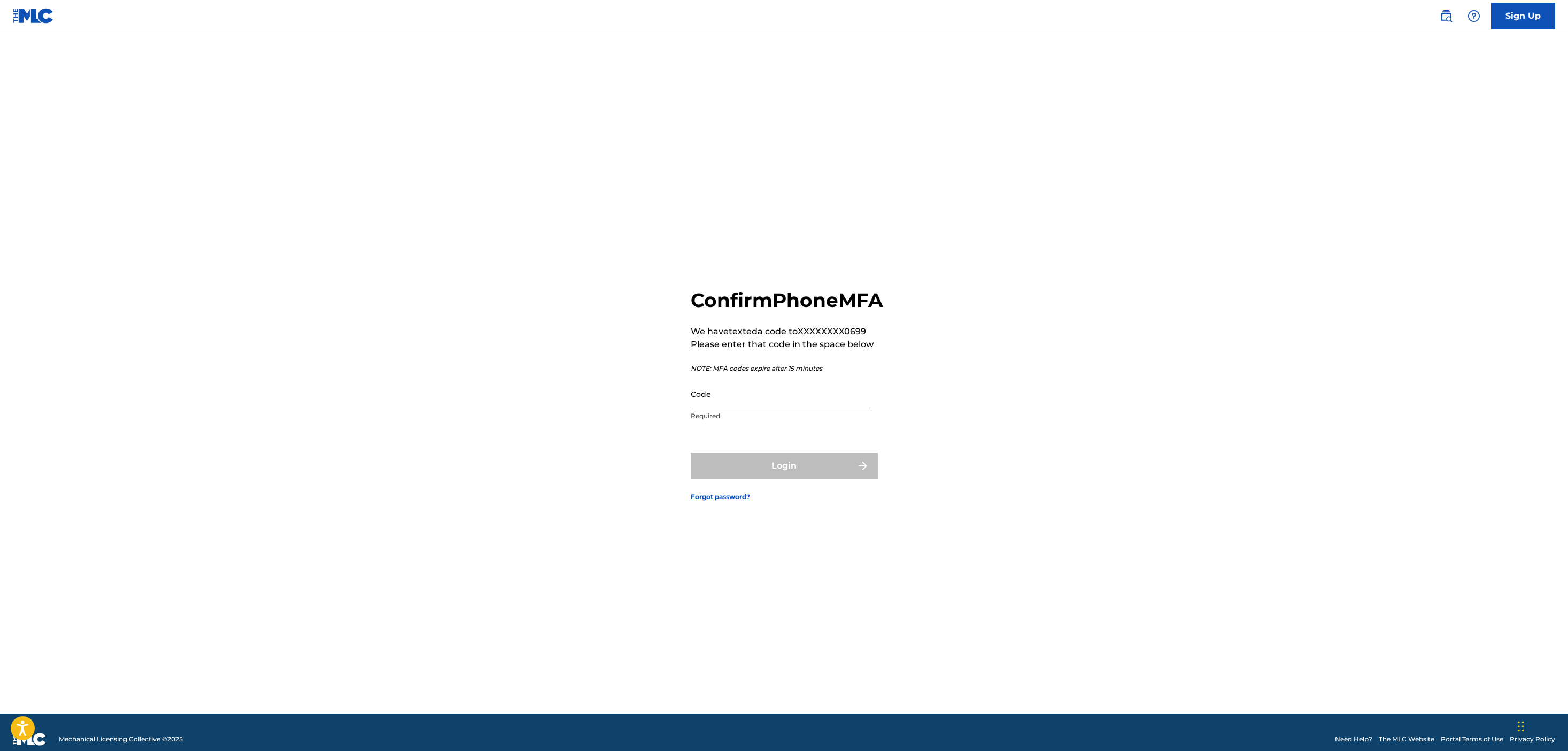
click at [718, 409] on input "Code" at bounding box center [781, 394] width 181 height 30
type input "211851"
click at [772, 464] on button "Login" at bounding box center [784, 465] width 187 height 27
